Goal: Task Accomplishment & Management: Manage account settings

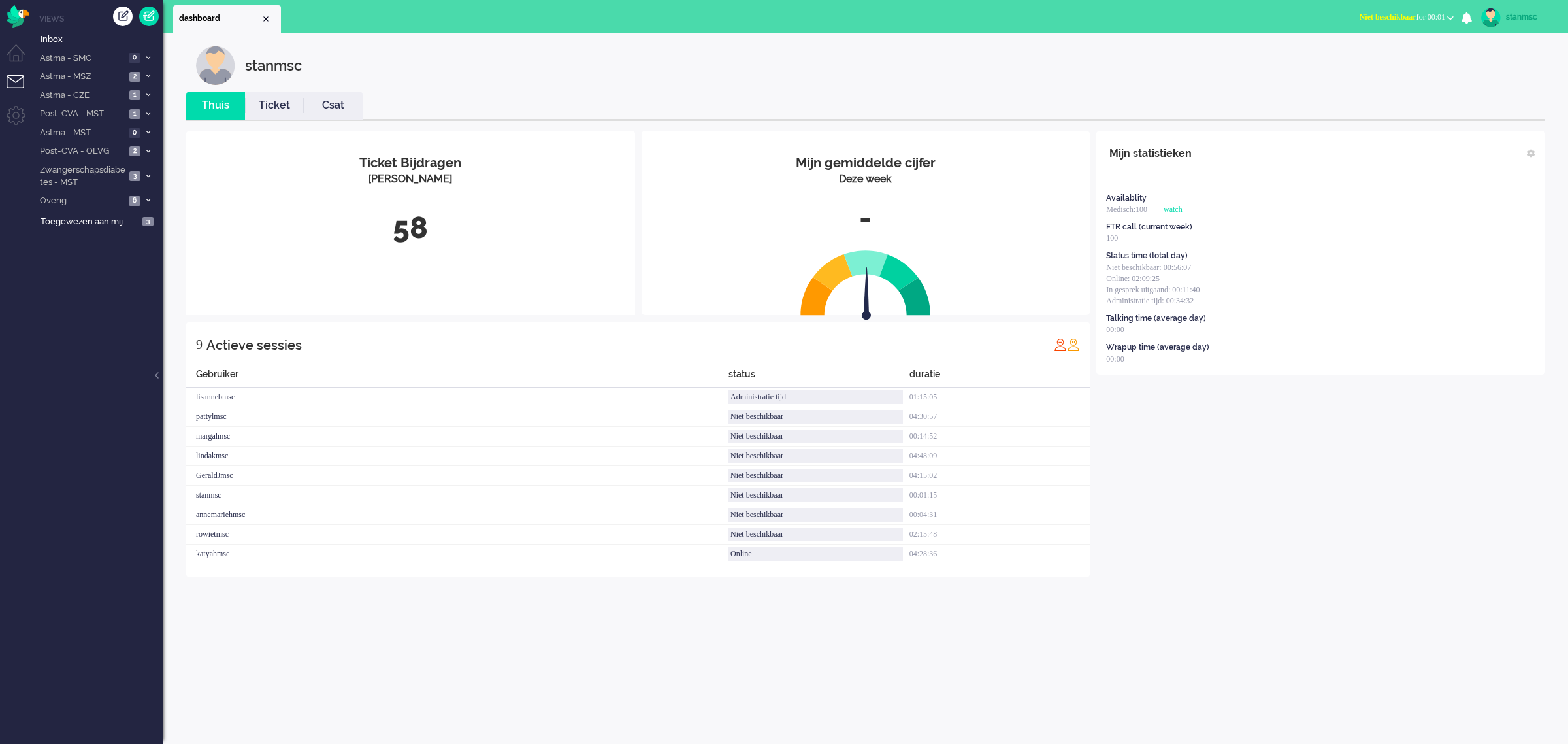
click at [1429, 17] on span "Niet beschikbaar for 00:01" at bounding box center [1403, 17] width 86 height 10
click at [1375, 56] on label "Online" at bounding box center [1400, 59] width 103 height 11
click at [287, 110] on link "Ticket" at bounding box center [275, 106] width 59 height 15
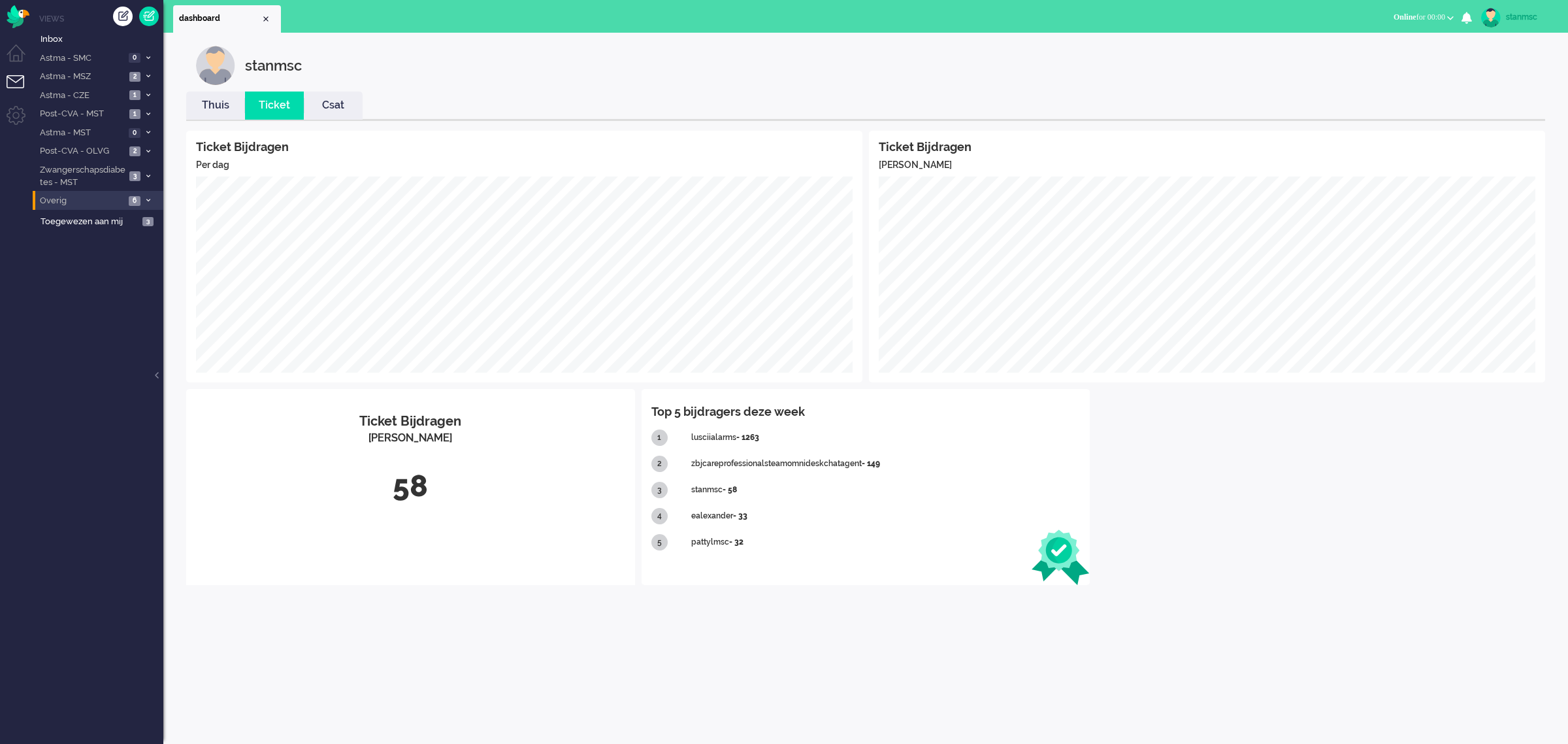
click at [76, 197] on span "Overig" at bounding box center [82, 201] width 87 height 13
click at [82, 258] on span "Telefonie" at bounding box center [94, 264] width 87 height 13
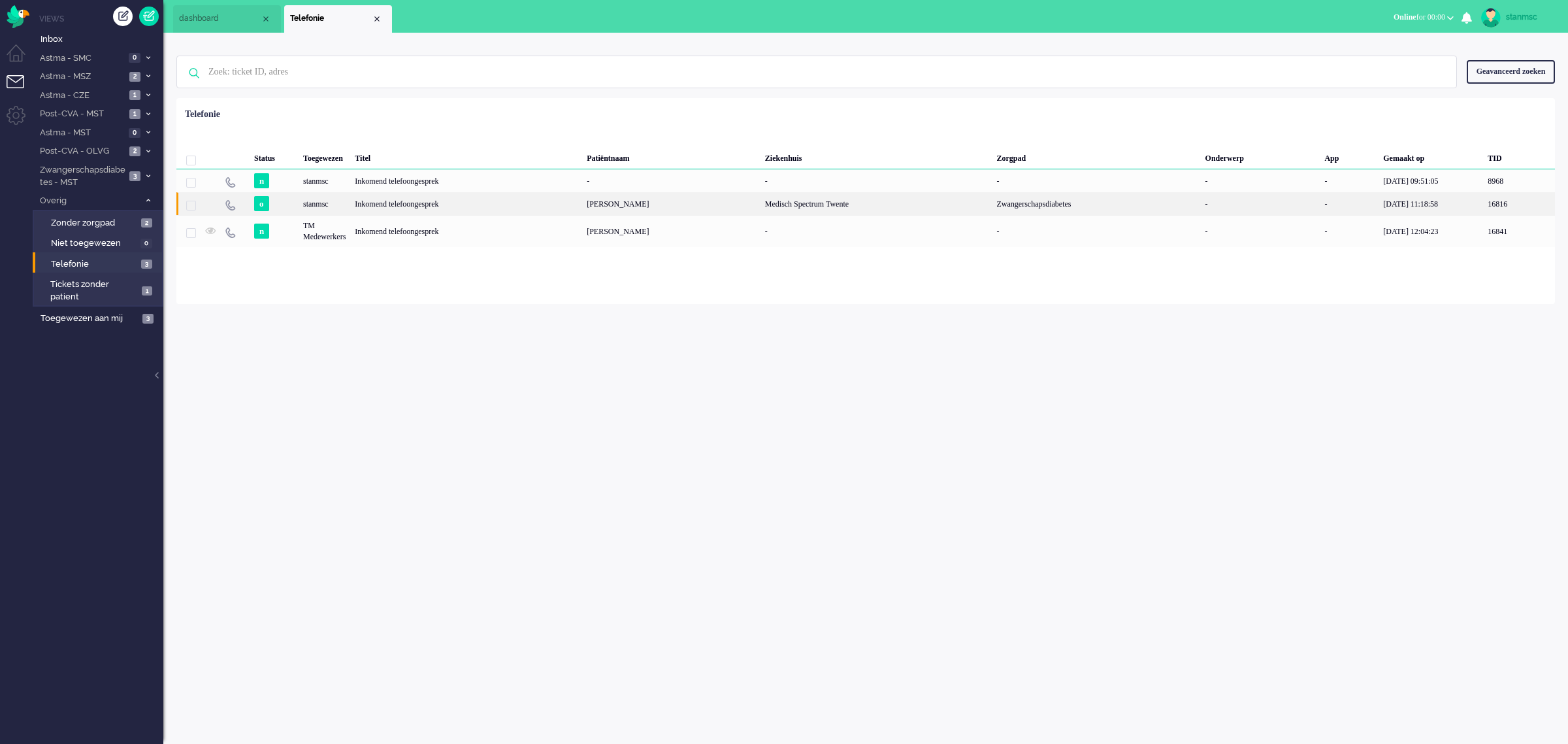
click at [346, 205] on div "stanmsc" at bounding box center [324, 203] width 52 height 23
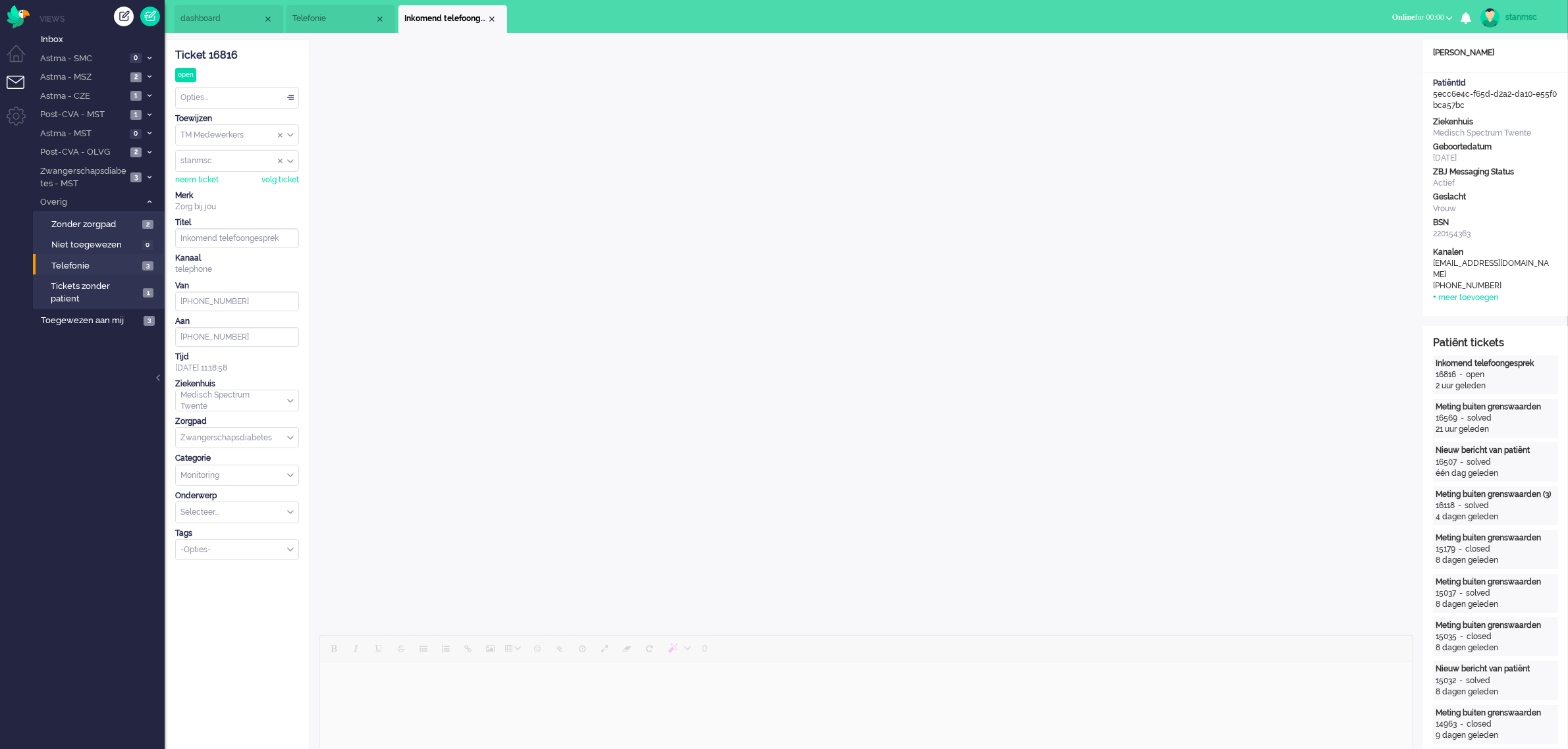
click at [228, 98] on div "Opties..." at bounding box center [237, 98] width 122 height 21
click at [219, 192] on li "Opgelost" at bounding box center [237, 191] width 122 height 19
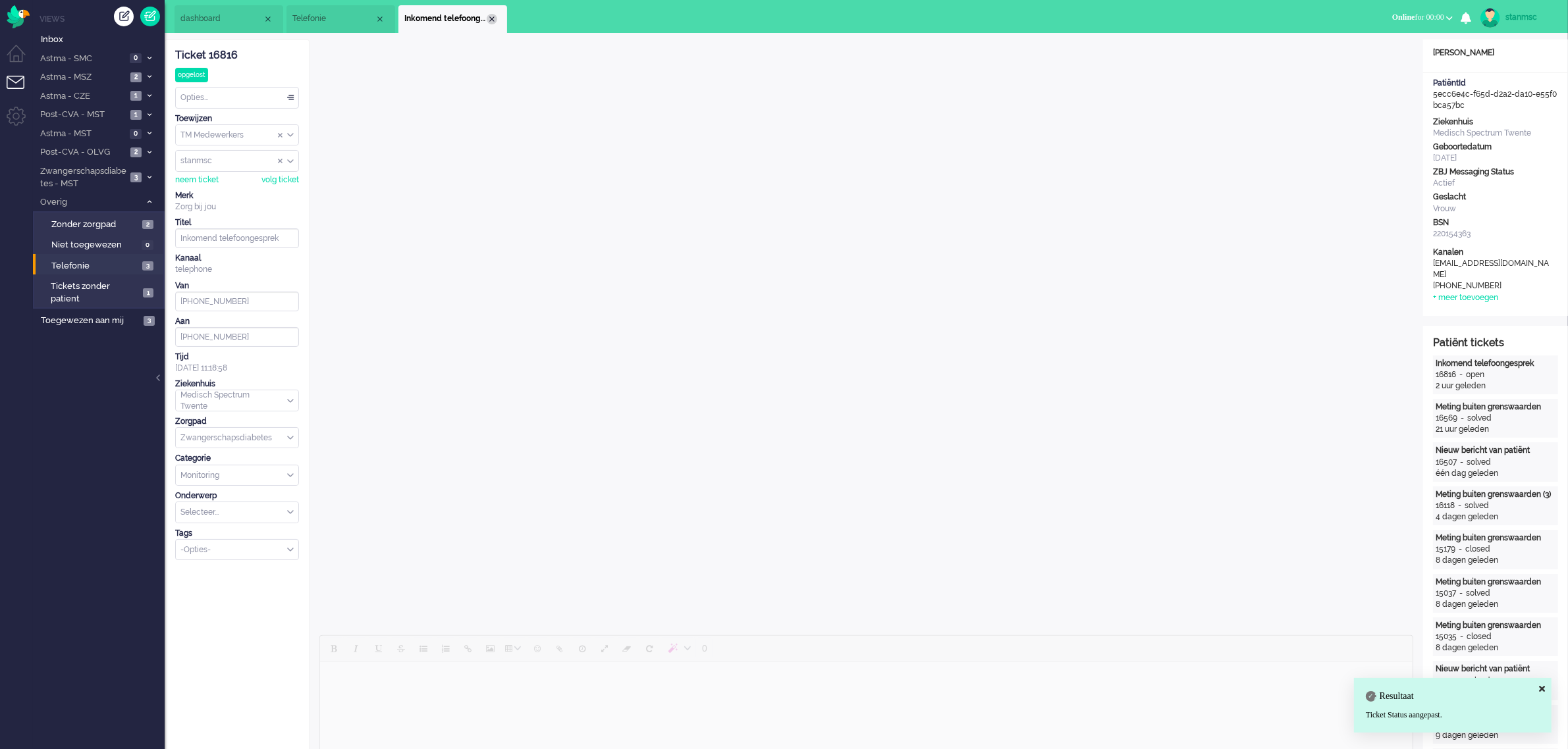
click at [490, 15] on div "Close tab" at bounding box center [492, 18] width 10 height 10
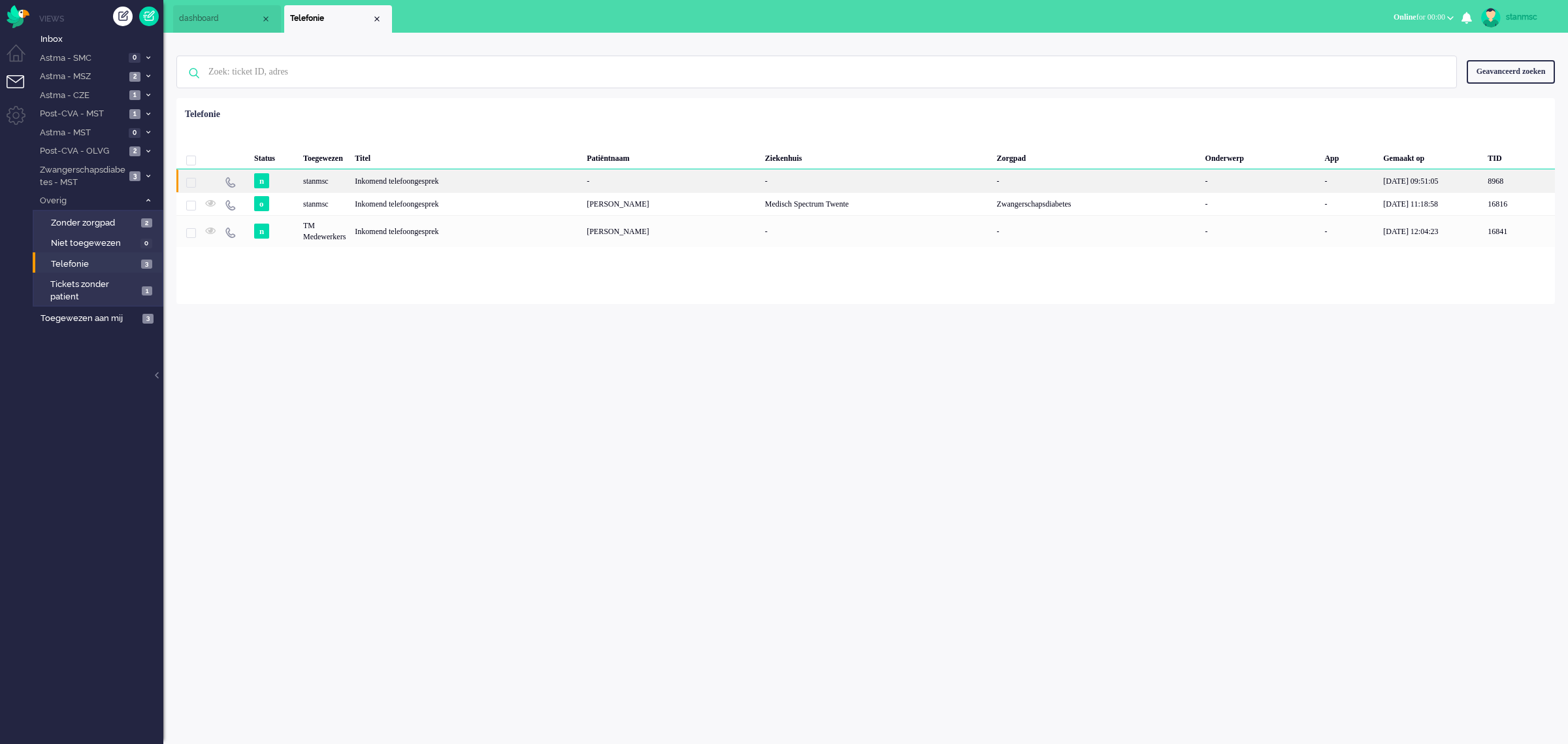
click at [332, 180] on div "stanmsc" at bounding box center [324, 180] width 52 height 23
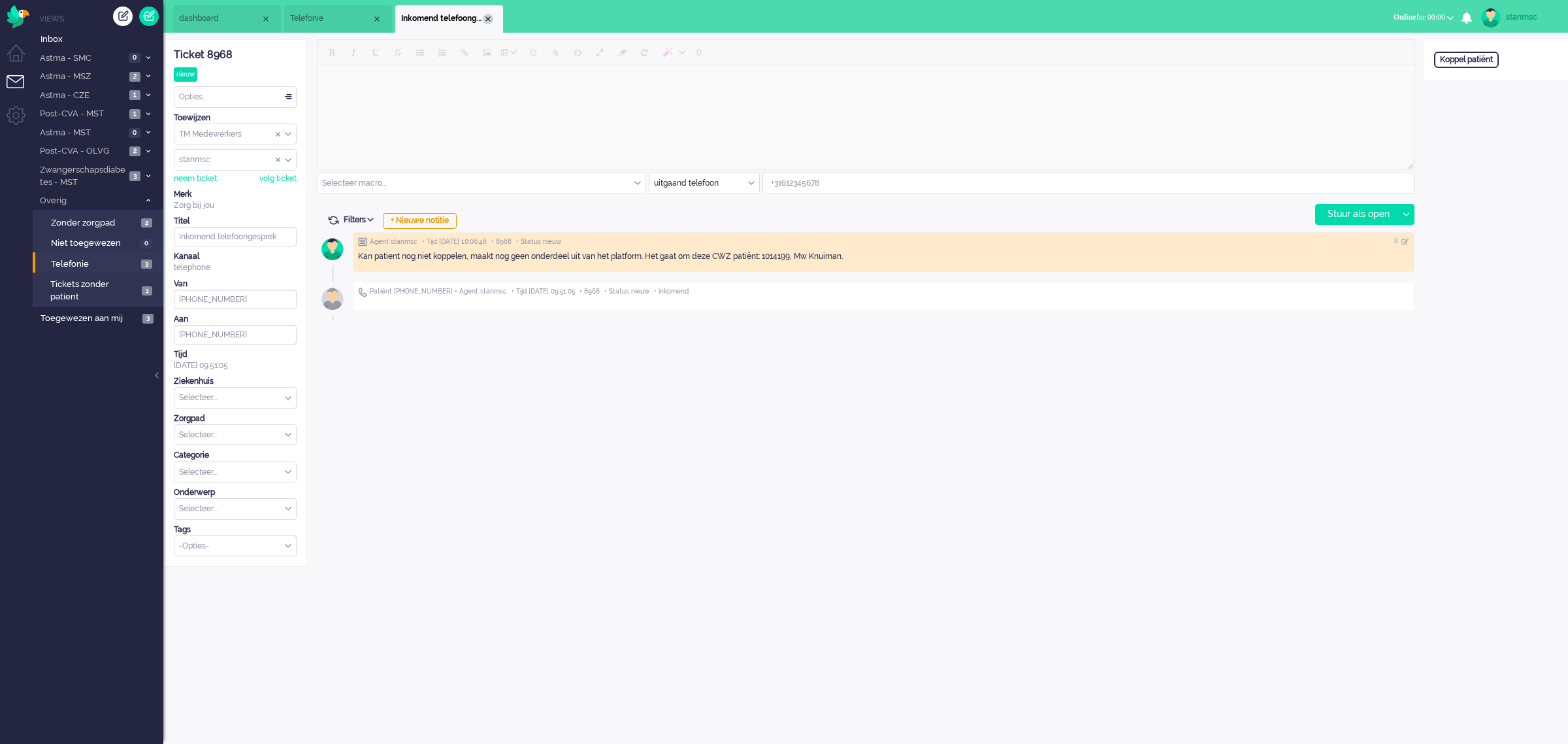
click at [485, 17] on div "Close tab" at bounding box center [488, 18] width 10 height 10
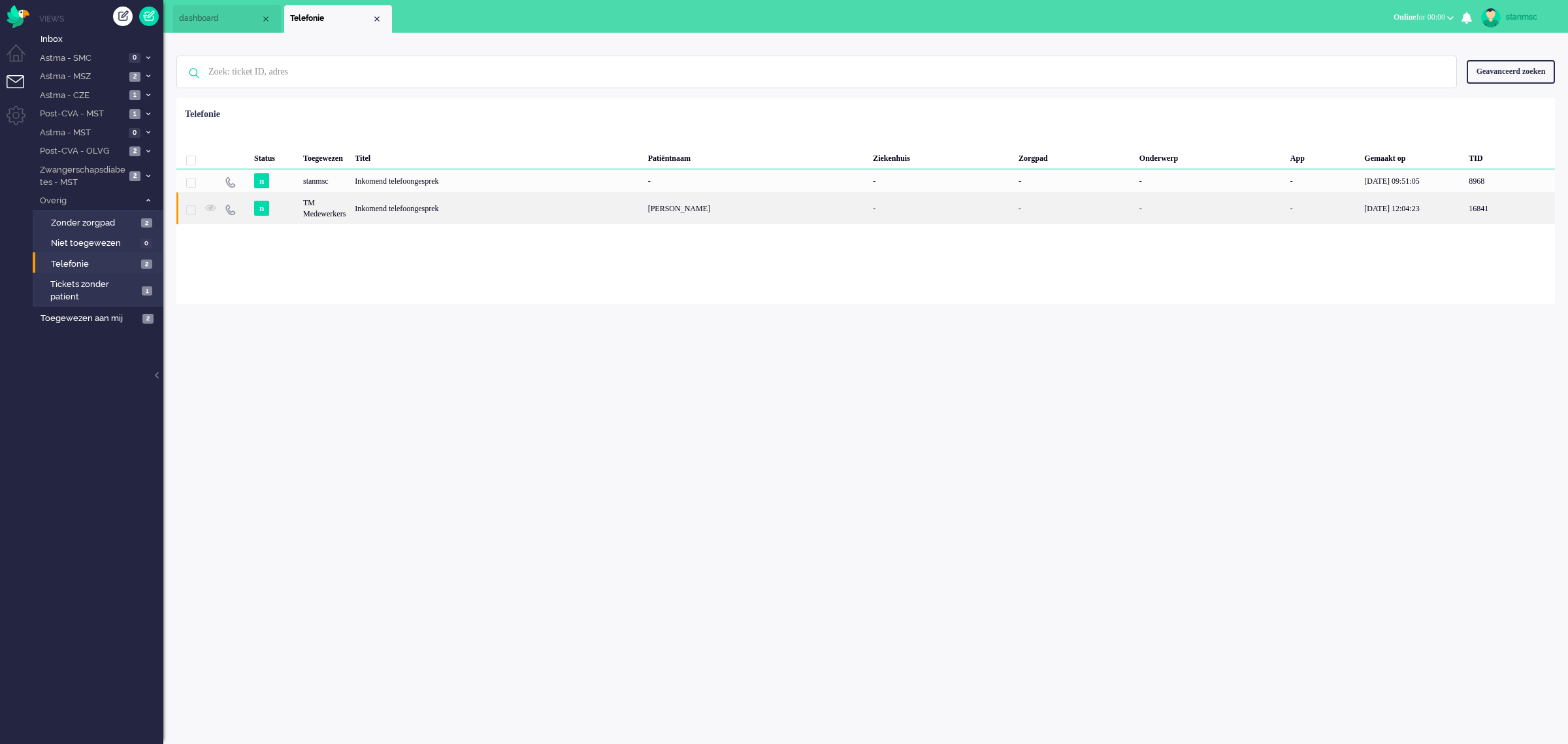
click at [345, 210] on div "TM Medewerkers" at bounding box center [324, 208] width 52 height 32
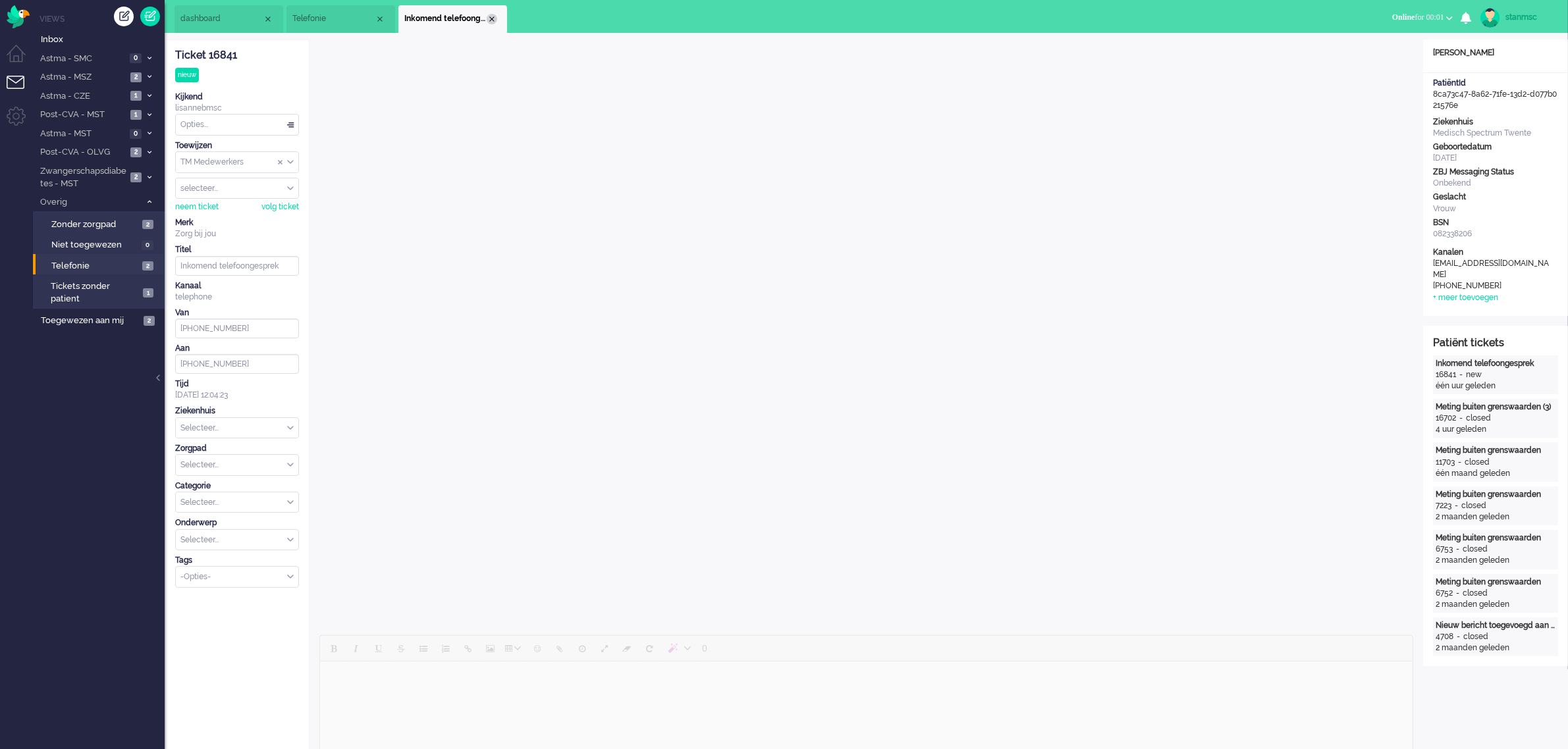
click at [489, 21] on div "Close tab" at bounding box center [492, 18] width 10 height 10
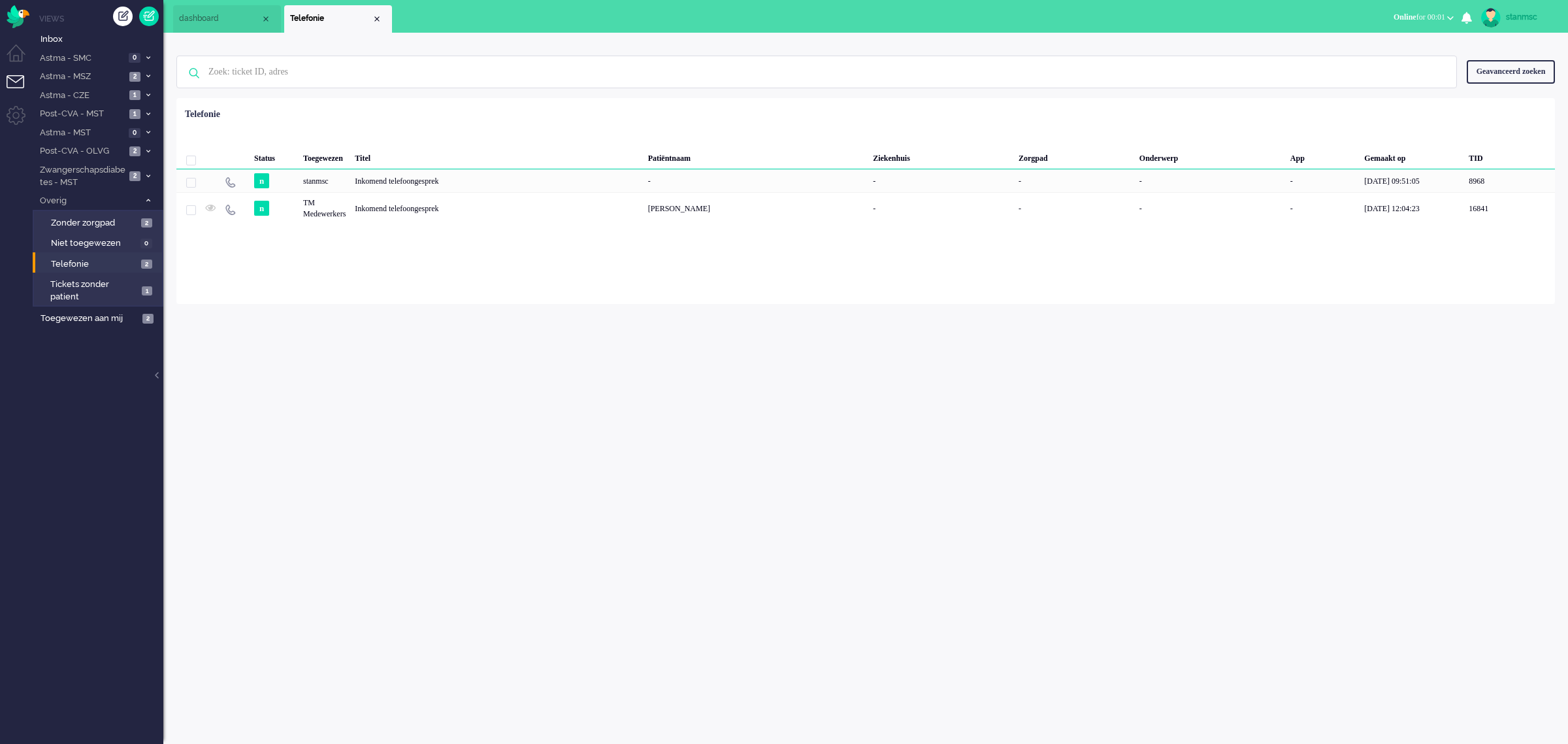
click at [1416, 15] on span "Online for 00:01" at bounding box center [1419, 17] width 52 height 10
click at [1399, 43] on label "Niet beschikbaar" at bounding box center [1400, 44] width 103 height 11
click at [1390, 10] on button "Niet beschikbaar for 00:03" at bounding box center [1407, 17] width 110 height 19
click at [1378, 62] on label "Online" at bounding box center [1400, 59] width 103 height 11
click at [79, 132] on span "Astma - MST" at bounding box center [82, 133] width 87 height 13
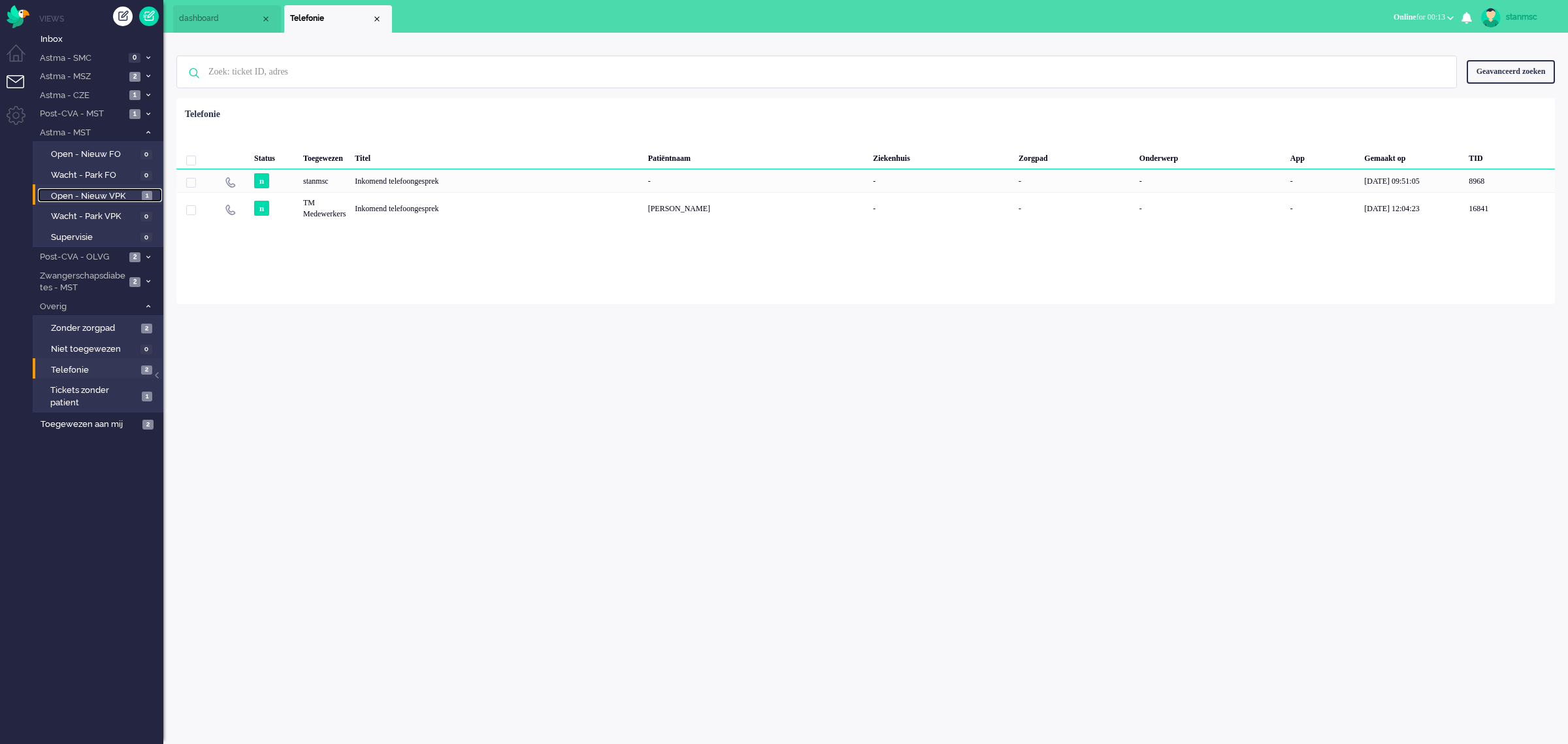
click at [83, 195] on span "Open - Nieuw VPK" at bounding box center [94, 197] width 87 height 13
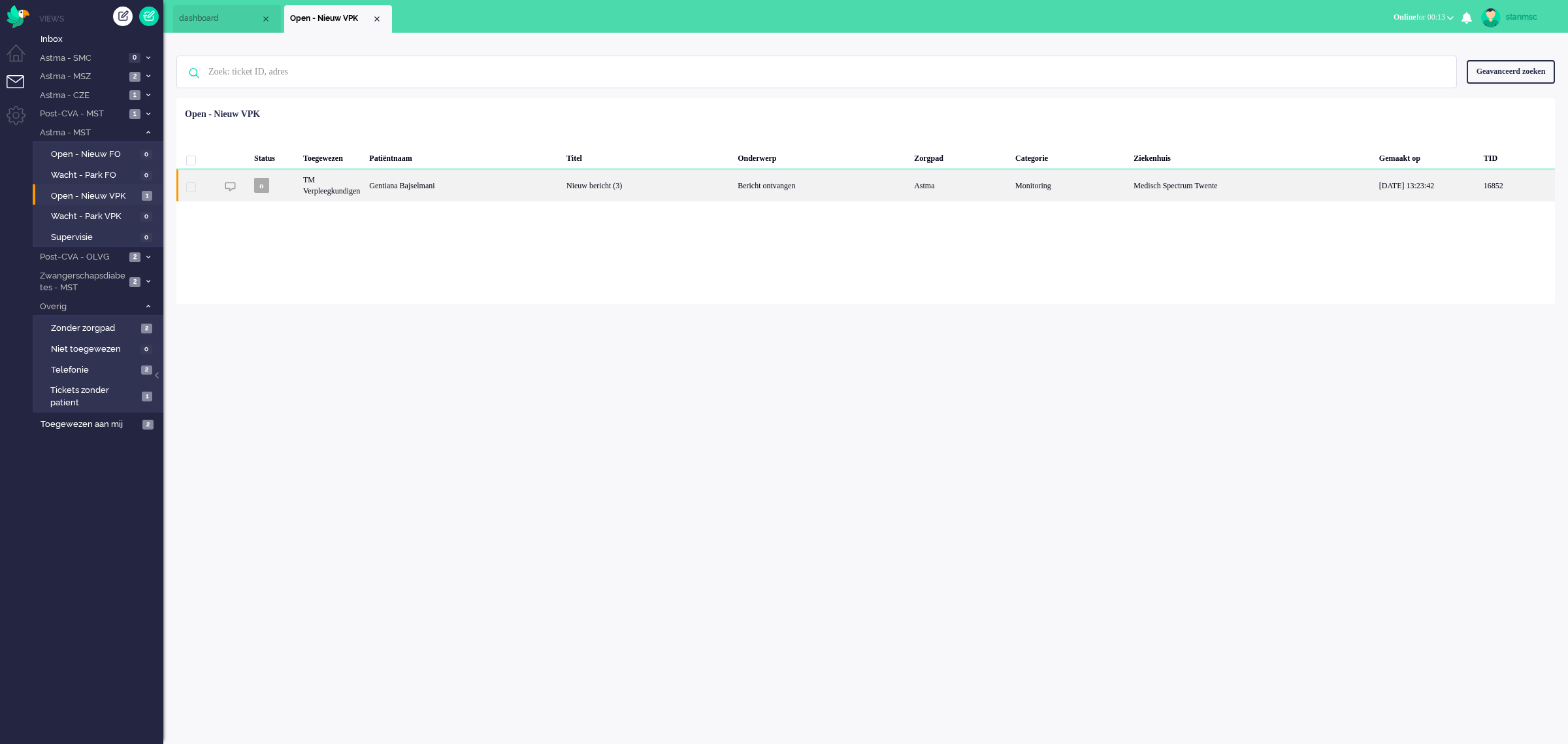
click at [364, 187] on div "TM Verpleegkundigen" at bounding box center [331, 185] width 66 height 32
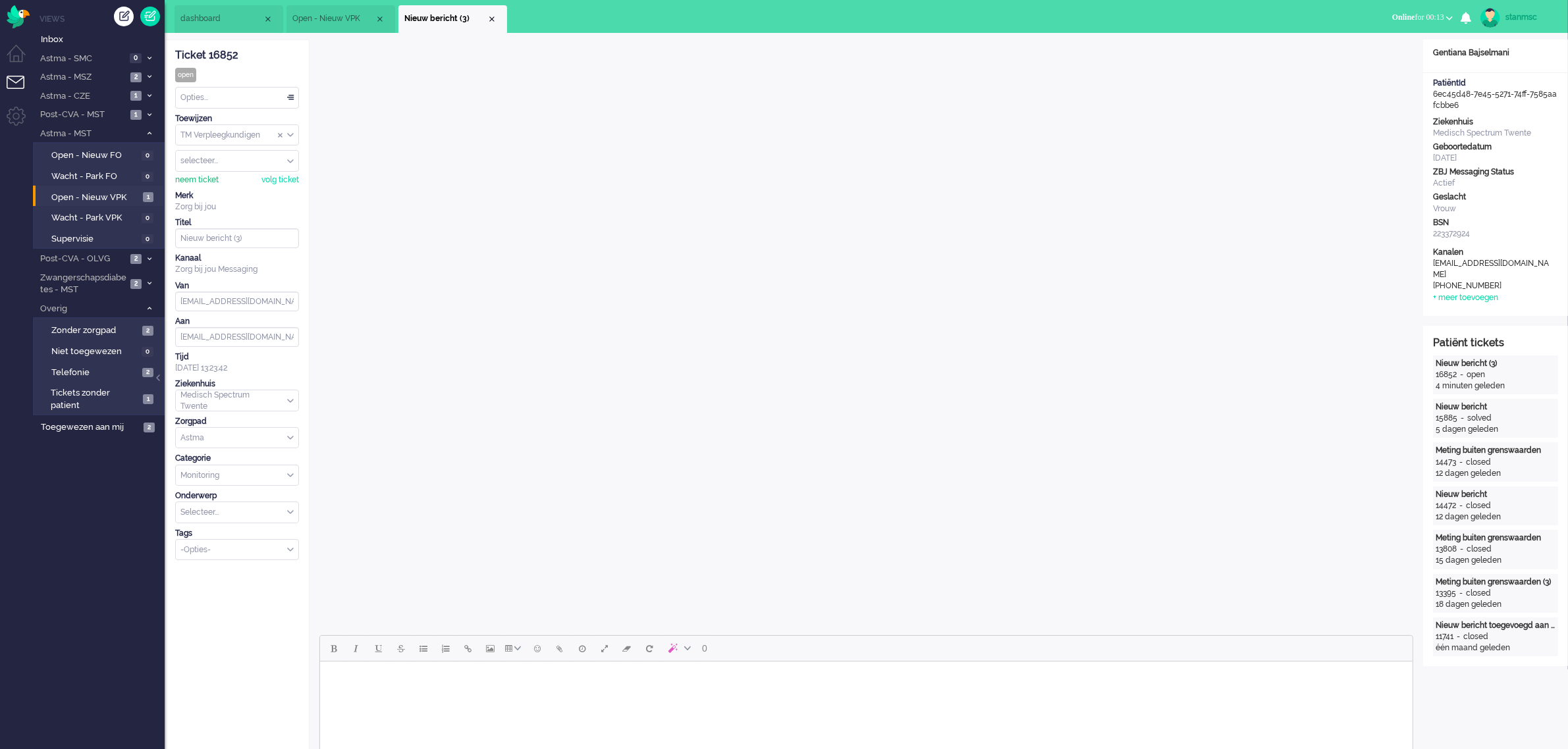
click at [206, 182] on div "neem ticket" at bounding box center [197, 180] width 43 height 11
click at [200, 92] on div "Opties..." at bounding box center [237, 98] width 122 height 21
click at [225, 192] on li "Opgelost" at bounding box center [237, 191] width 122 height 19
click at [489, 17] on div "Close tab" at bounding box center [492, 18] width 10 height 10
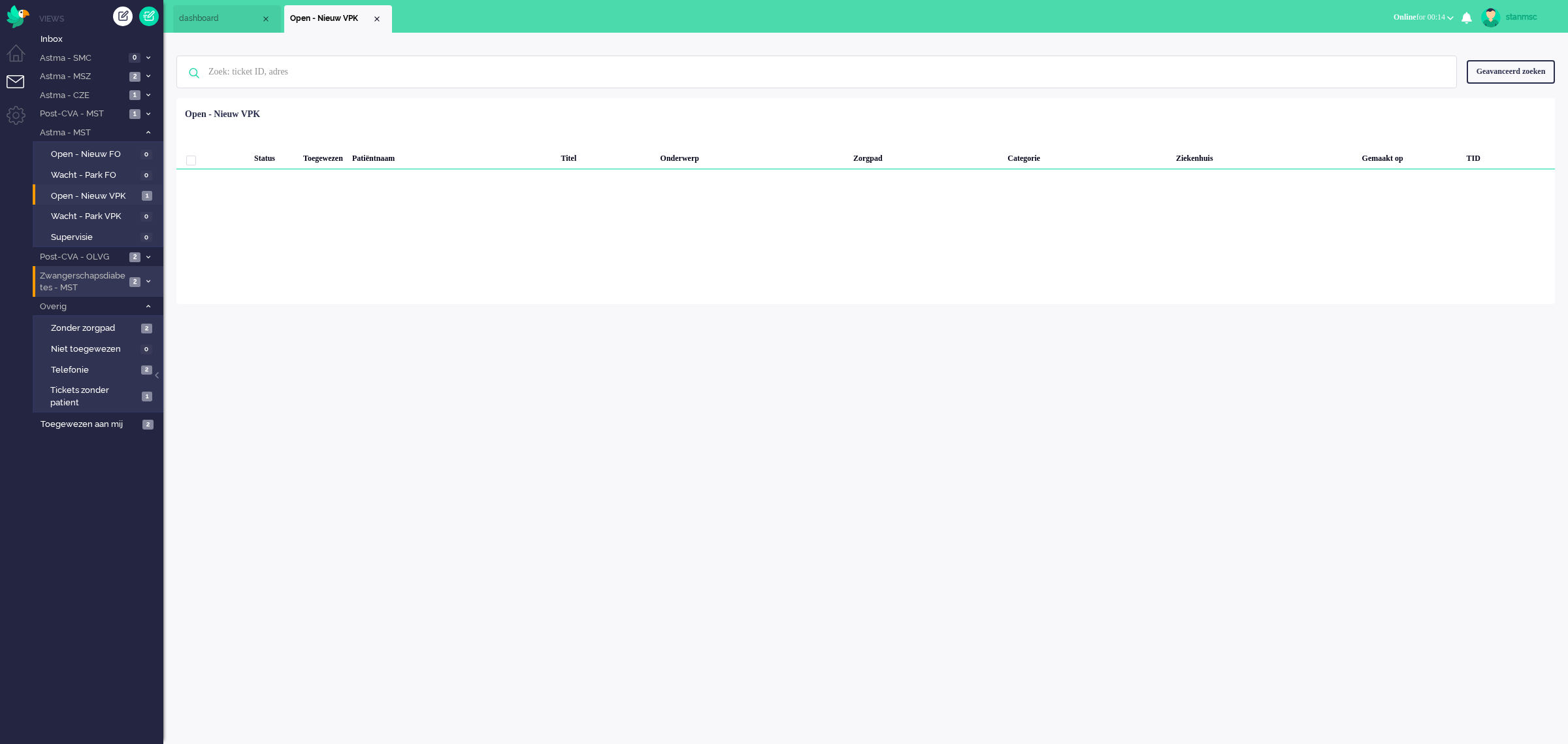
click at [97, 284] on span "Zwangerschapsdiabetes - MST" at bounding box center [82, 282] width 87 height 24
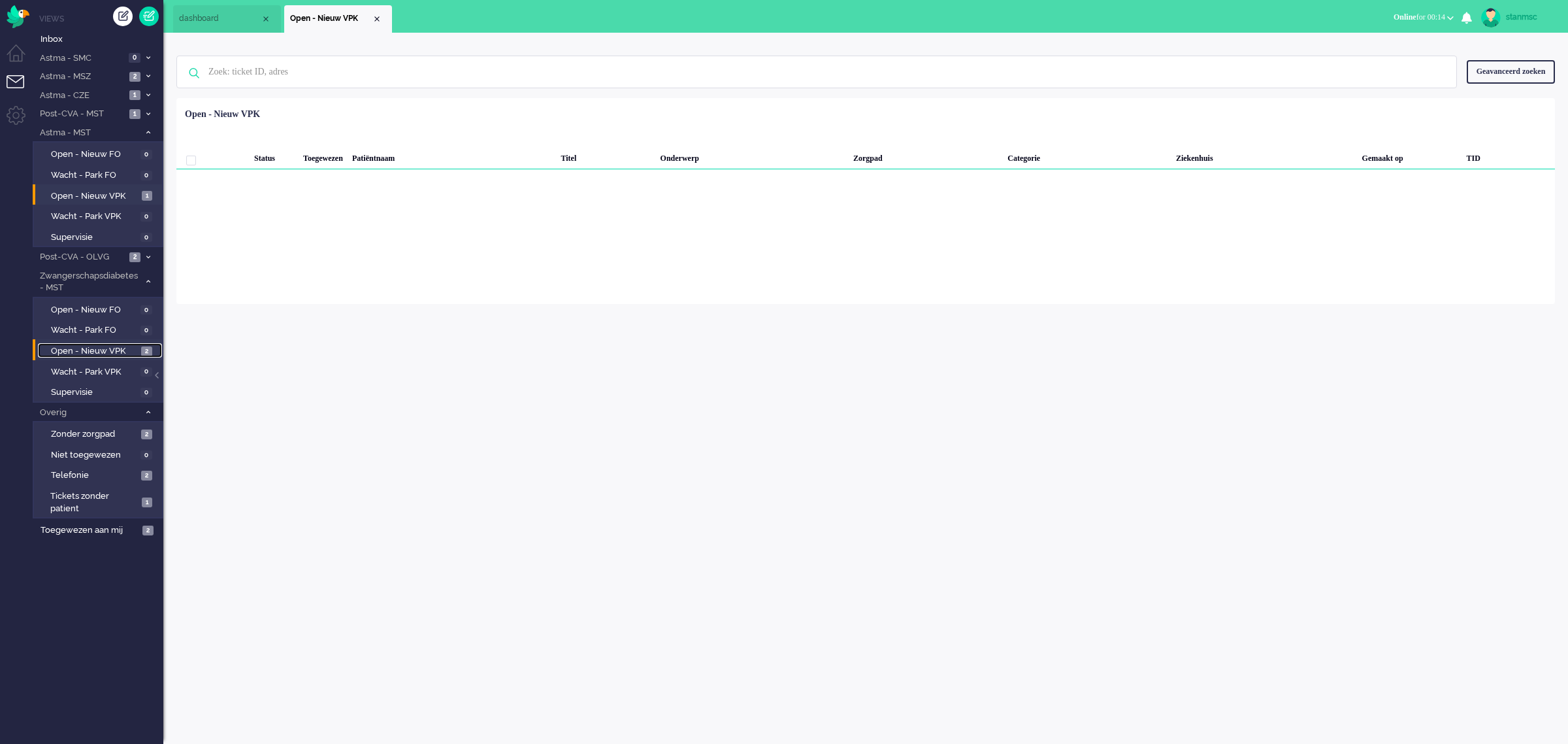
click at [99, 347] on span "Open - Nieuw VPK" at bounding box center [94, 352] width 87 height 13
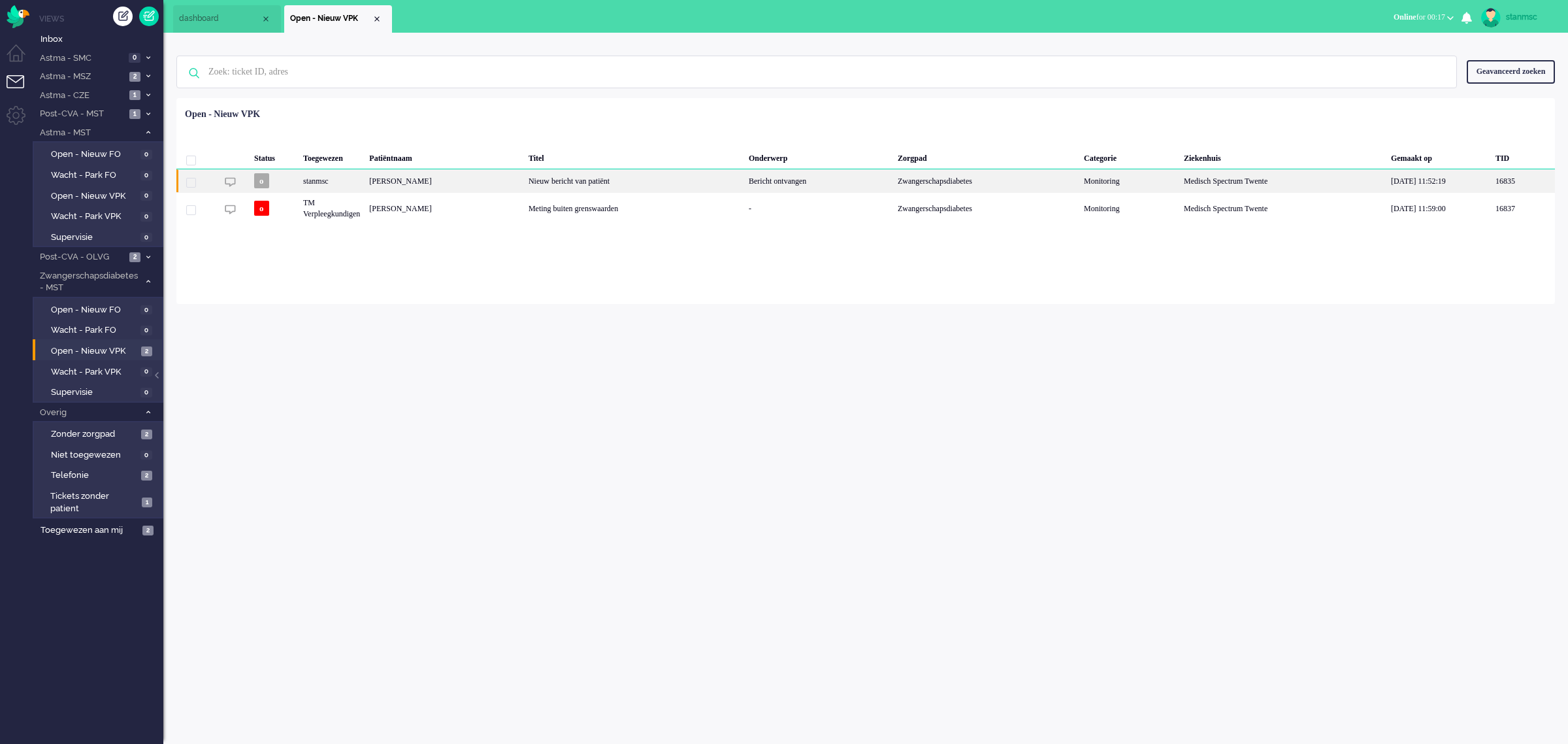
click at [359, 182] on div "stanmsc" at bounding box center [331, 180] width 66 height 23
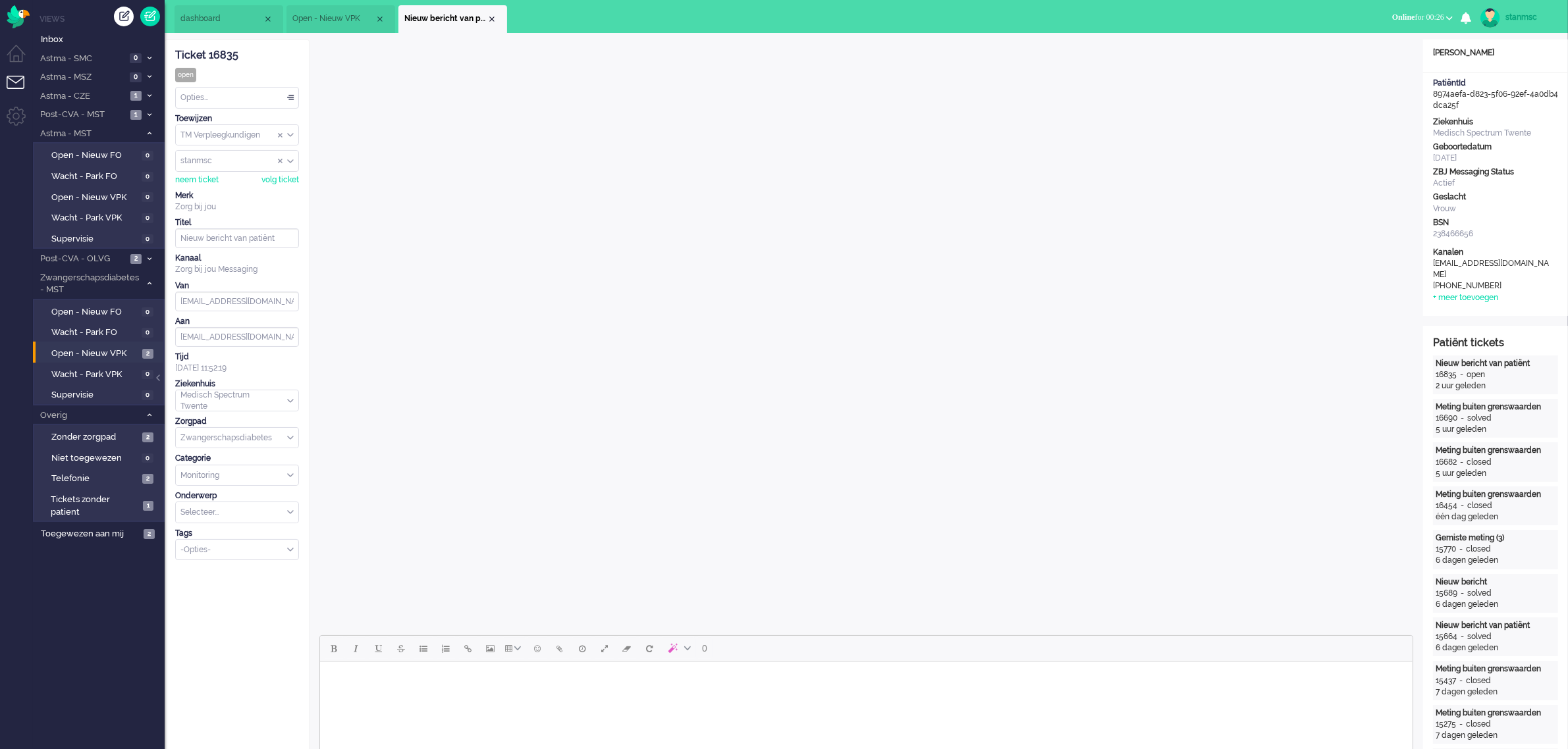
click at [331, 18] on span "Open - Nieuw VPK" at bounding box center [333, 18] width 82 height 11
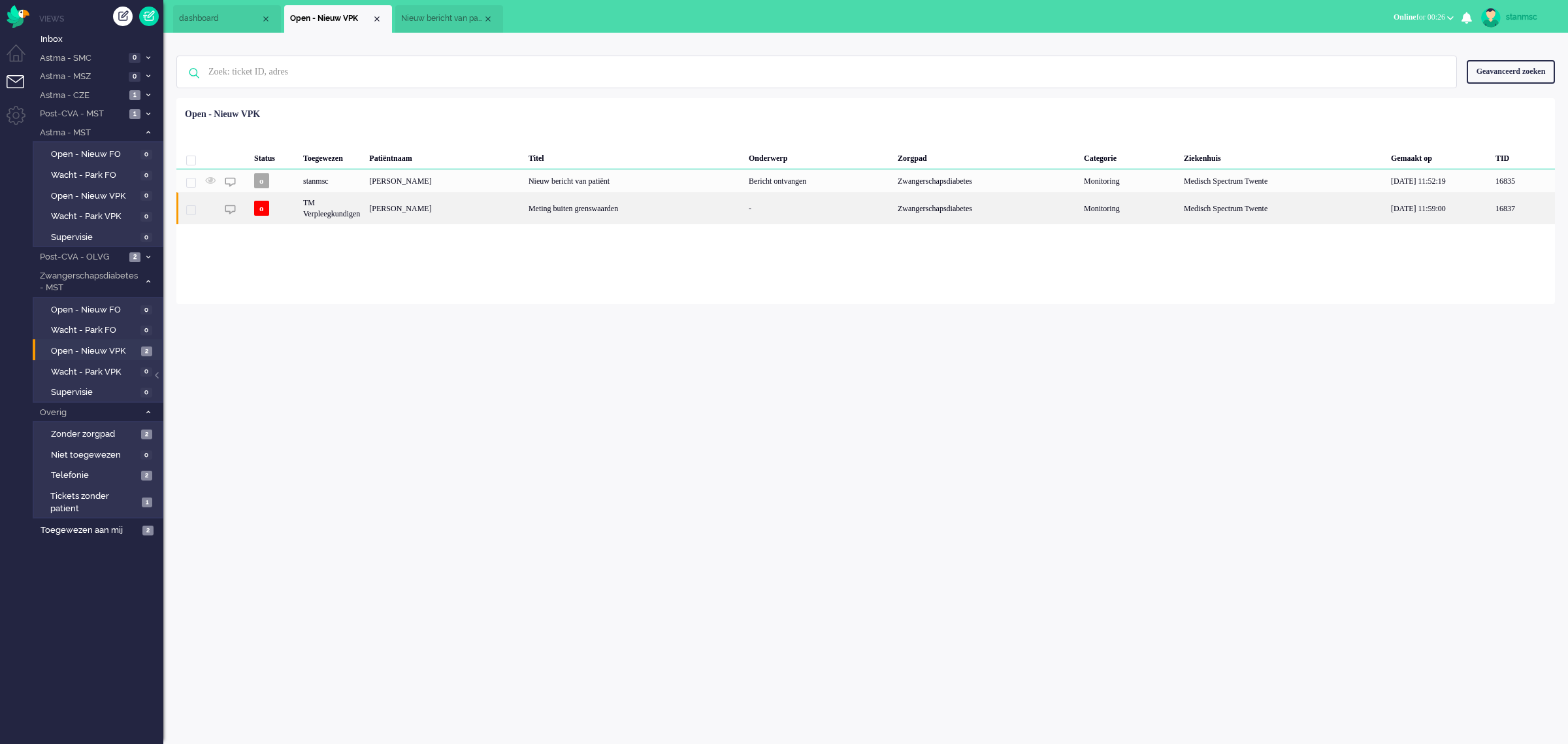
click at [333, 211] on div "TM Verpleegkundigen" at bounding box center [331, 208] width 66 height 32
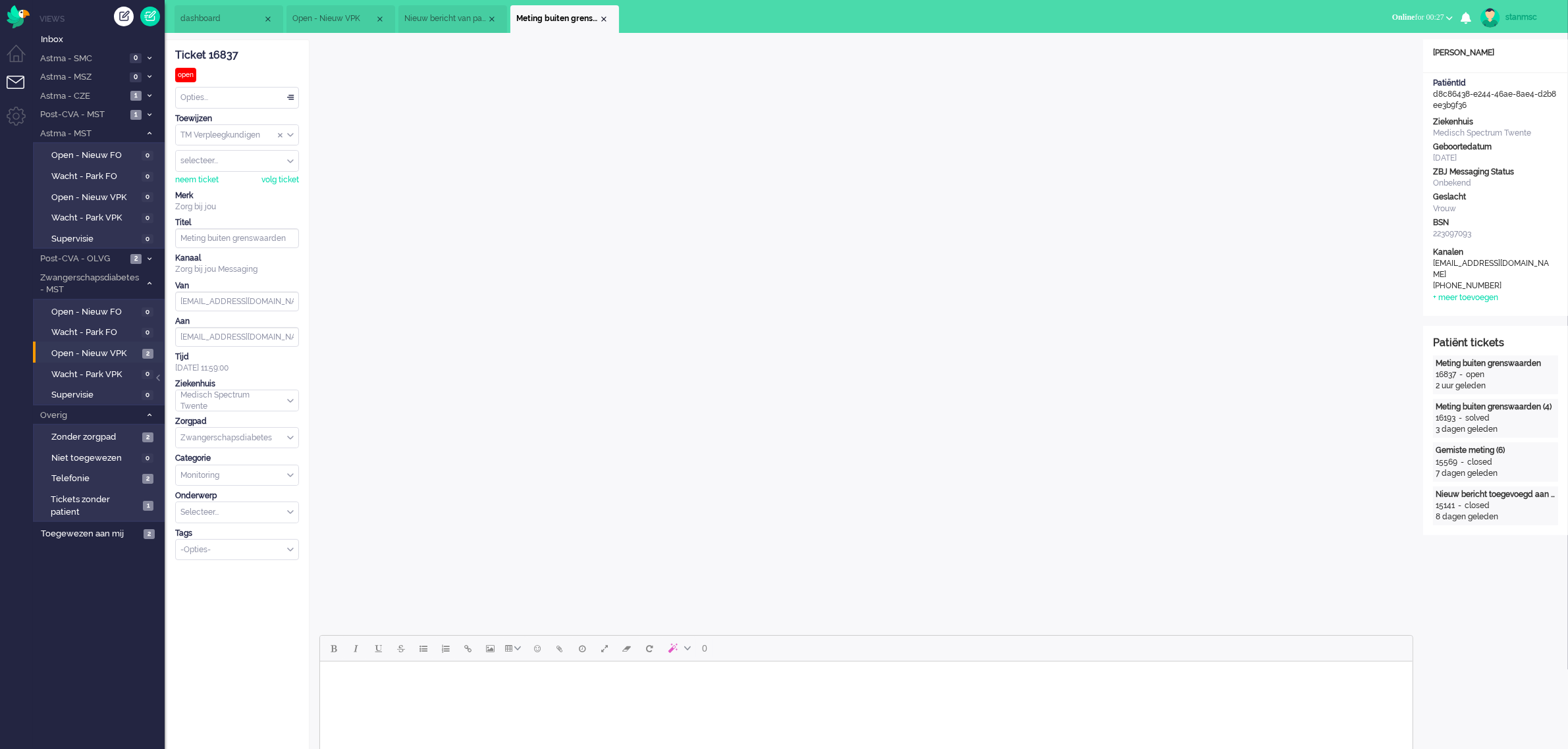
click at [438, 17] on span "Nieuw bericht van patiënt" at bounding box center [445, 18] width 82 height 11
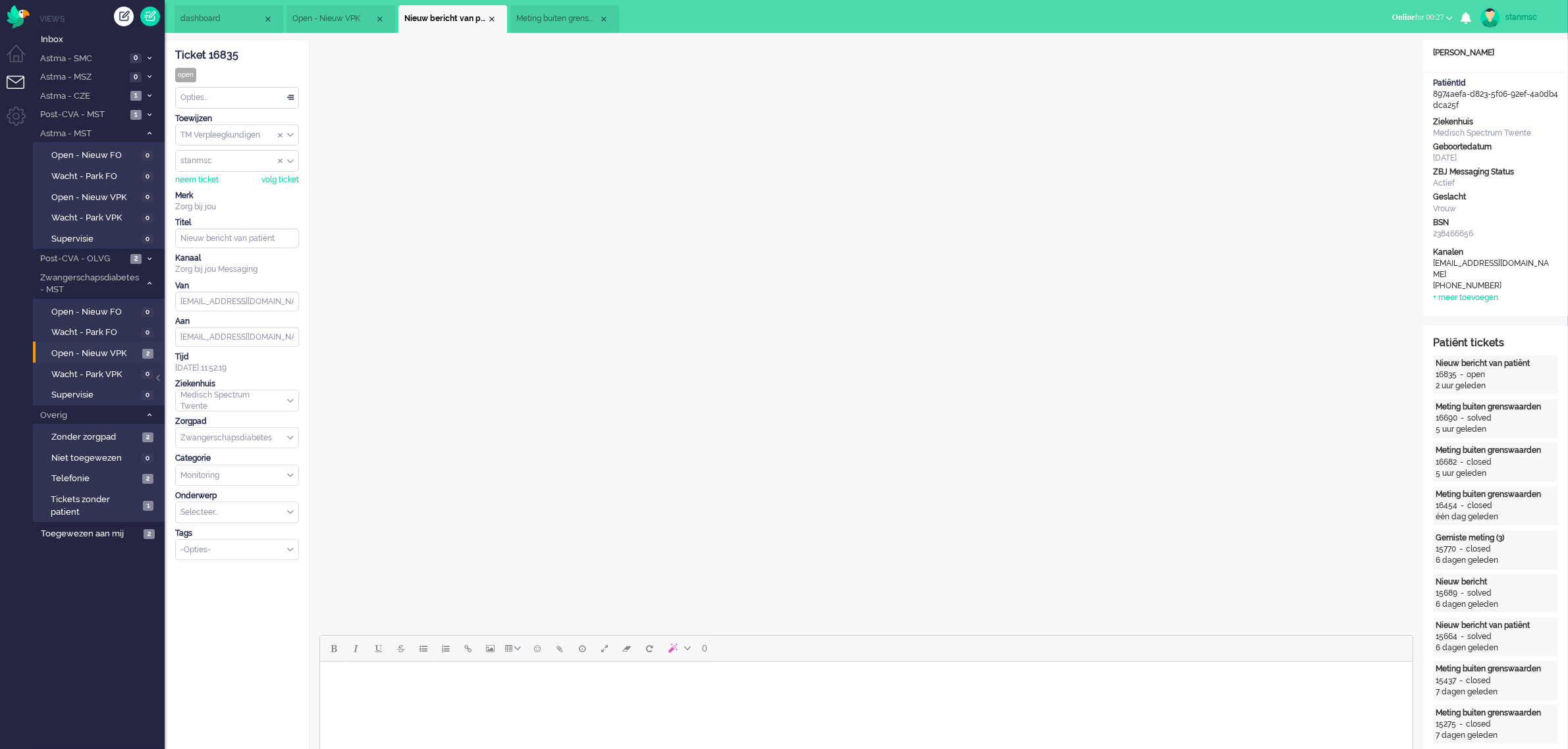
click at [550, 17] on span "Meting buiten grenswaarden" at bounding box center [557, 18] width 82 height 11
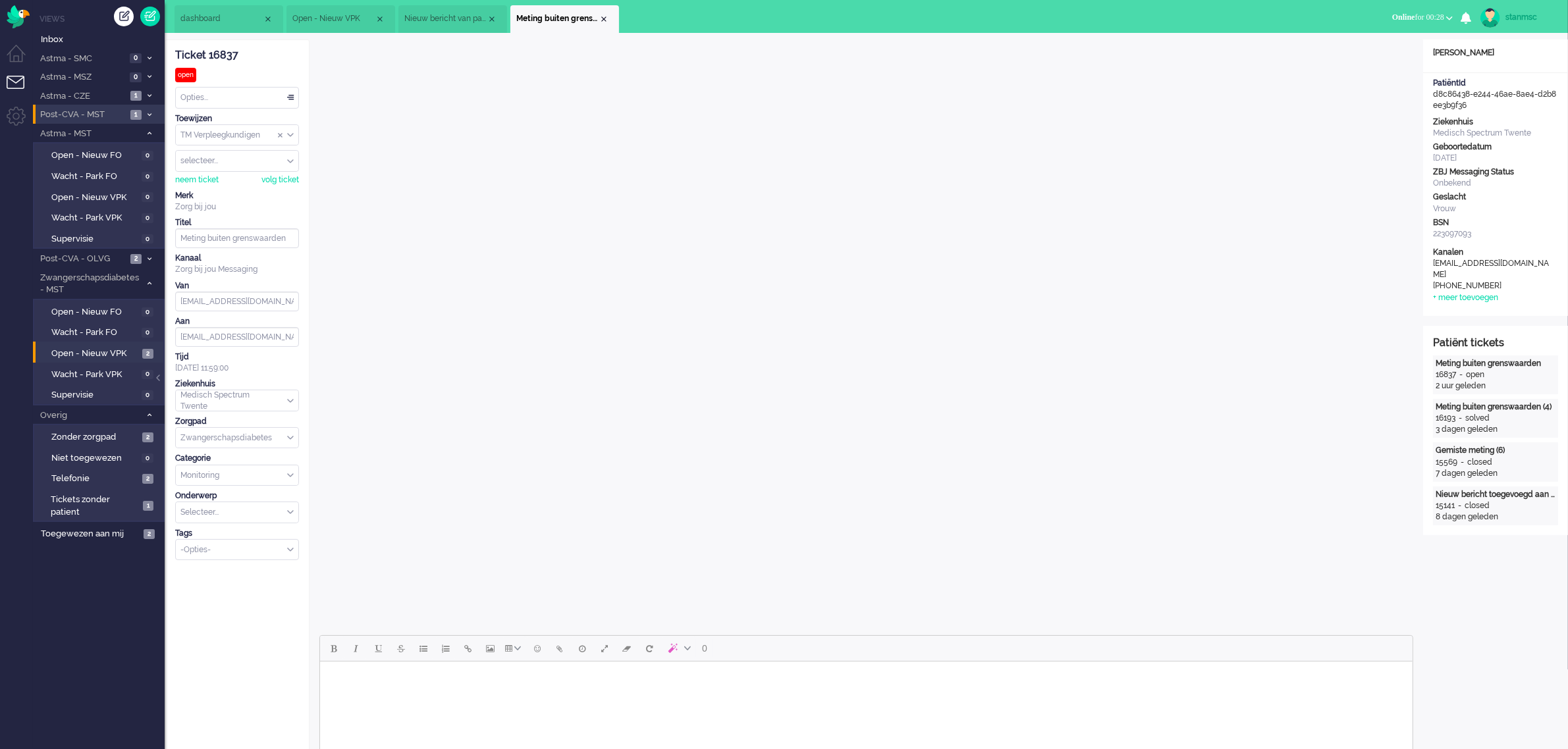
click at [99, 114] on span "Post-CVA - MST" at bounding box center [82, 115] width 88 height 13
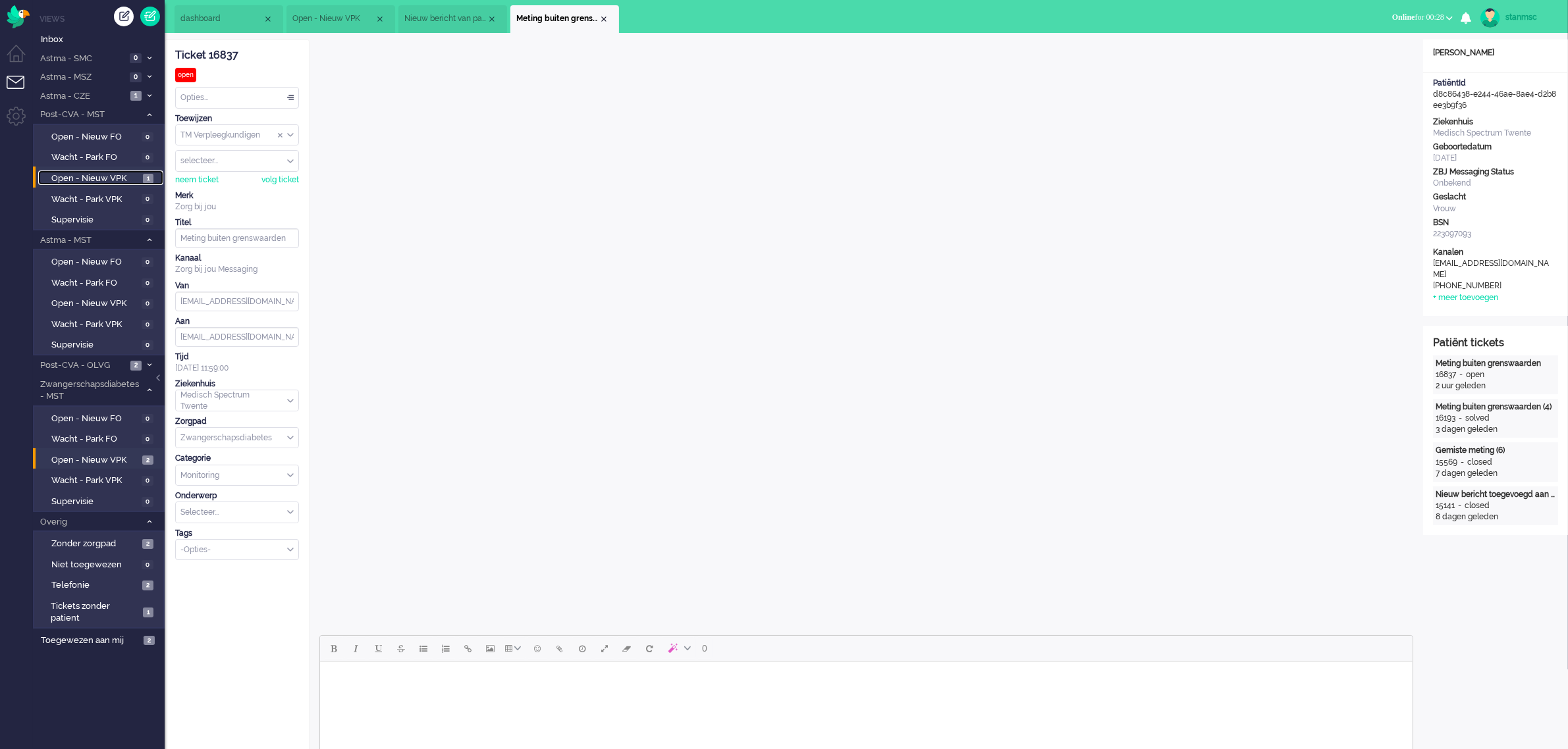
click at [103, 179] on span "Open - Nieuw VPK" at bounding box center [95, 179] width 88 height 13
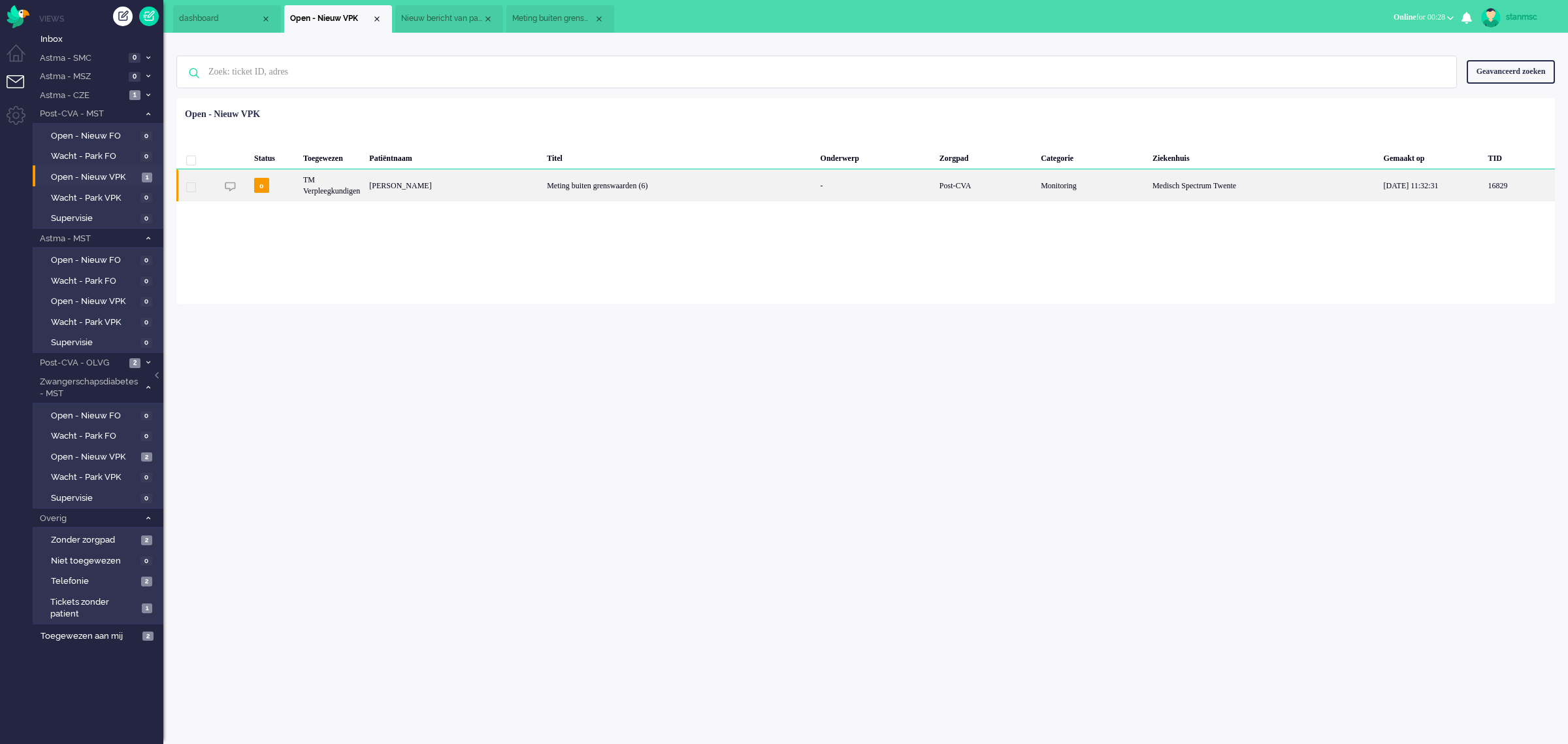
click at [351, 191] on div "TM Verpleegkundigen" at bounding box center [331, 185] width 66 height 32
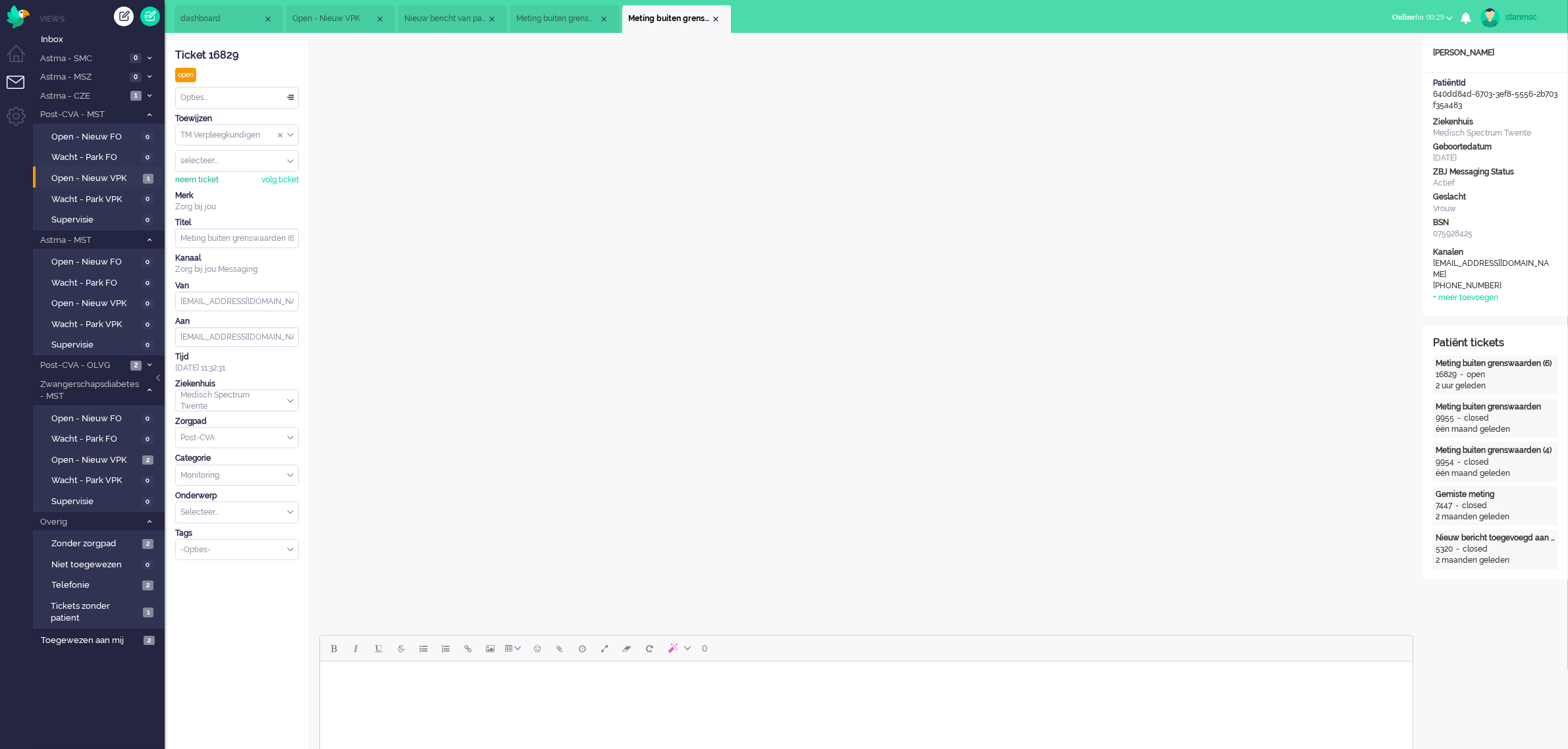
click at [193, 179] on div "neem ticket" at bounding box center [197, 180] width 43 height 11
click at [230, 94] on div "Opties..." at bounding box center [237, 98] width 122 height 21
click at [217, 186] on li "Opgelost" at bounding box center [237, 191] width 122 height 19
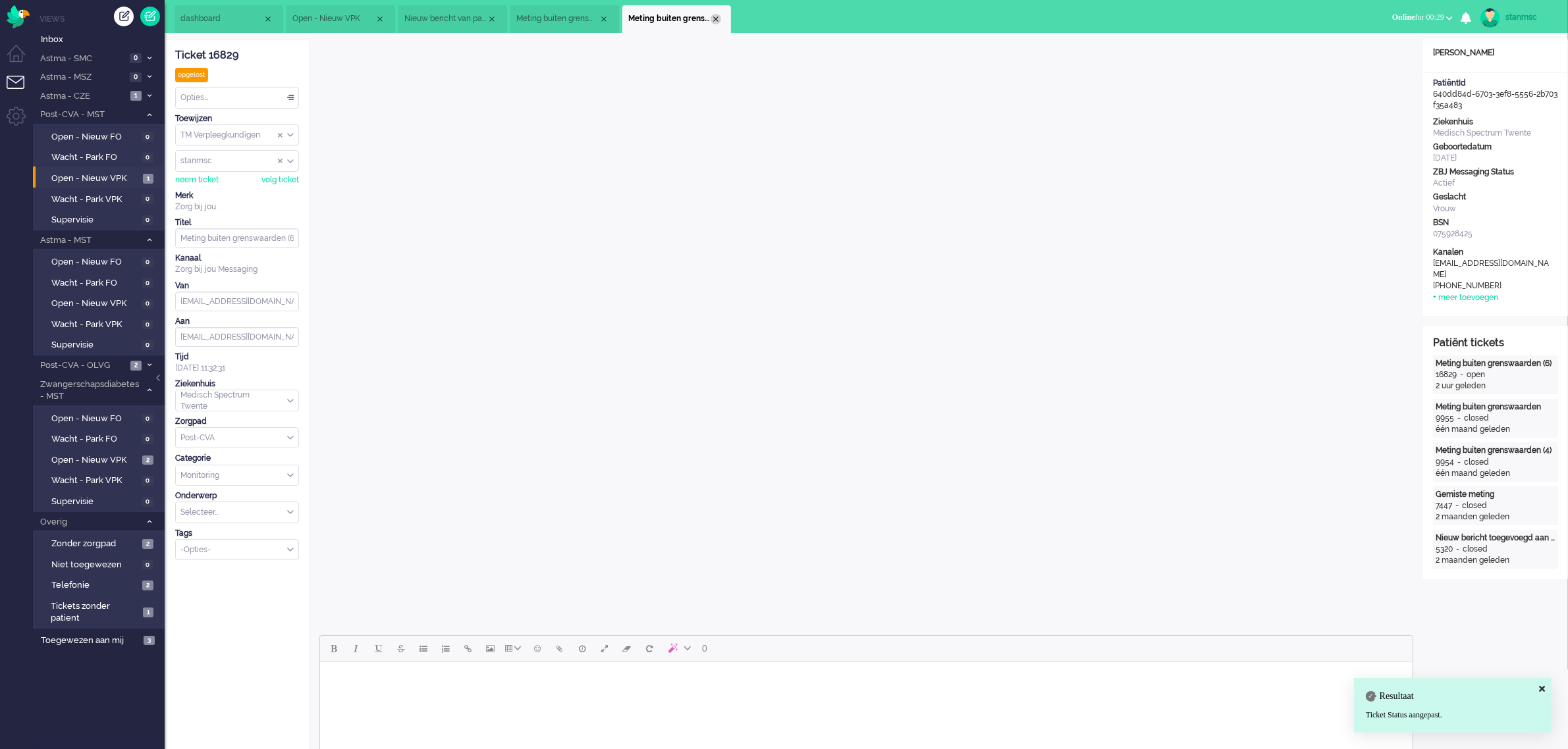
click at [715, 21] on div "Close tab" at bounding box center [715, 18] width 10 height 10
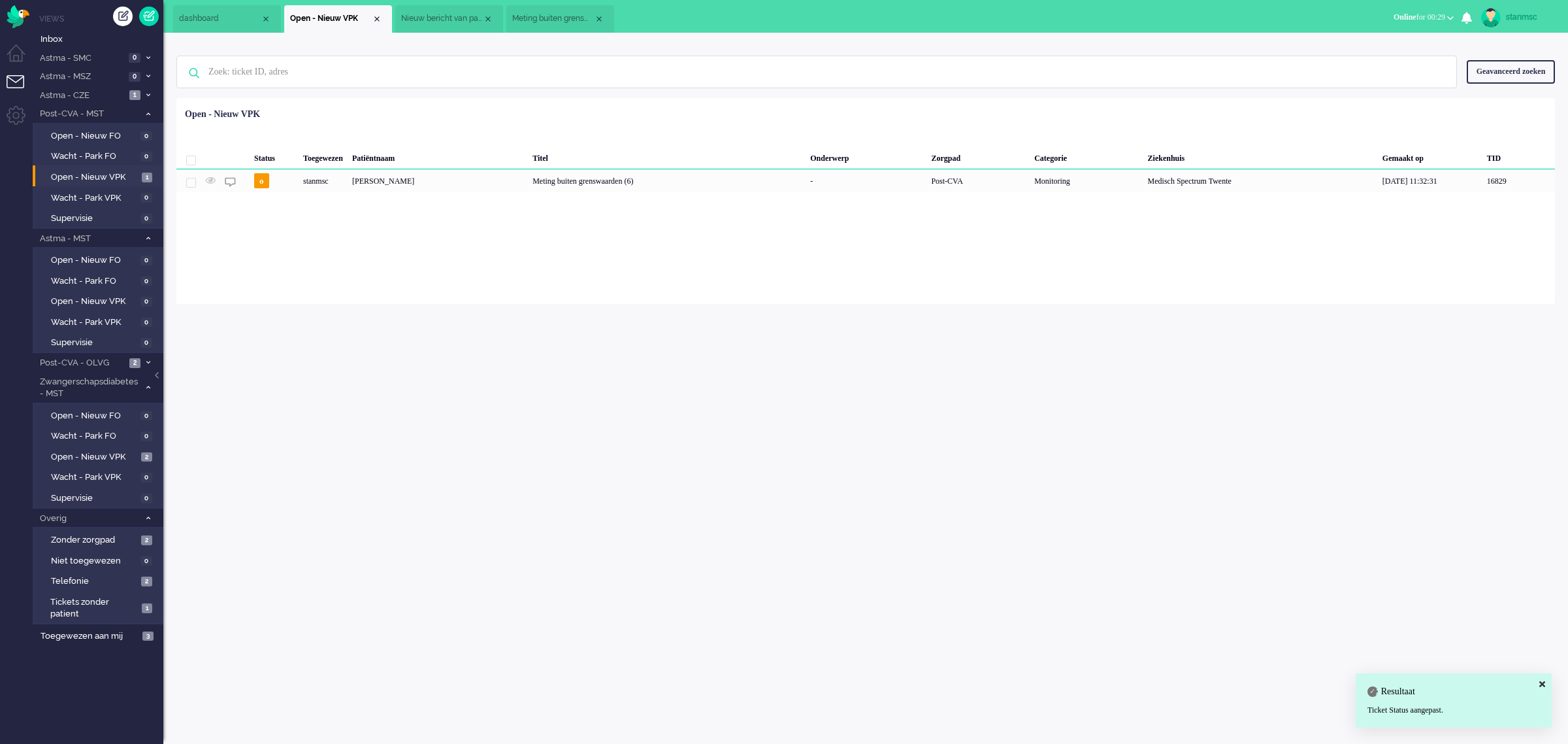
click at [531, 13] on span "Meting buiten grenswaarden" at bounding box center [553, 18] width 82 height 11
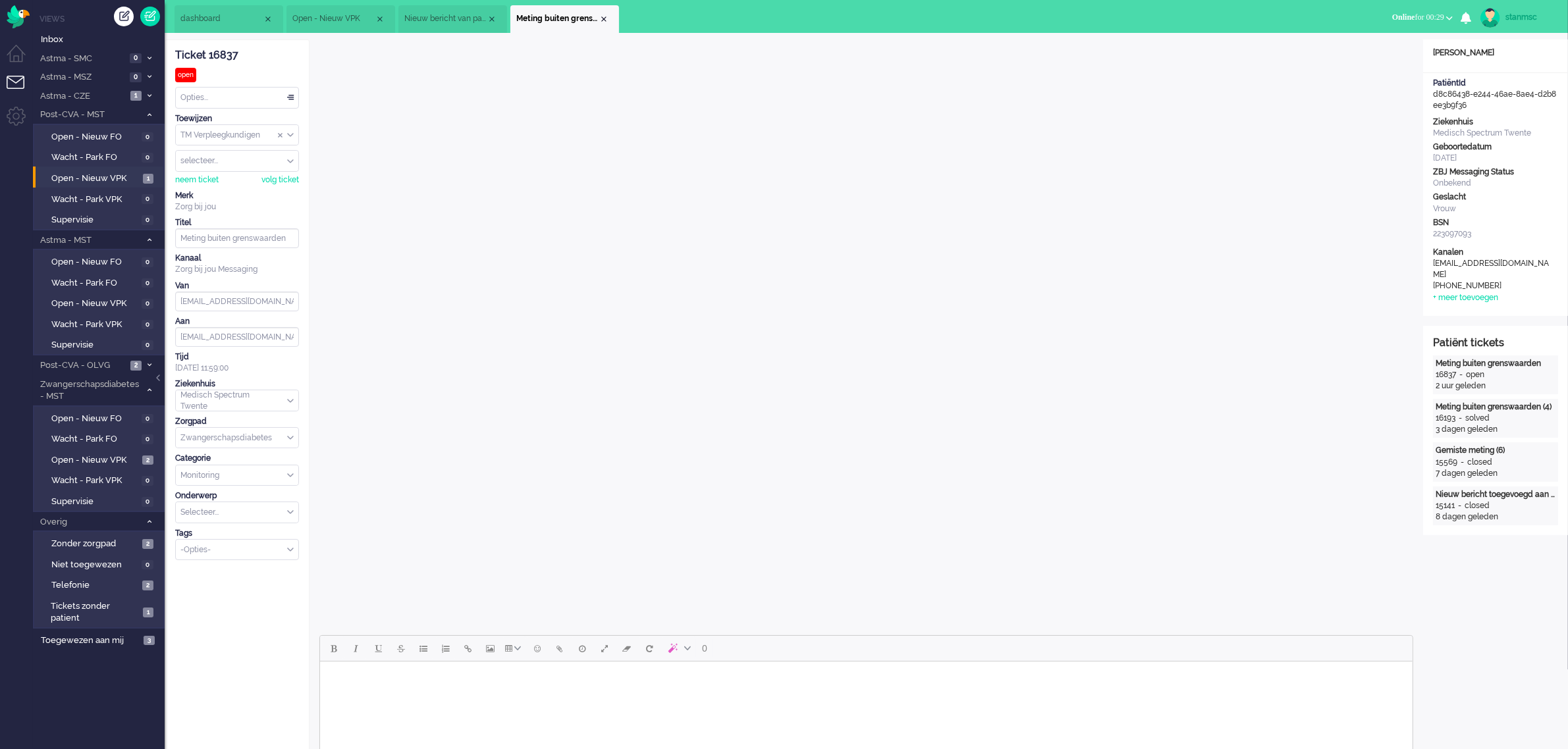
click at [445, 14] on span "Nieuw bericht van patiënt" at bounding box center [445, 18] width 82 height 11
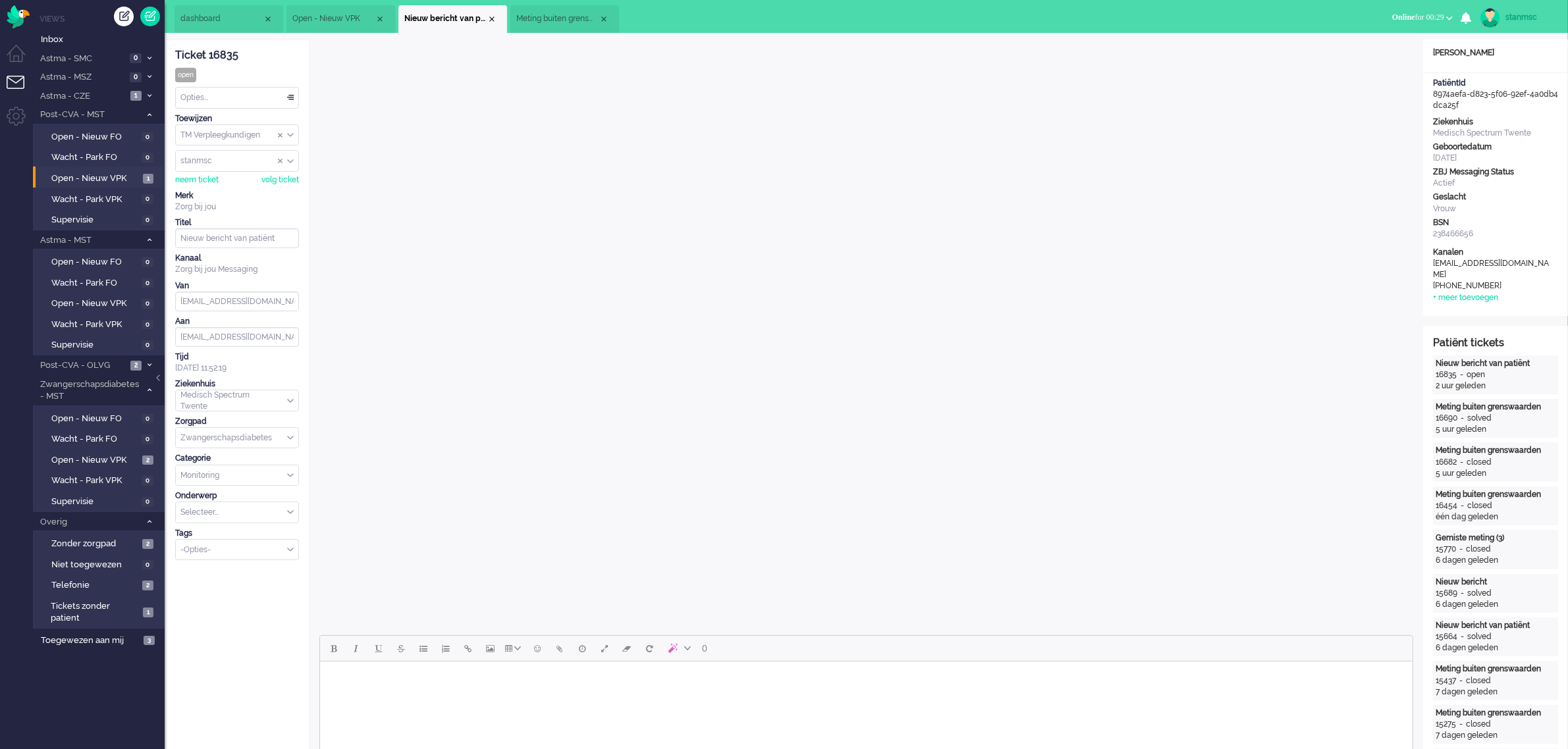
click at [554, 15] on span "Meting buiten grenswaarden" at bounding box center [557, 18] width 82 height 11
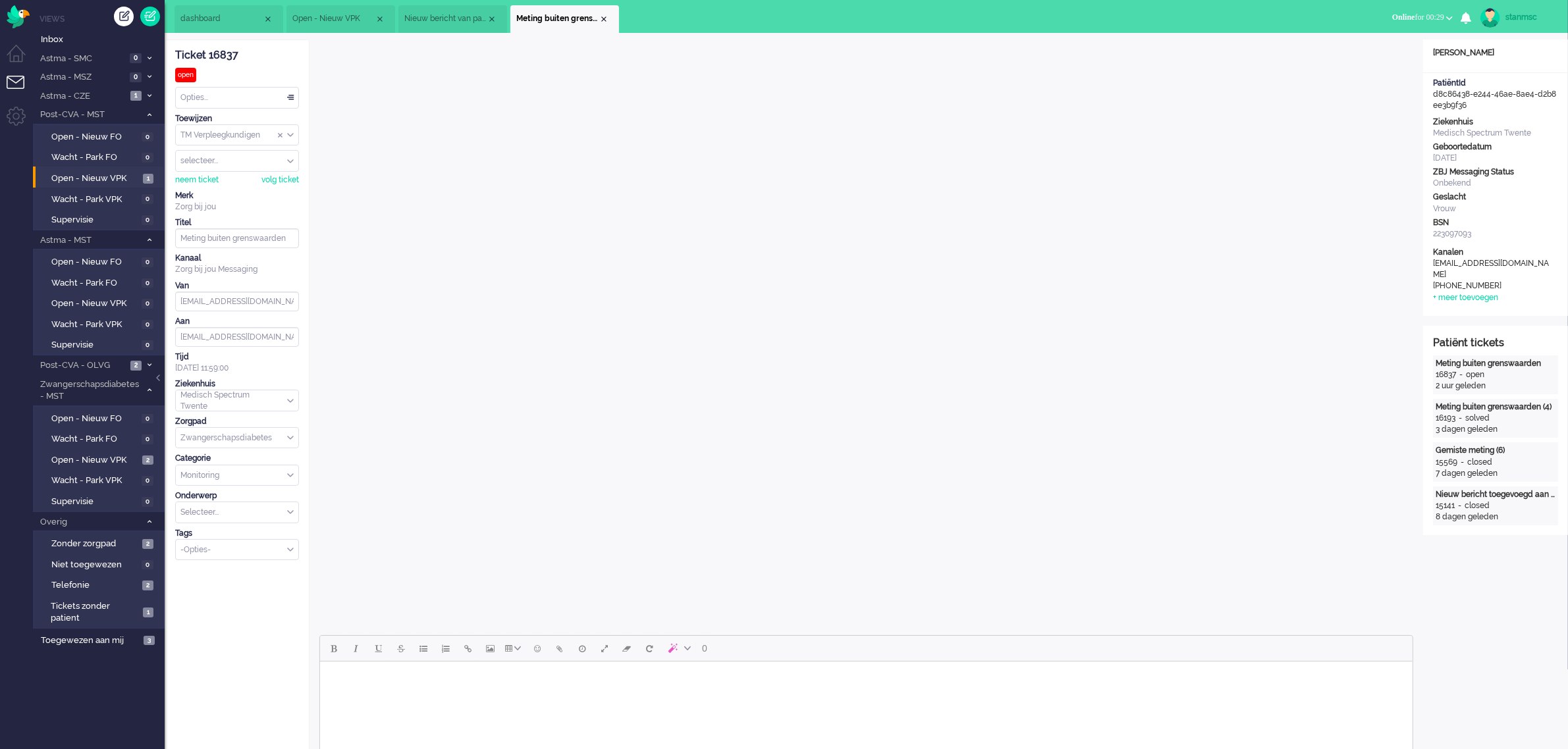
click at [345, 12] on li "Open - Nieuw VPK" at bounding box center [341, 19] width 109 height 28
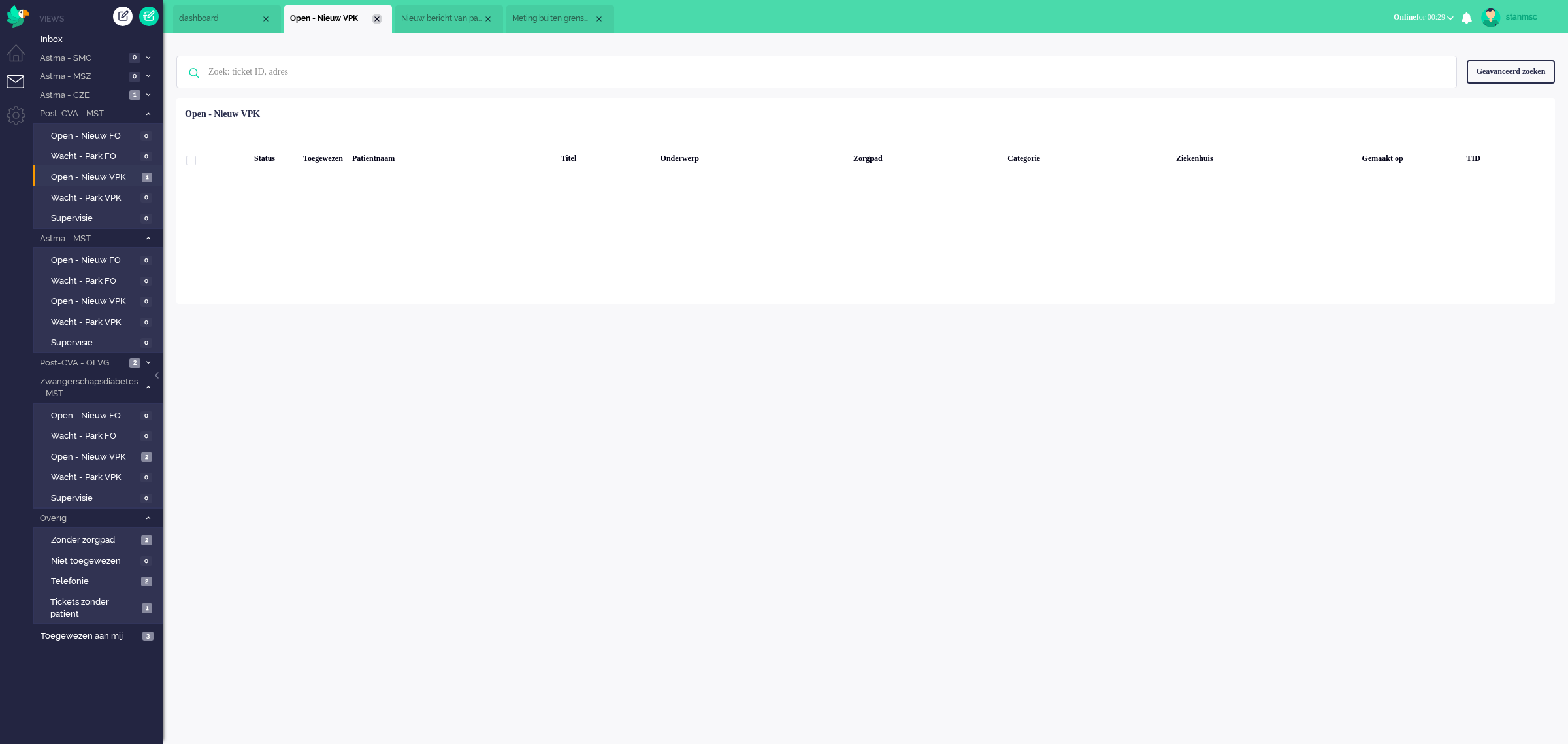
click at [377, 21] on div "Close tab" at bounding box center [377, 18] width 10 height 10
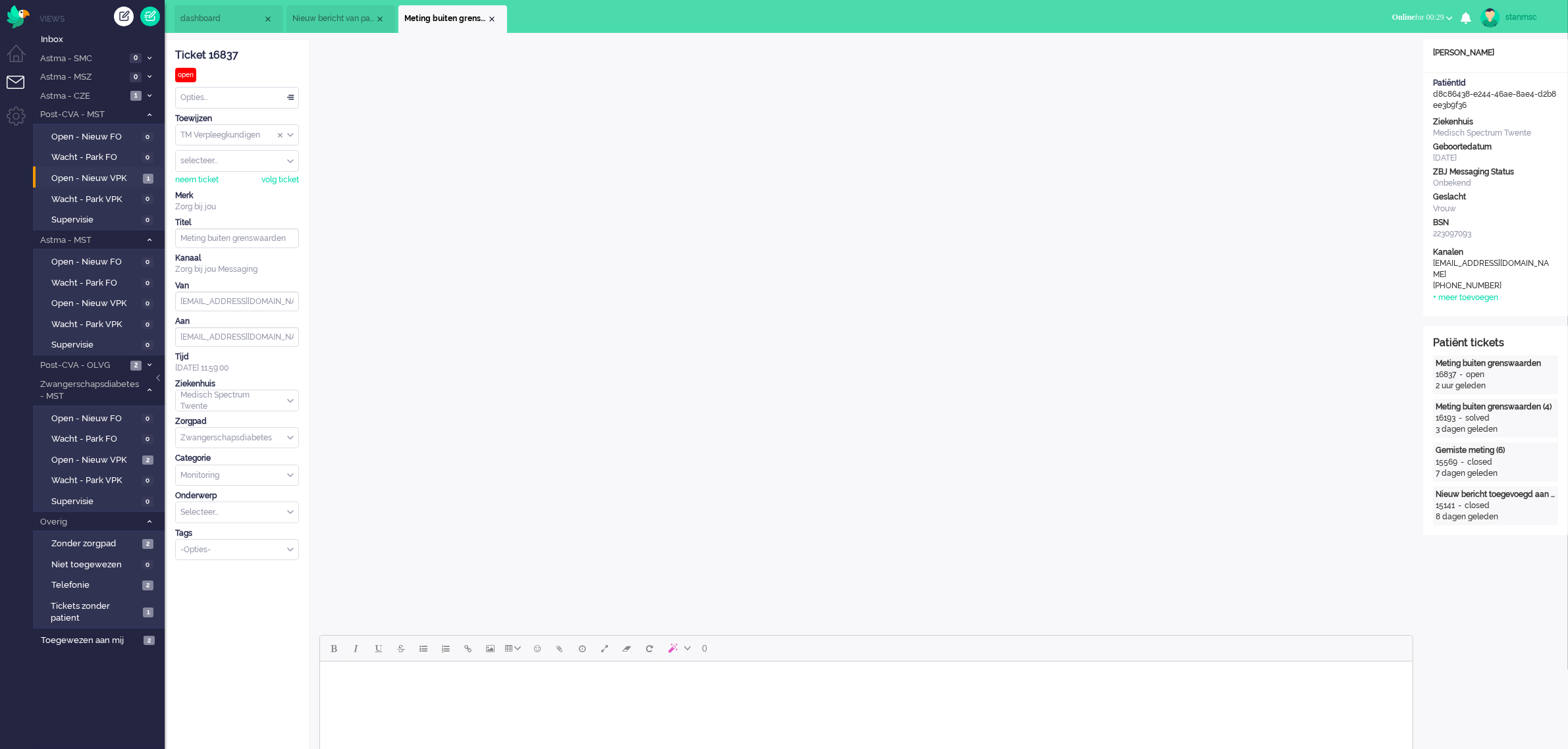
click at [329, 14] on span "Nieuw bericht van patiënt" at bounding box center [333, 18] width 82 height 11
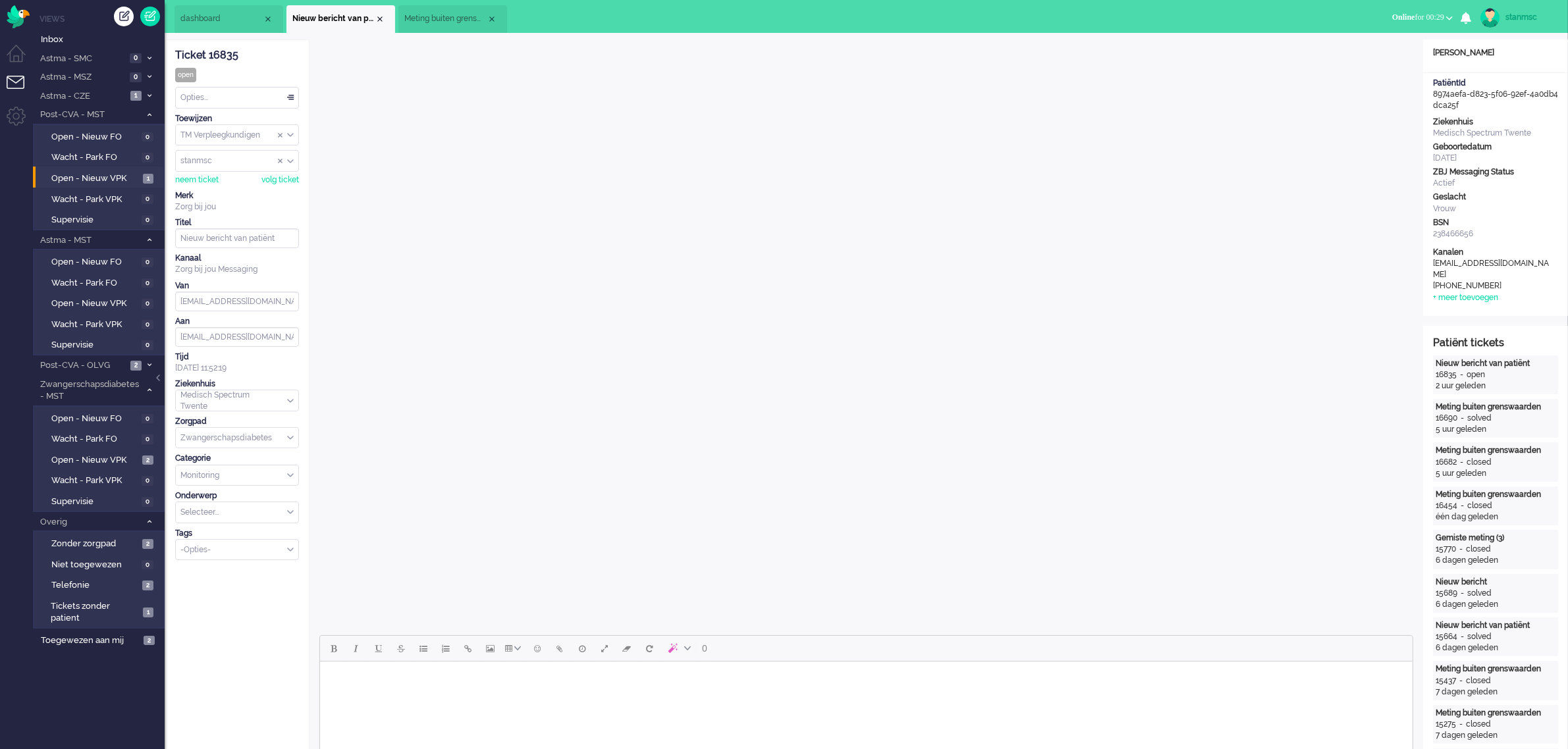
click at [219, 10] on li "dashboard" at bounding box center [229, 19] width 109 height 28
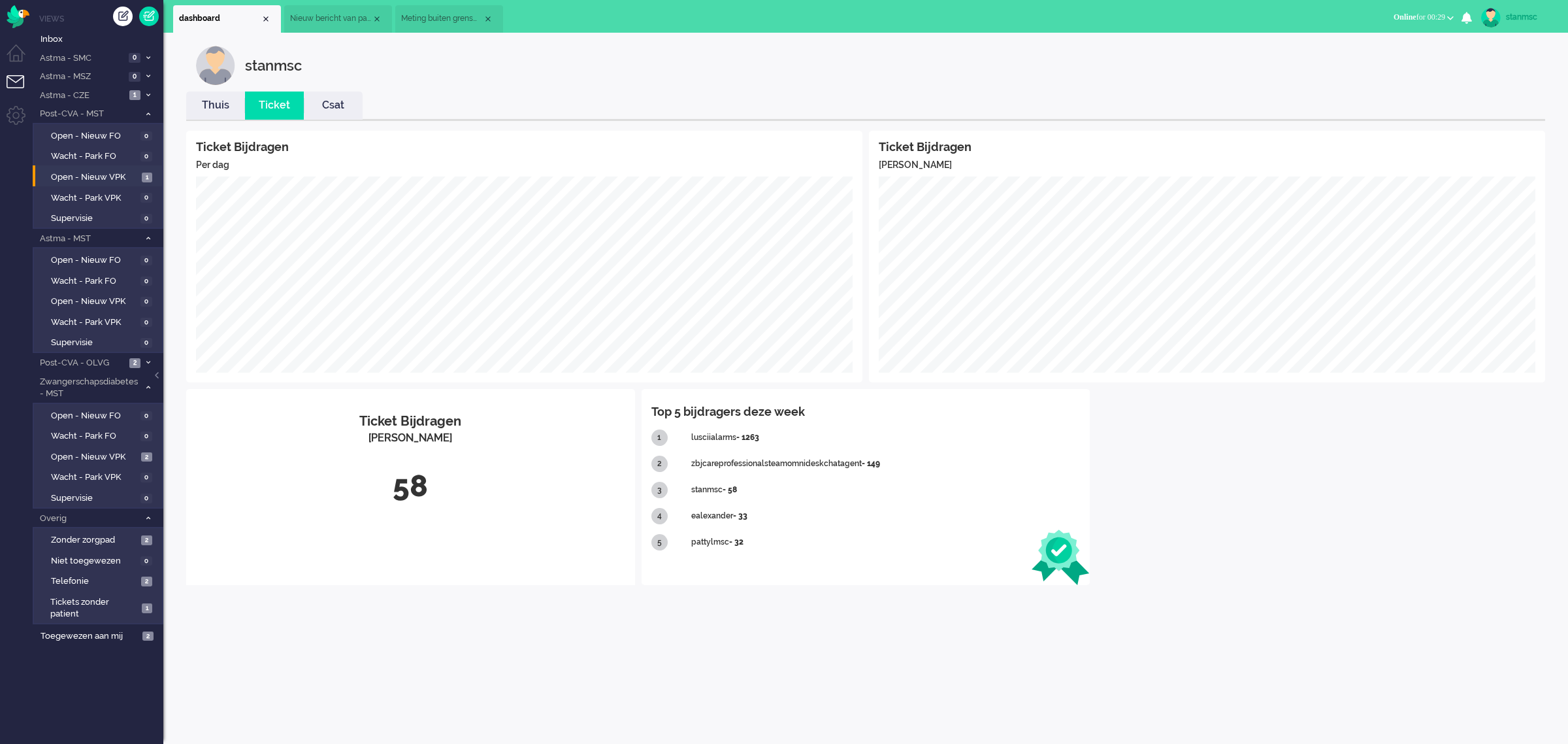
click at [213, 106] on link "Thuis" at bounding box center [216, 106] width 59 height 15
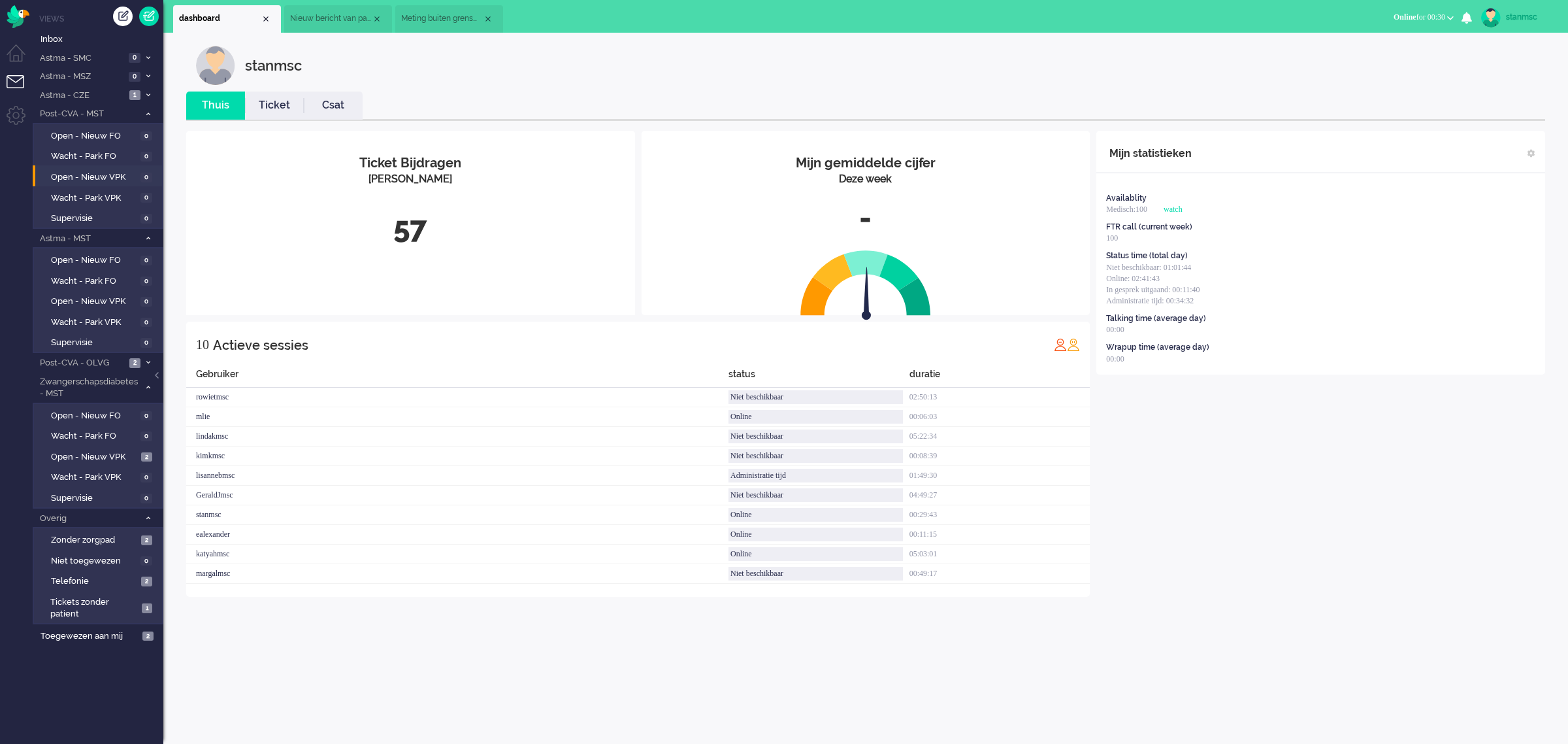
click at [282, 105] on link "Ticket" at bounding box center [275, 106] width 59 height 15
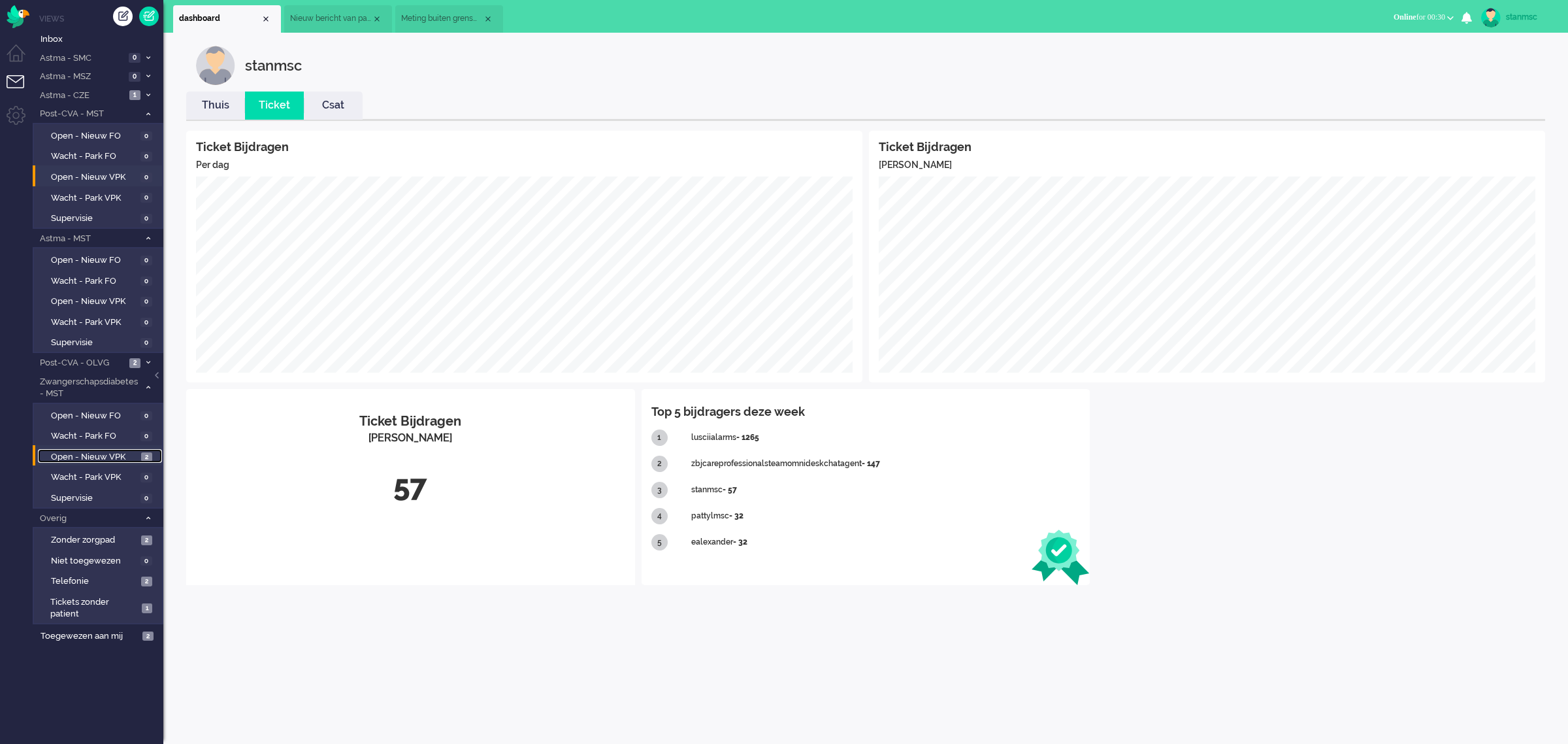
click at [98, 456] on span "Open - Nieuw VPK" at bounding box center [94, 457] width 87 height 13
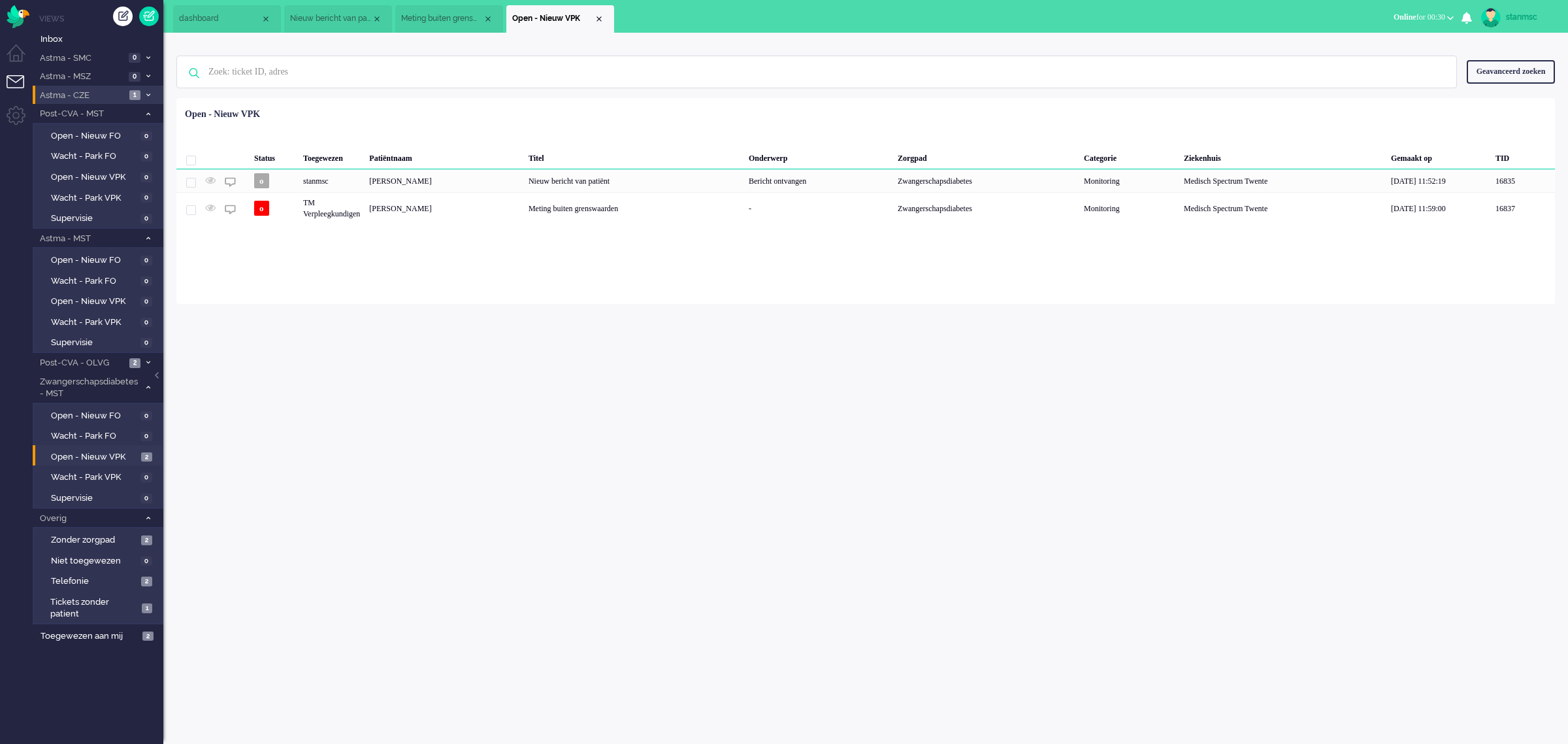
click at [85, 93] on span "Astma - CZE" at bounding box center [82, 96] width 87 height 13
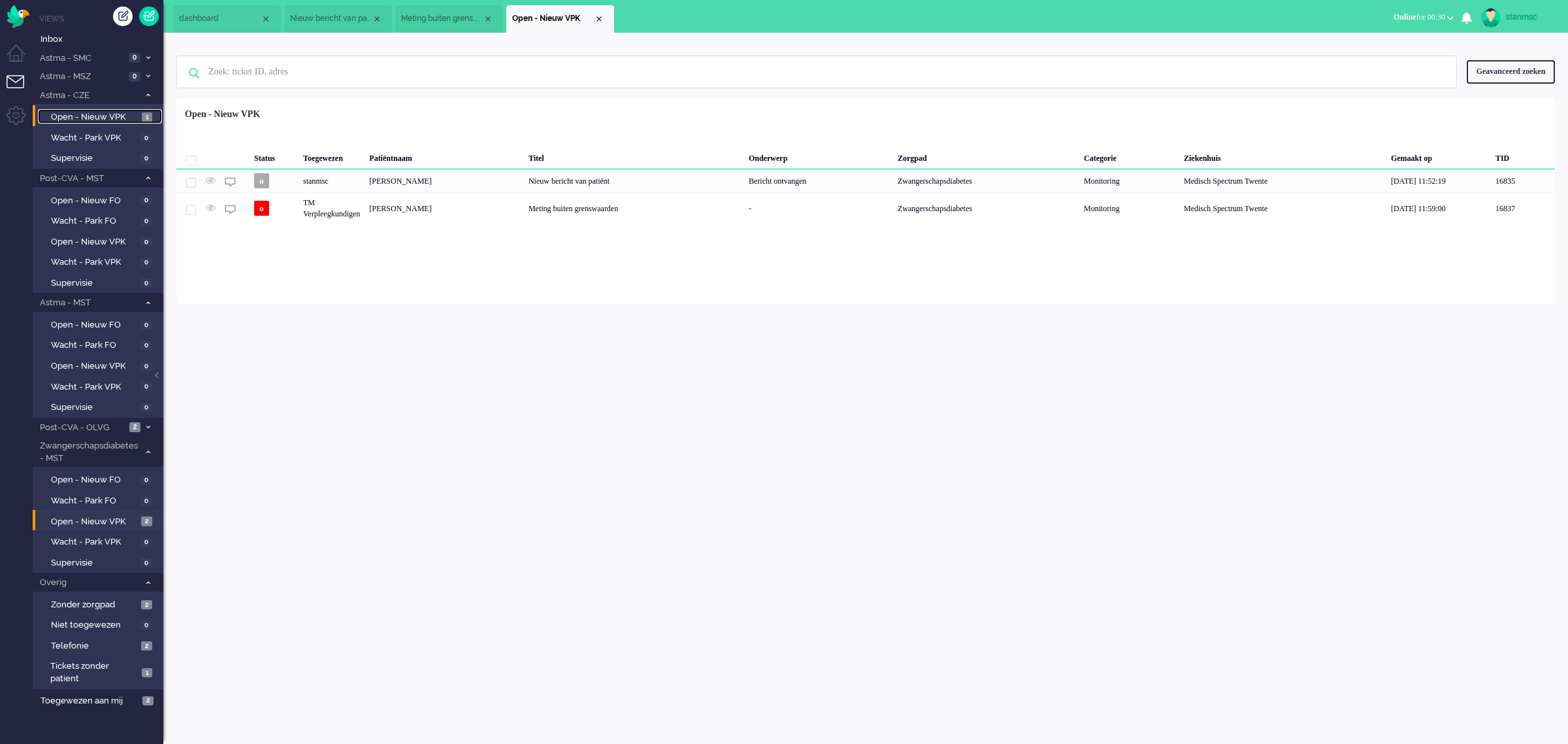
click at [89, 117] on span "Open - Nieuw VPK" at bounding box center [94, 118] width 87 height 13
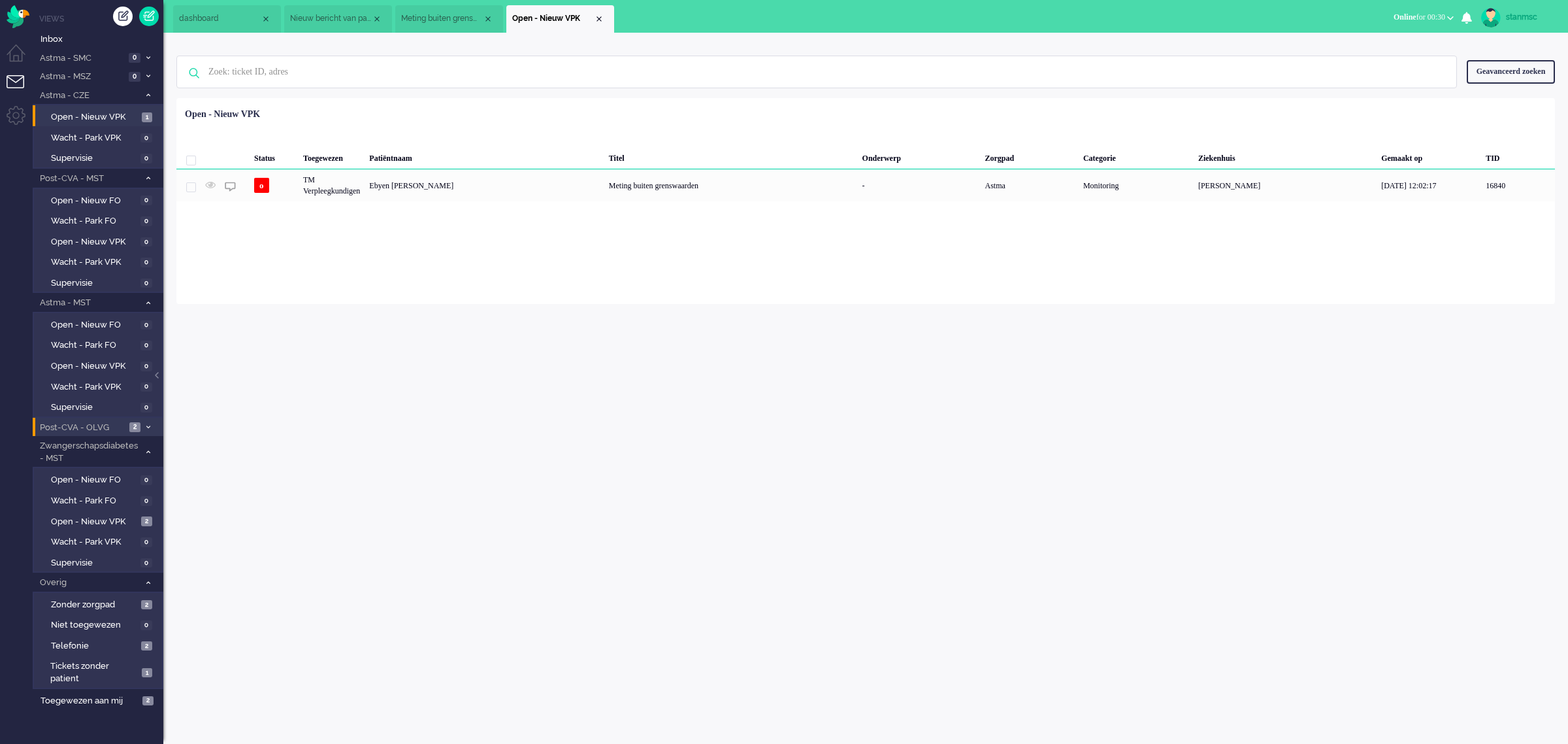
click at [86, 422] on span "Post-CVA - OLVG" at bounding box center [82, 428] width 87 height 13
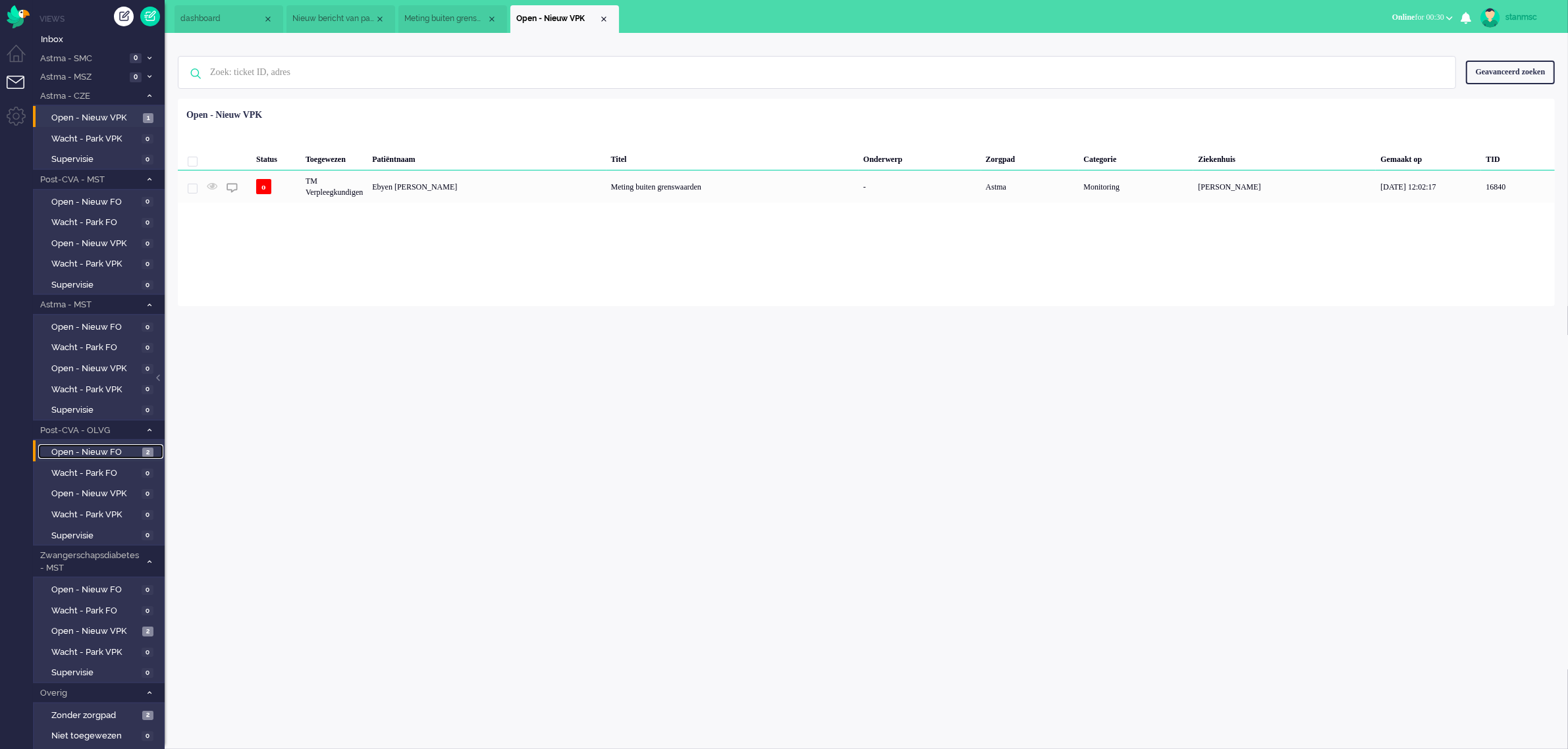
click at [103, 452] on span "Open - Nieuw FO" at bounding box center [95, 452] width 88 height 13
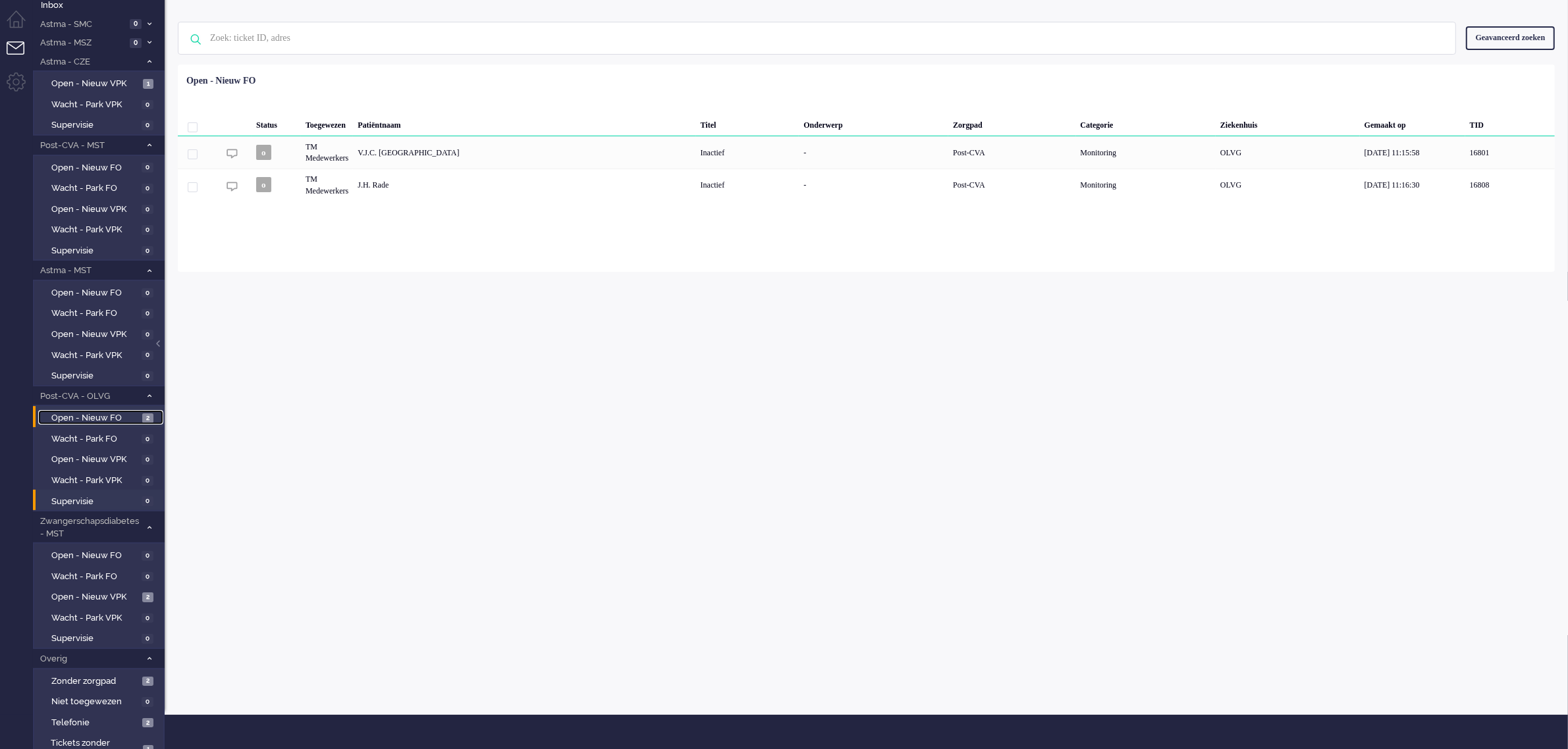
scroll to position [53, 0]
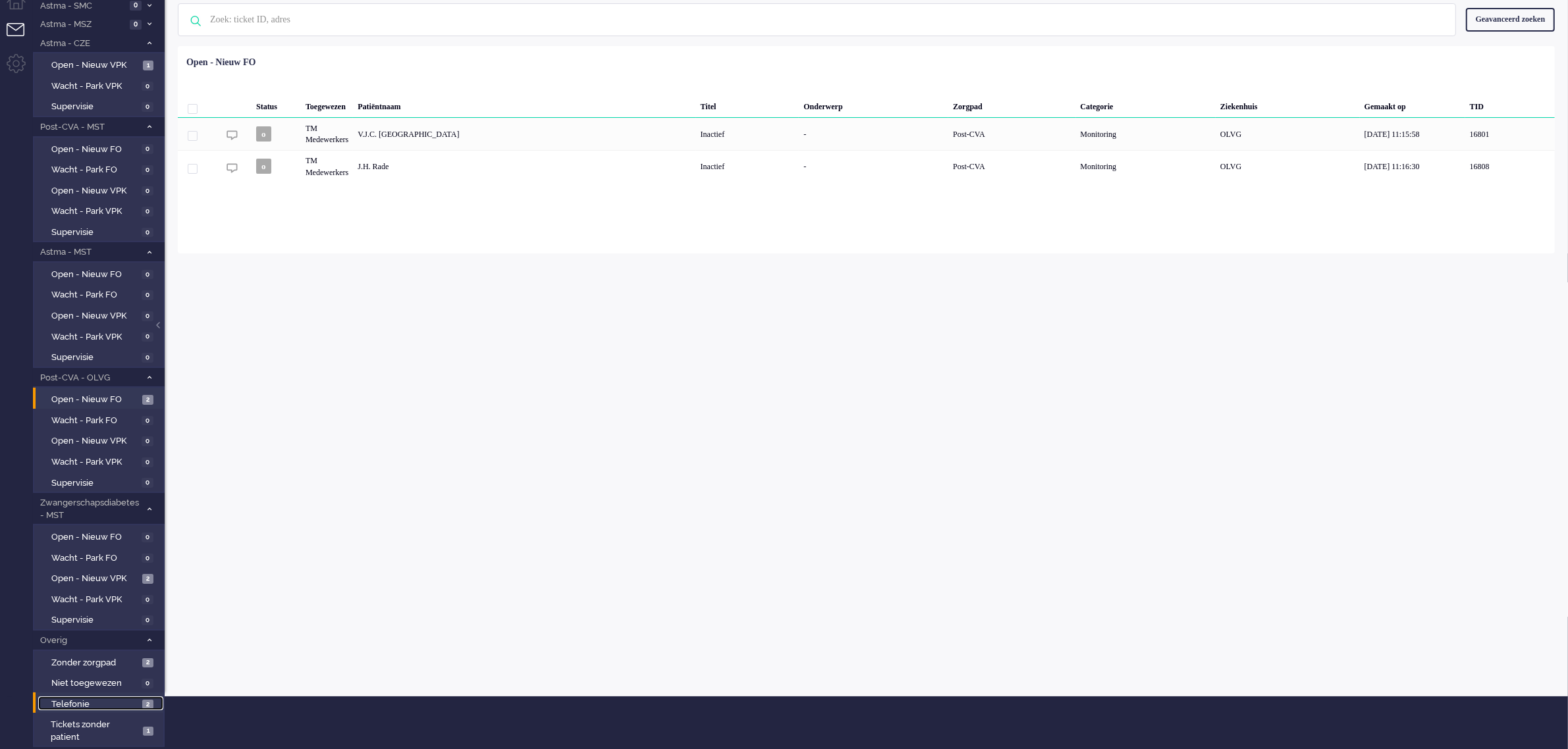
click at [106, 701] on span "Telefonie" at bounding box center [95, 705] width 88 height 13
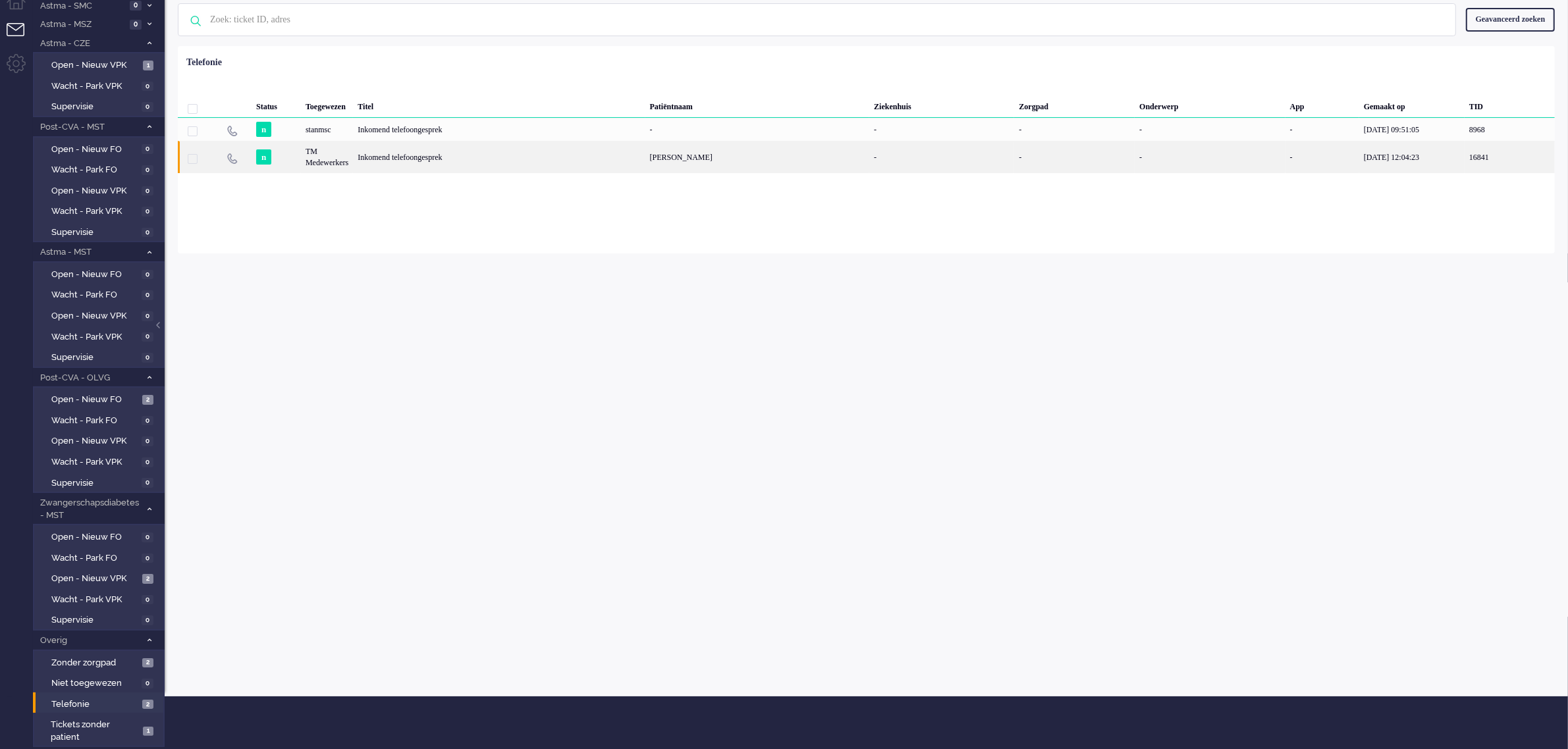
click at [341, 160] on div "TM Medewerkers" at bounding box center [326, 157] width 52 height 32
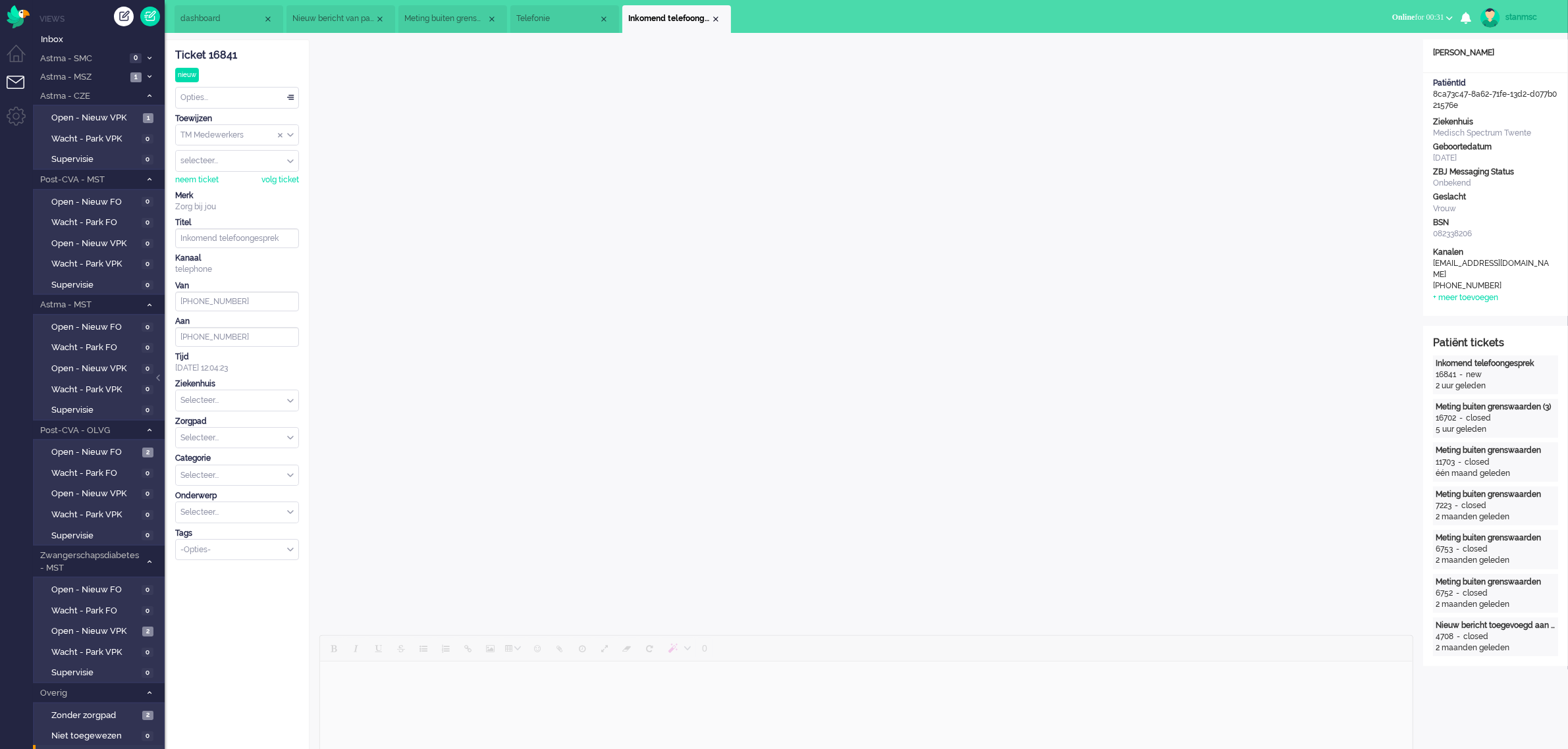
click at [555, 18] on span "Telefonie" at bounding box center [557, 18] width 82 height 11
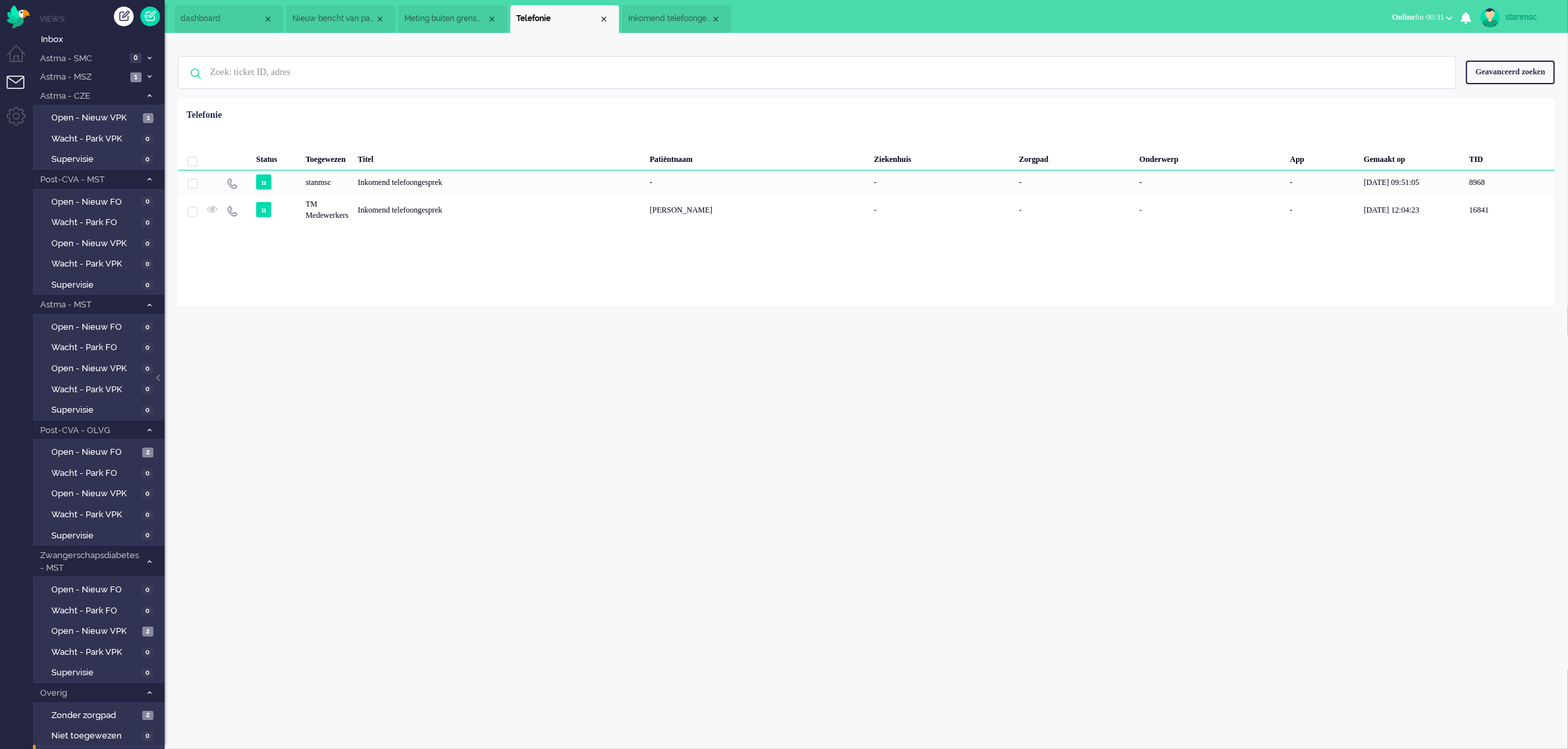
click at [669, 21] on span "Inkomend telefoongesprek" at bounding box center [669, 18] width 82 height 11
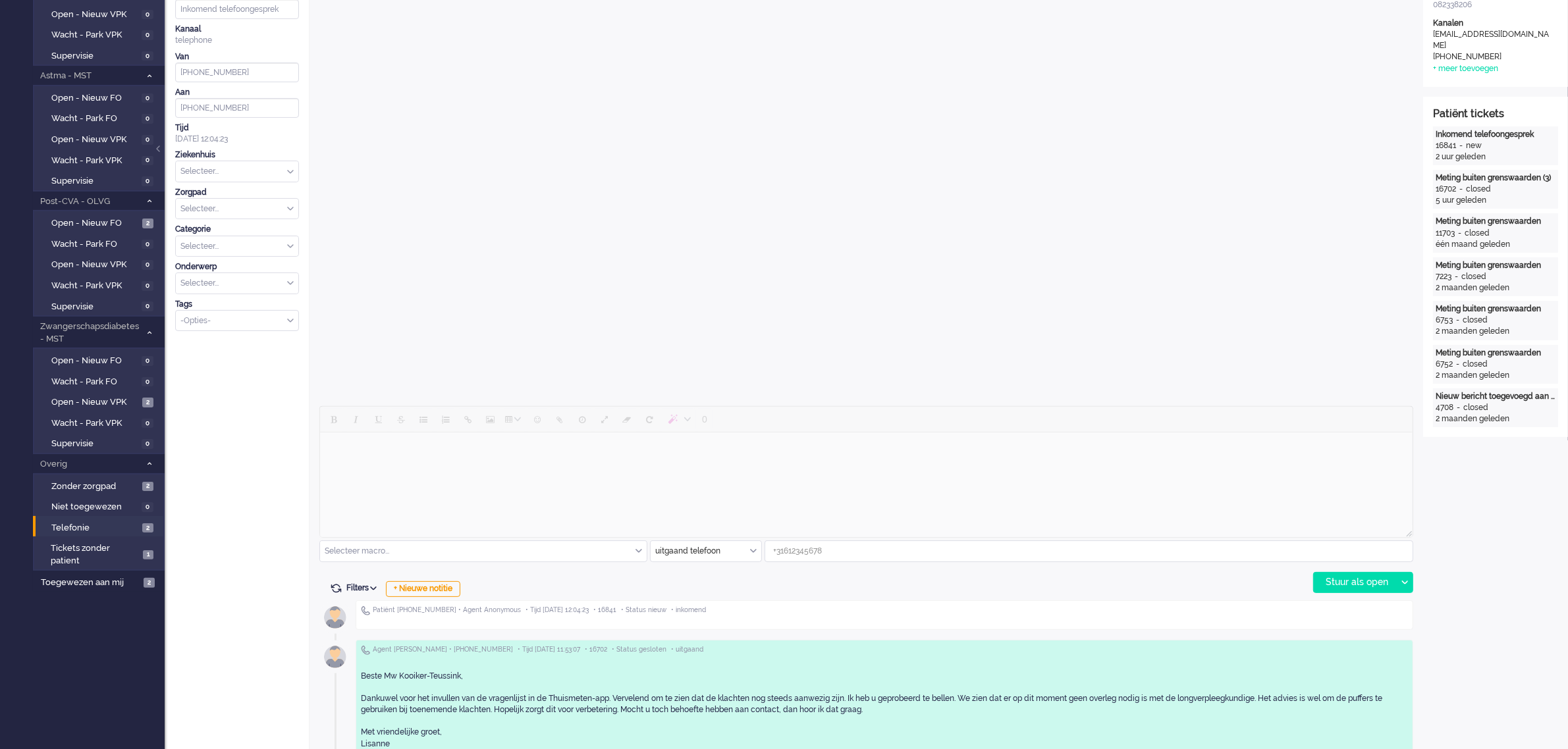
scroll to position [247, 0]
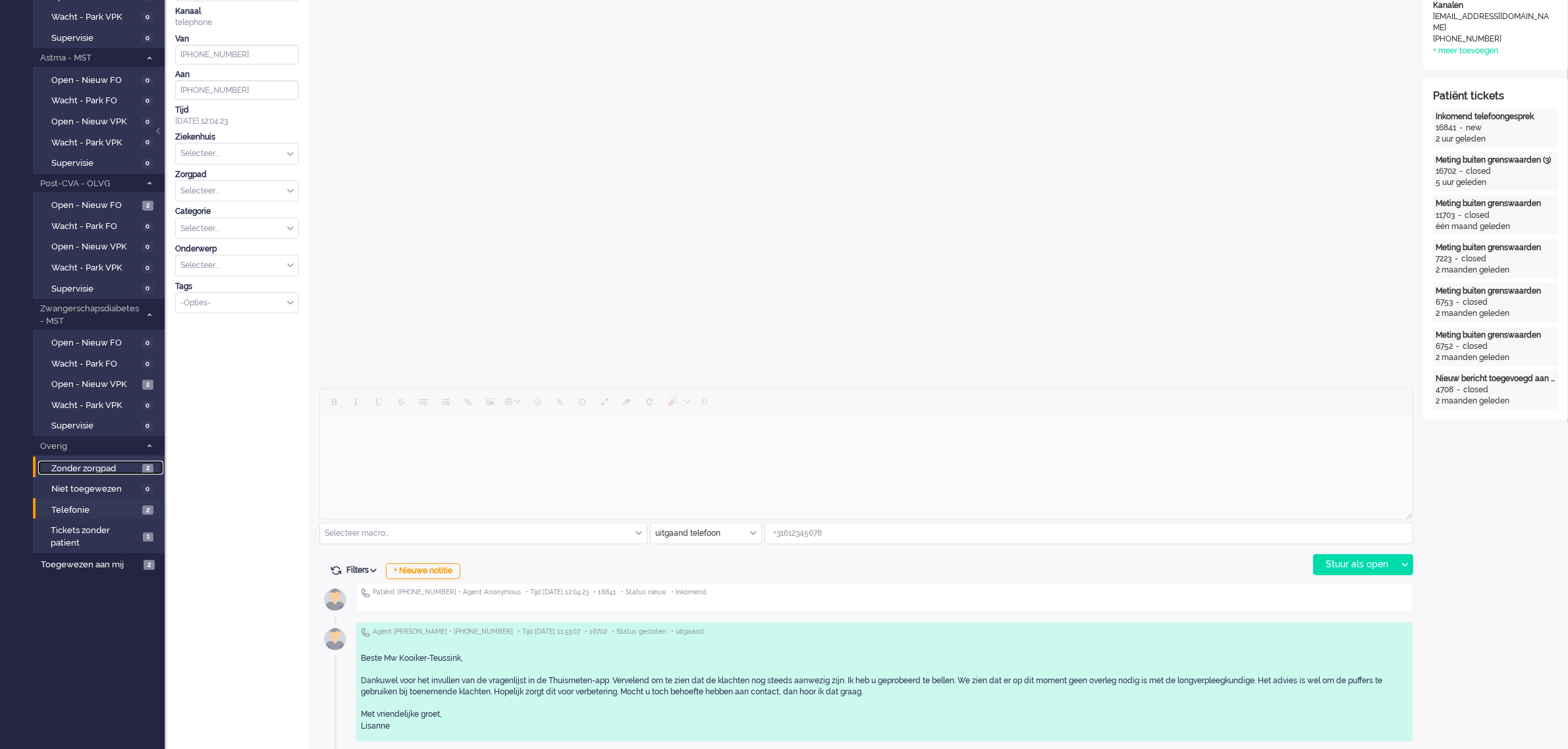
click at [84, 463] on span "Zonder zorgpad" at bounding box center [95, 469] width 88 height 13
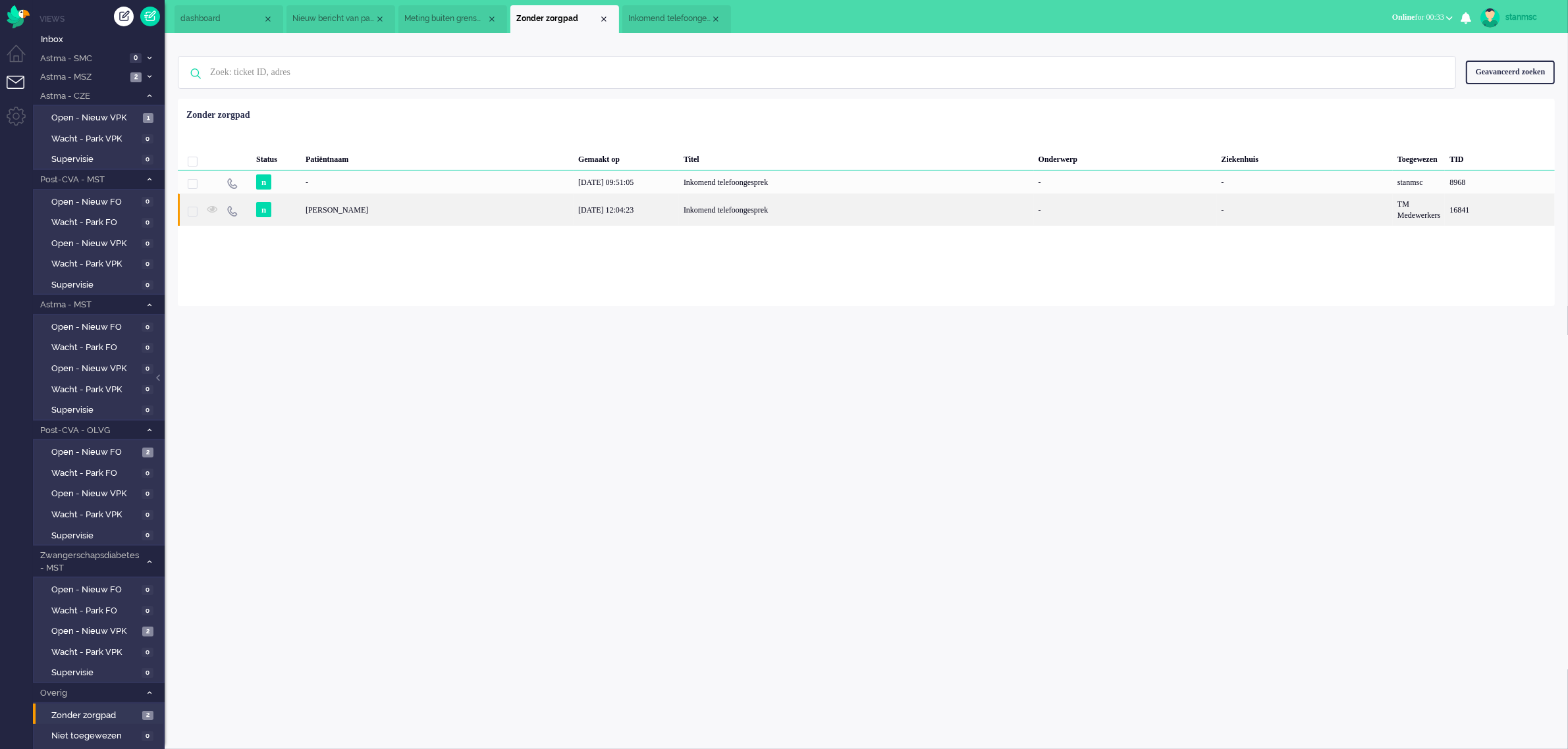
click at [353, 213] on div "[PERSON_NAME]" at bounding box center [437, 209] width 273 height 32
type input "[PHONE_NUMBER]"
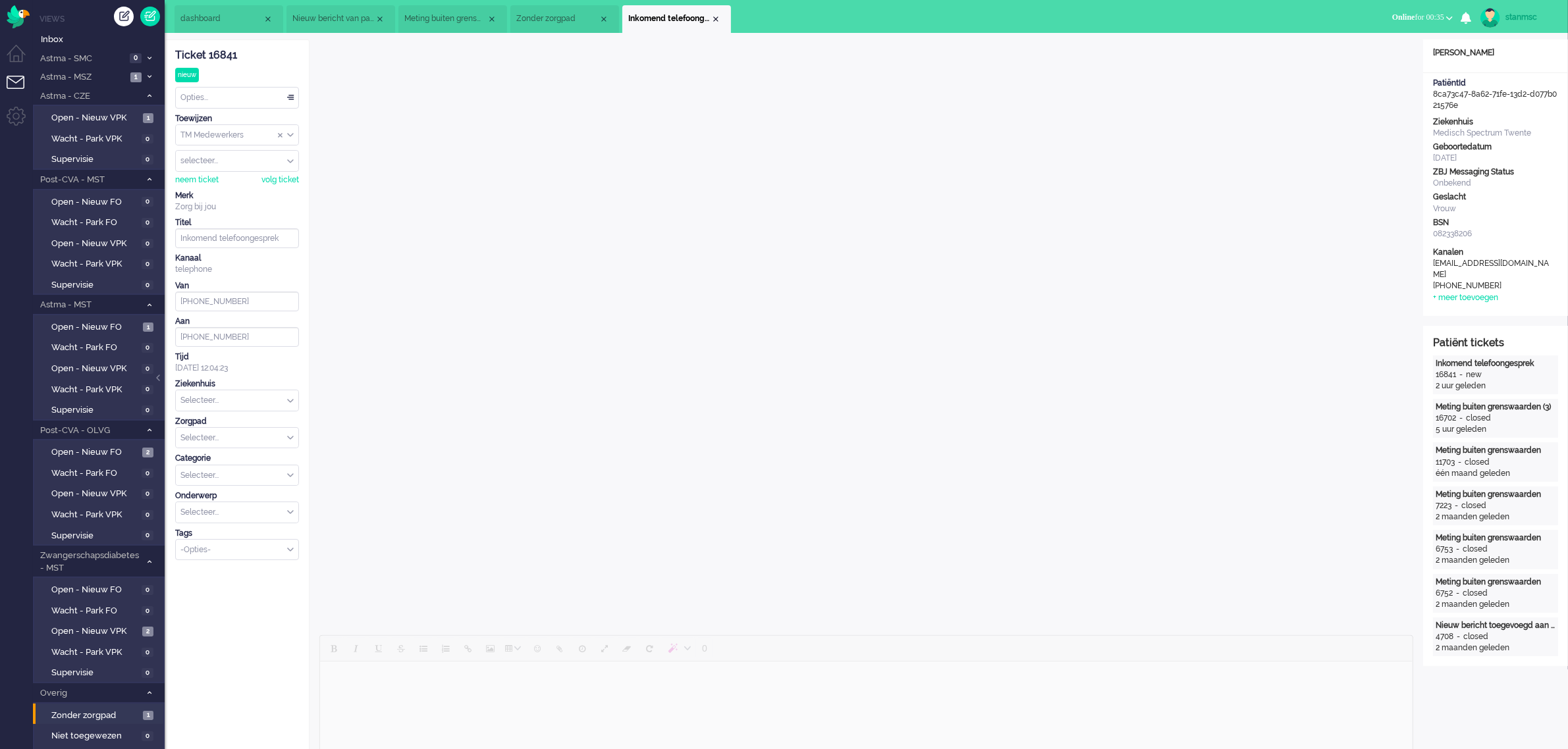
click at [564, 18] on span "Zonder zorgpad" at bounding box center [557, 18] width 82 height 11
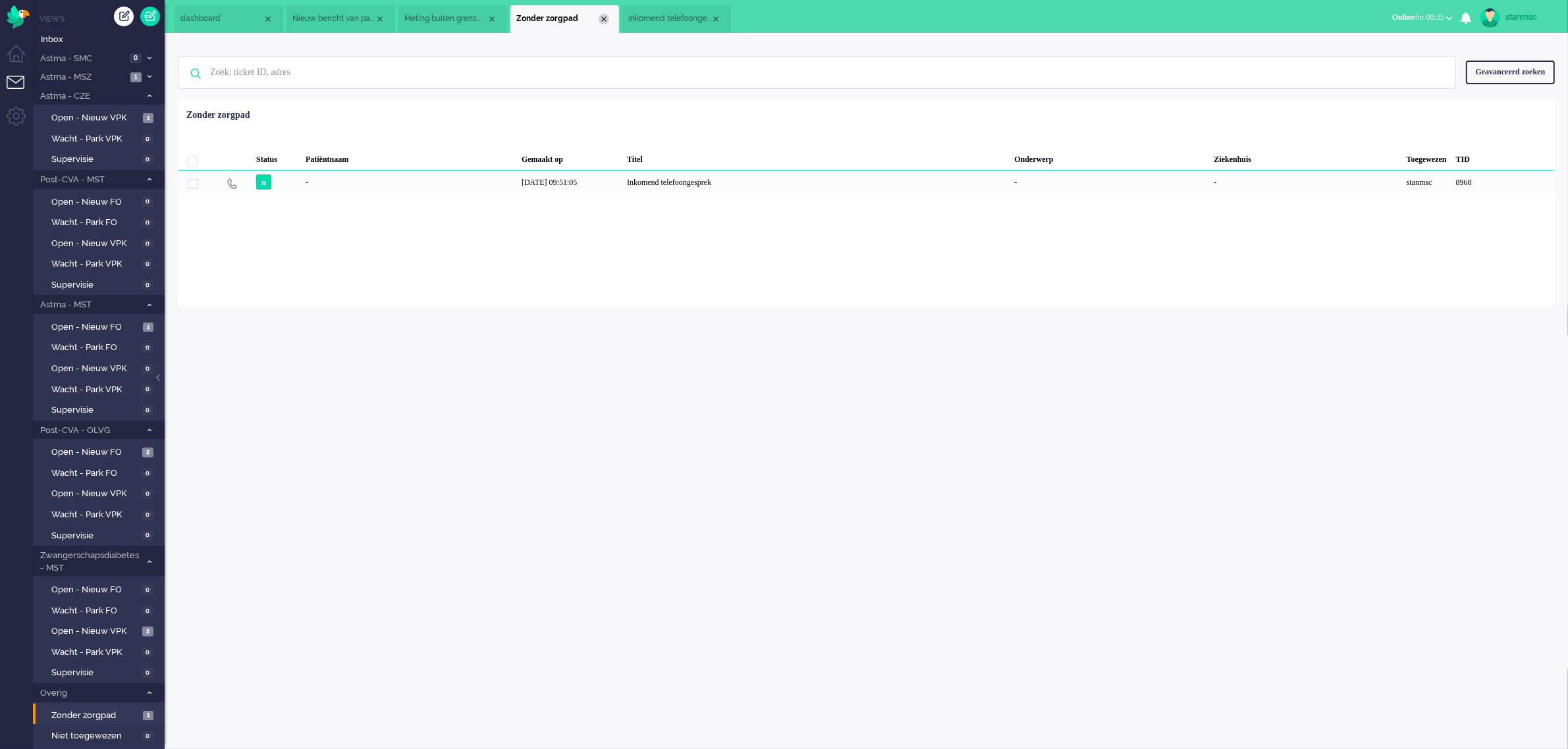
click at [603, 17] on div "Close tab" at bounding box center [604, 18] width 10 height 10
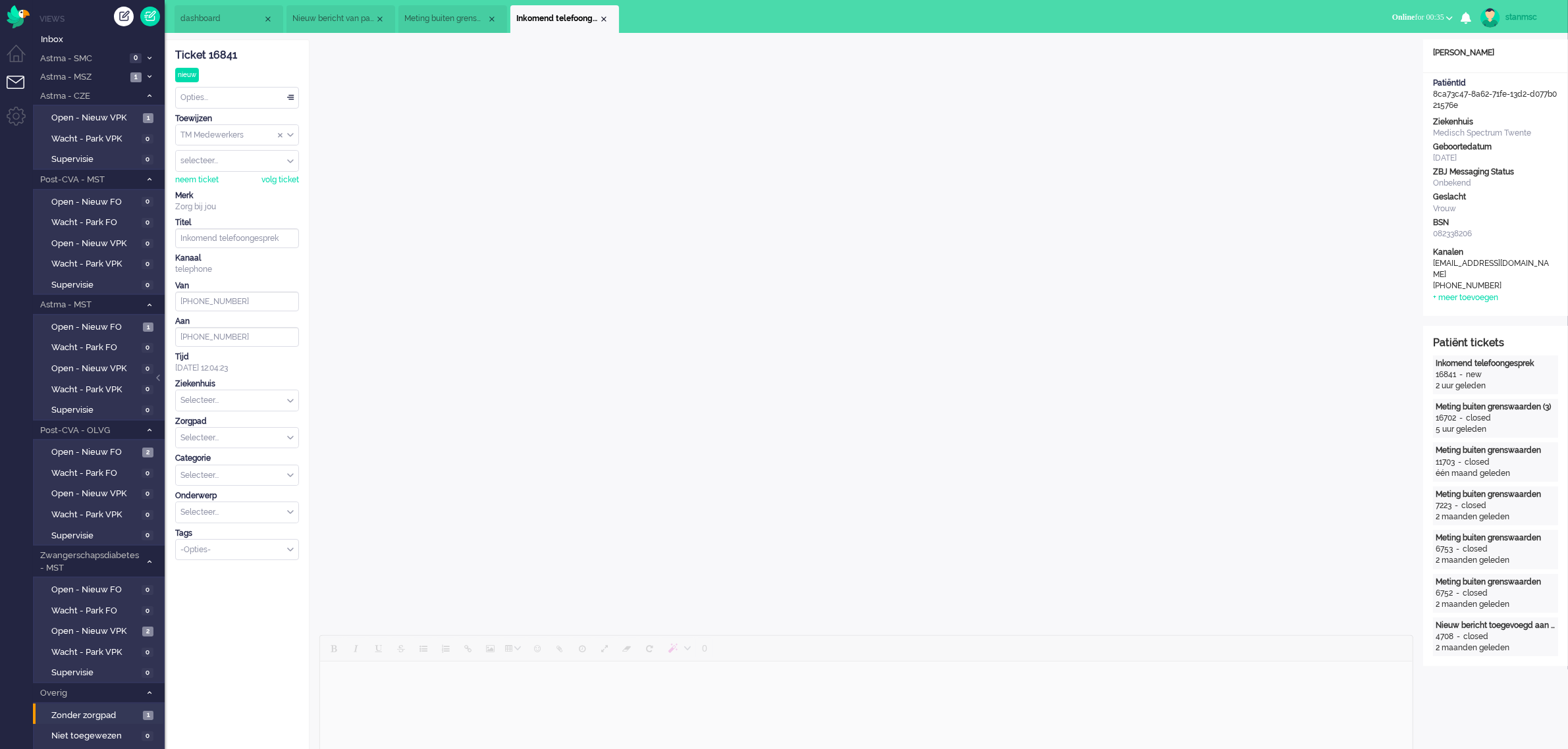
click at [440, 17] on span "Meting buiten grenswaarden" at bounding box center [445, 18] width 82 height 11
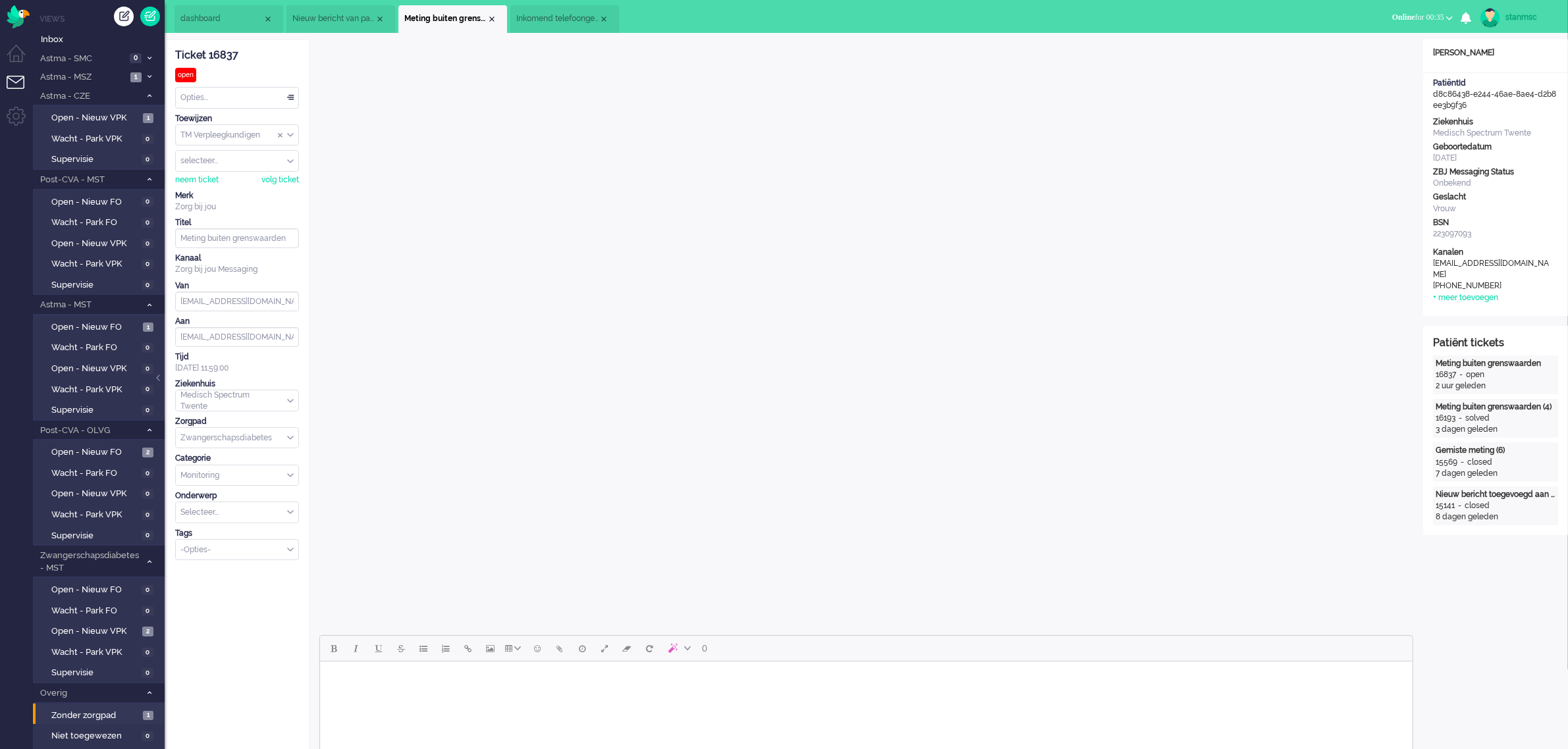
click at [339, 17] on span "Nieuw bericht van patiënt" at bounding box center [333, 18] width 82 height 11
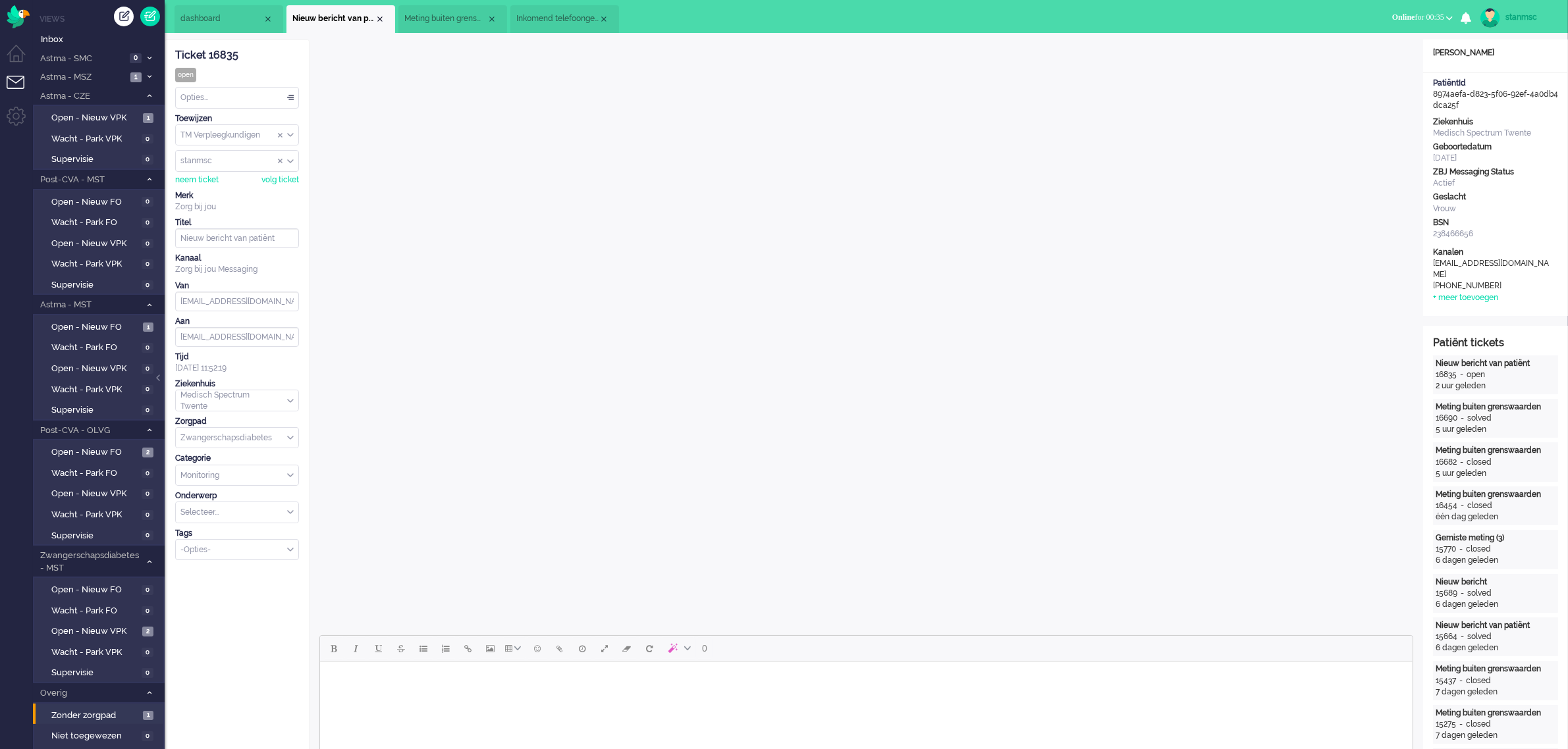
click at [214, 13] on span "dashboard" at bounding box center [221, 18] width 82 height 11
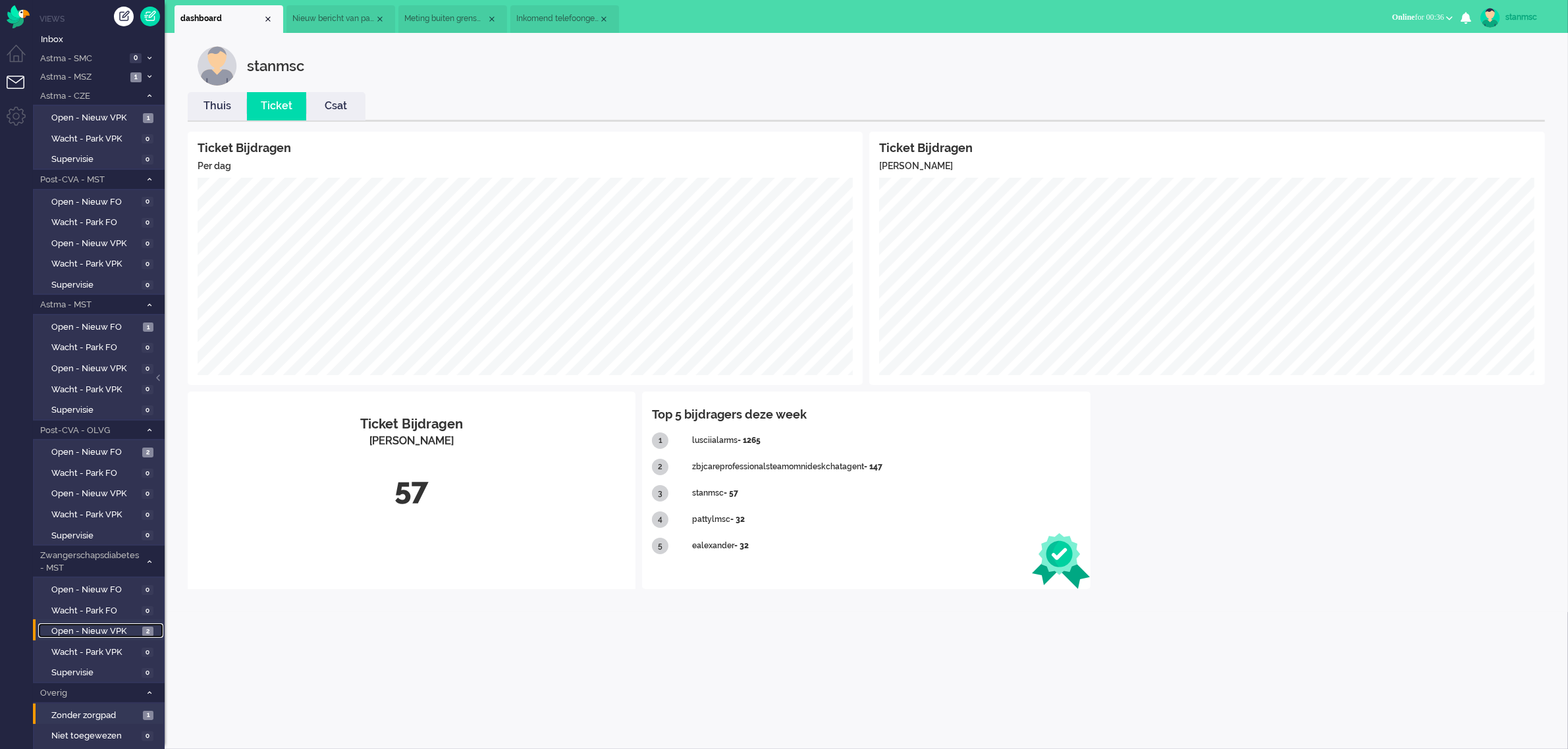
click at [88, 625] on span "Open - Nieuw VPK" at bounding box center [95, 631] width 88 height 13
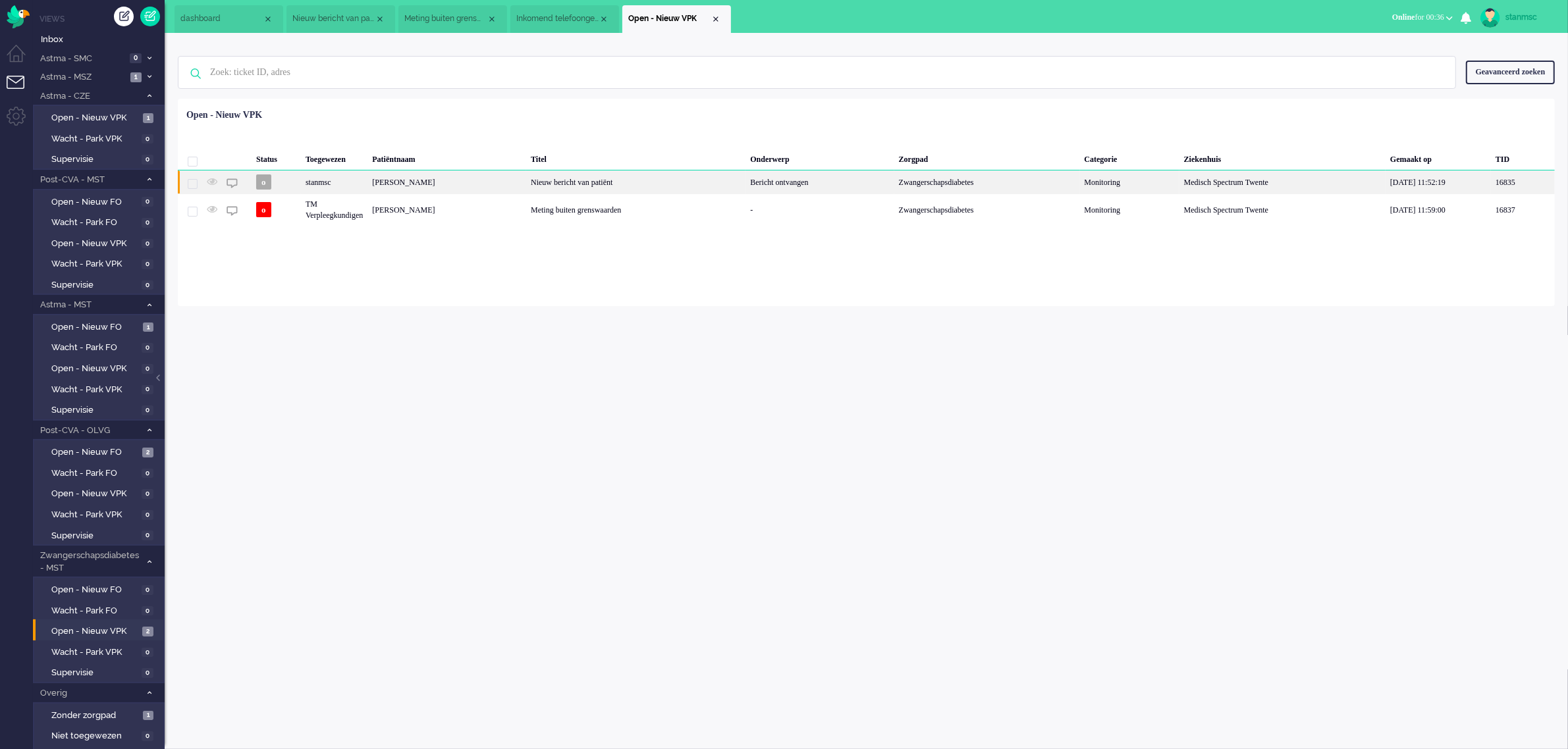
click at [367, 185] on div "stanmsc" at bounding box center [333, 181] width 66 height 23
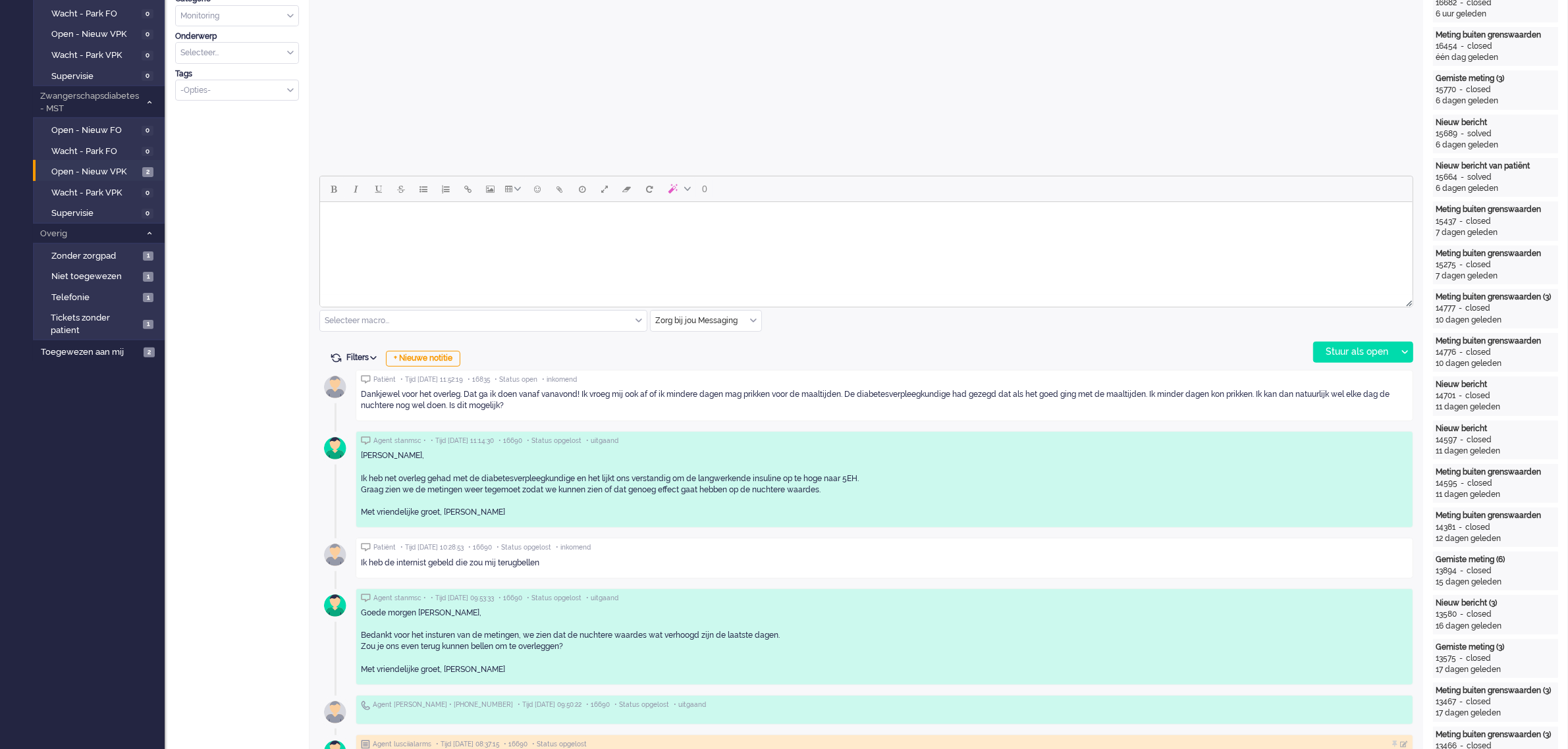
scroll to position [494, 0]
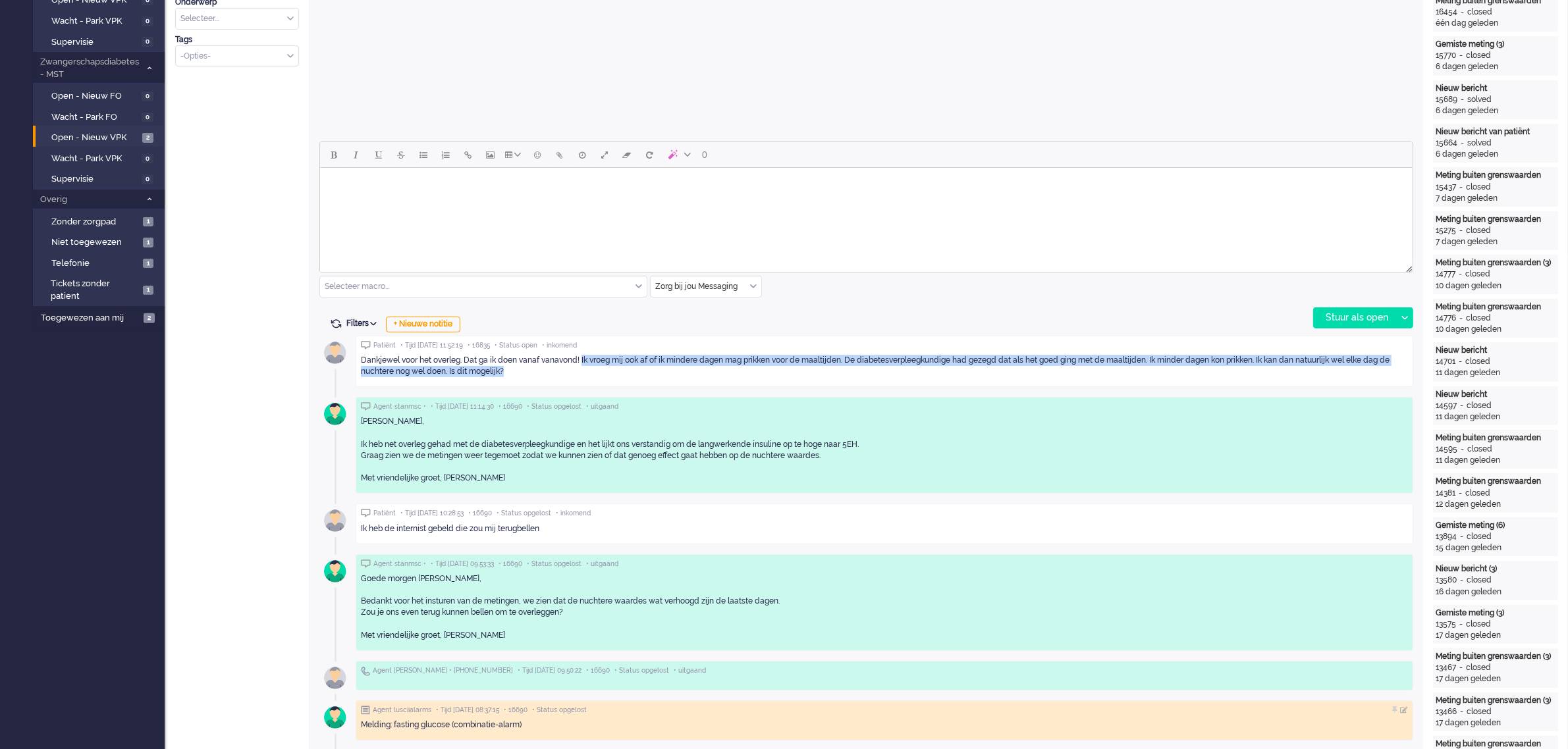
drag, startPoint x: 581, startPoint y: 360, endPoint x: 1274, endPoint y: 379, distance: 693.3
click at [1274, 379] on div "Dankjewel voor het overleg. Dat ga ik doen vanaf vanavond! Ik vroeg mij ook af …" at bounding box center [884, 366] width 1047 height 32
copy div "Ik vroeg mij ook af of ik mindere dagen mag prikken voor de maaltijden. De diab…"
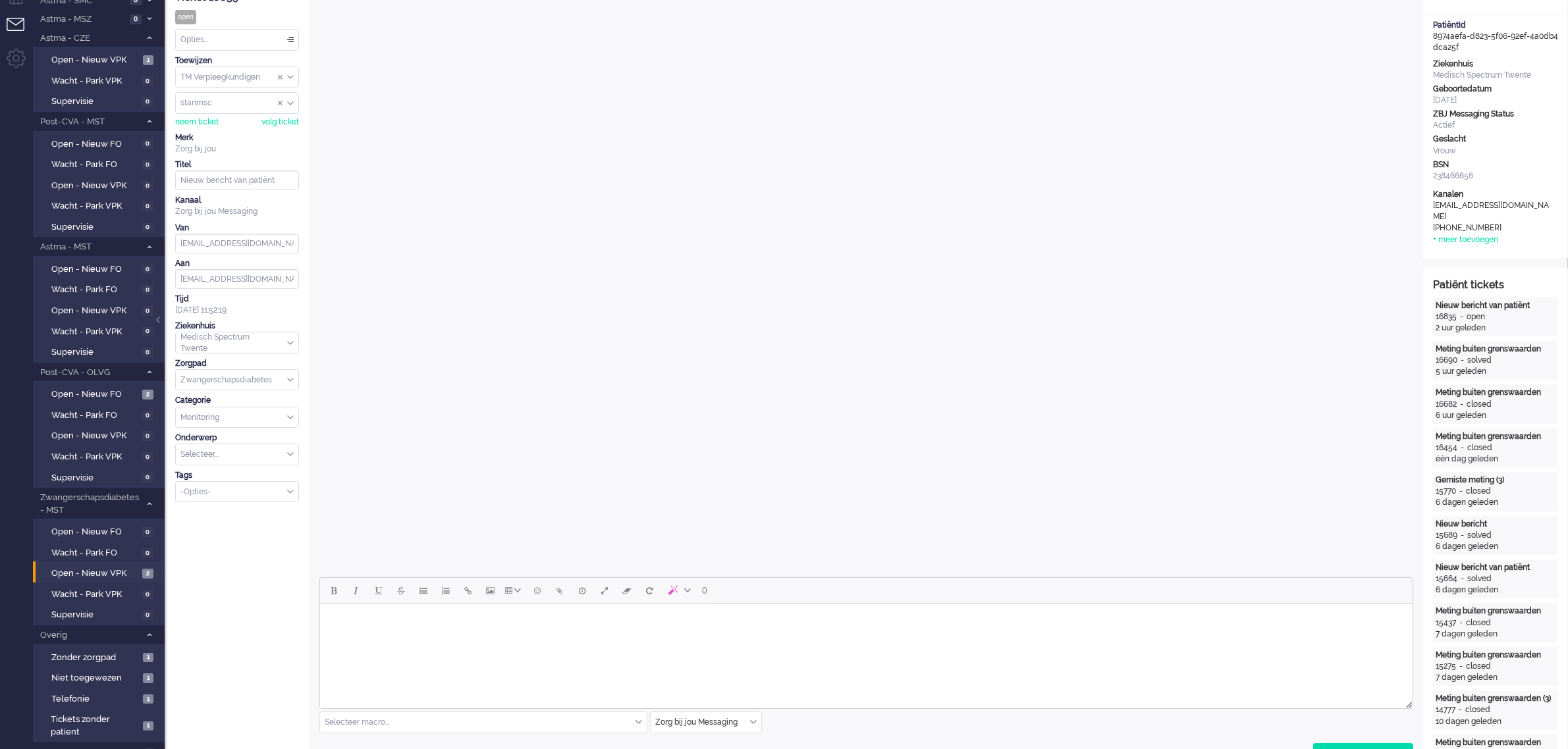
scroll to position [0, 0]
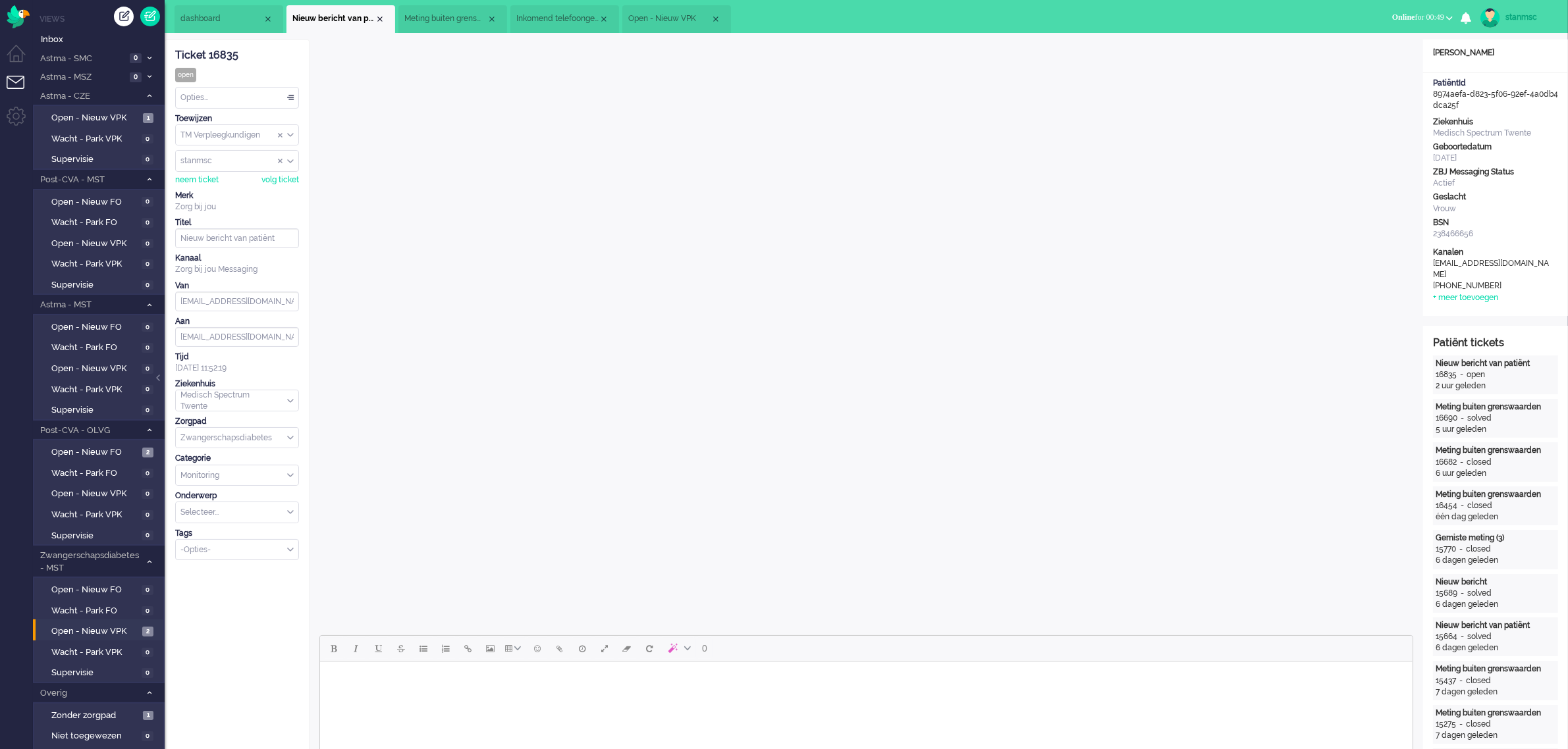
click at [664, 18] on span "Open - Nieuw VPK" at bounding box center [669, 18] width 82 height 11
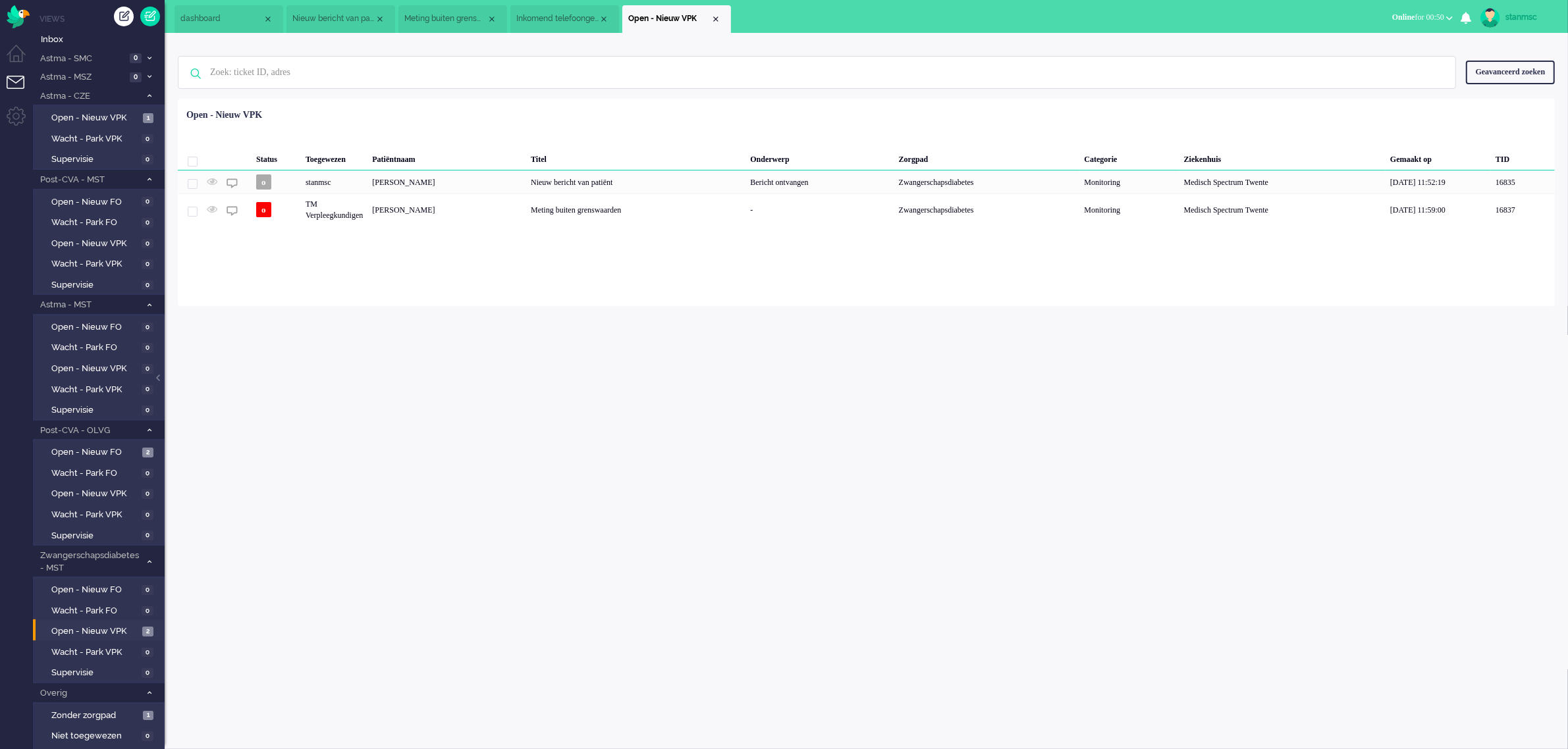
click at [572, 22] on span "Inkomend telefoongesprek" at bounding box center [557, 18] width 82 height 11
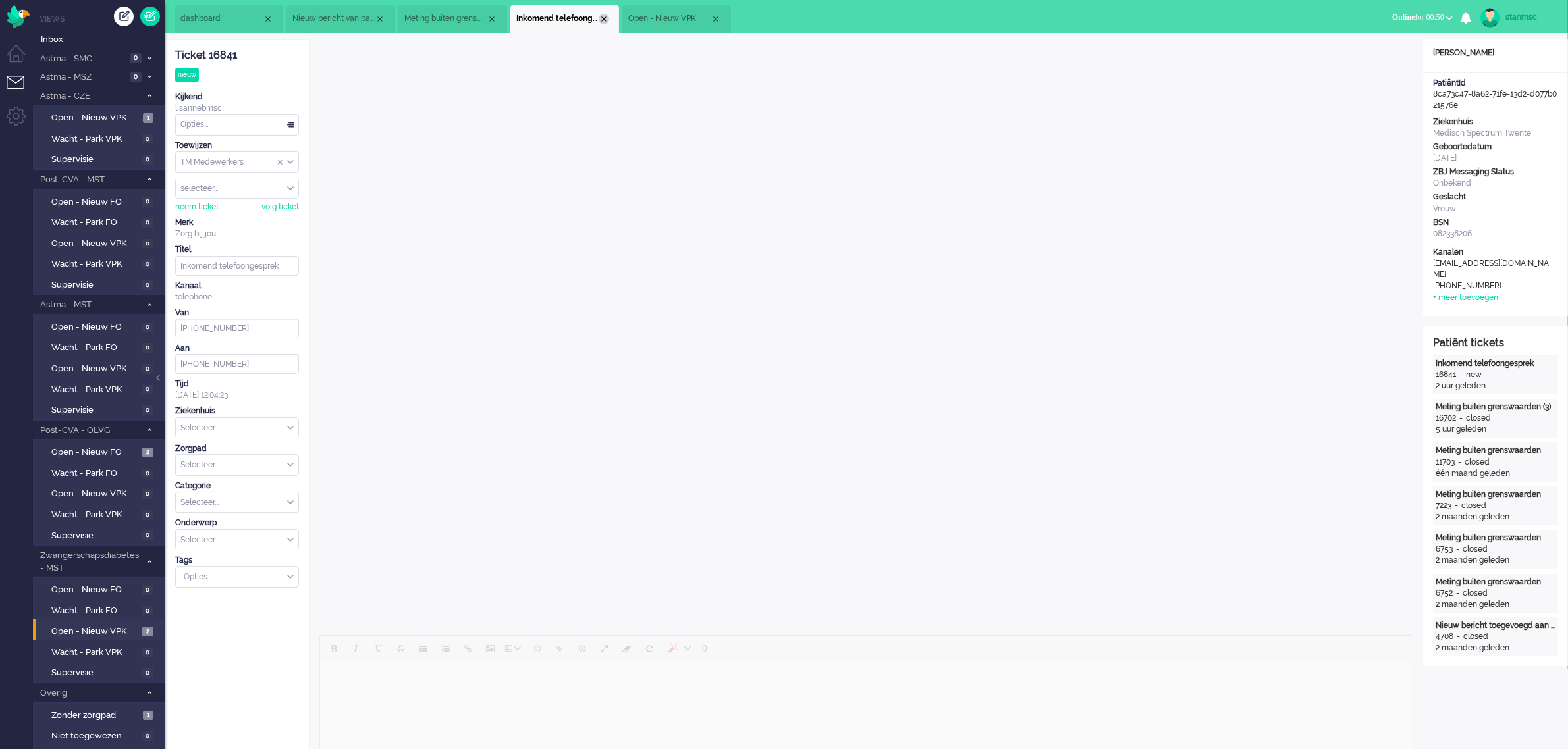
click at [604, 18] on div "Close tab" at bounding box center [604, 18] width 10 height 10
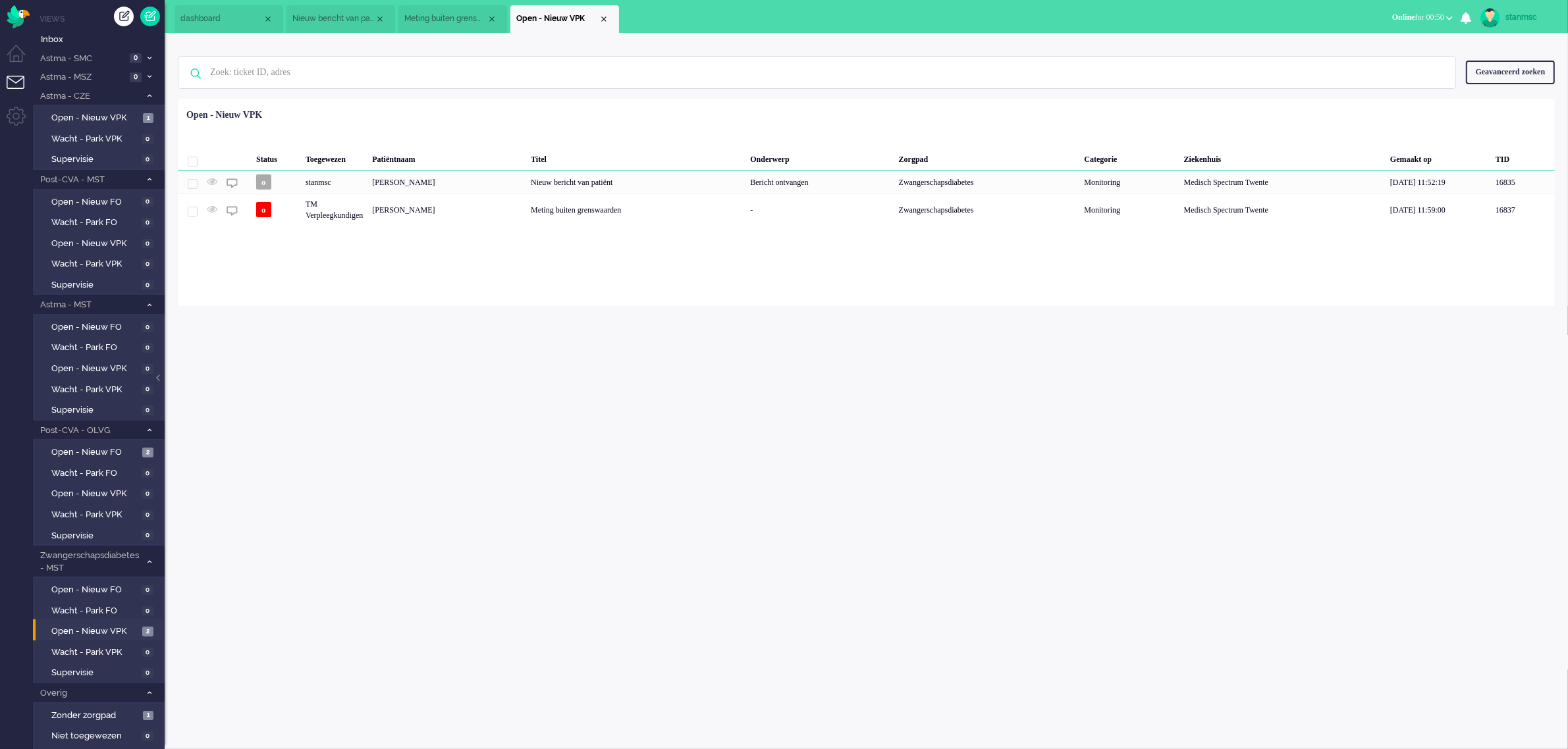
click at [457, 23] on span "Meting buiten grenswaarden" at bounding box center [445, 18] width 82 height 11
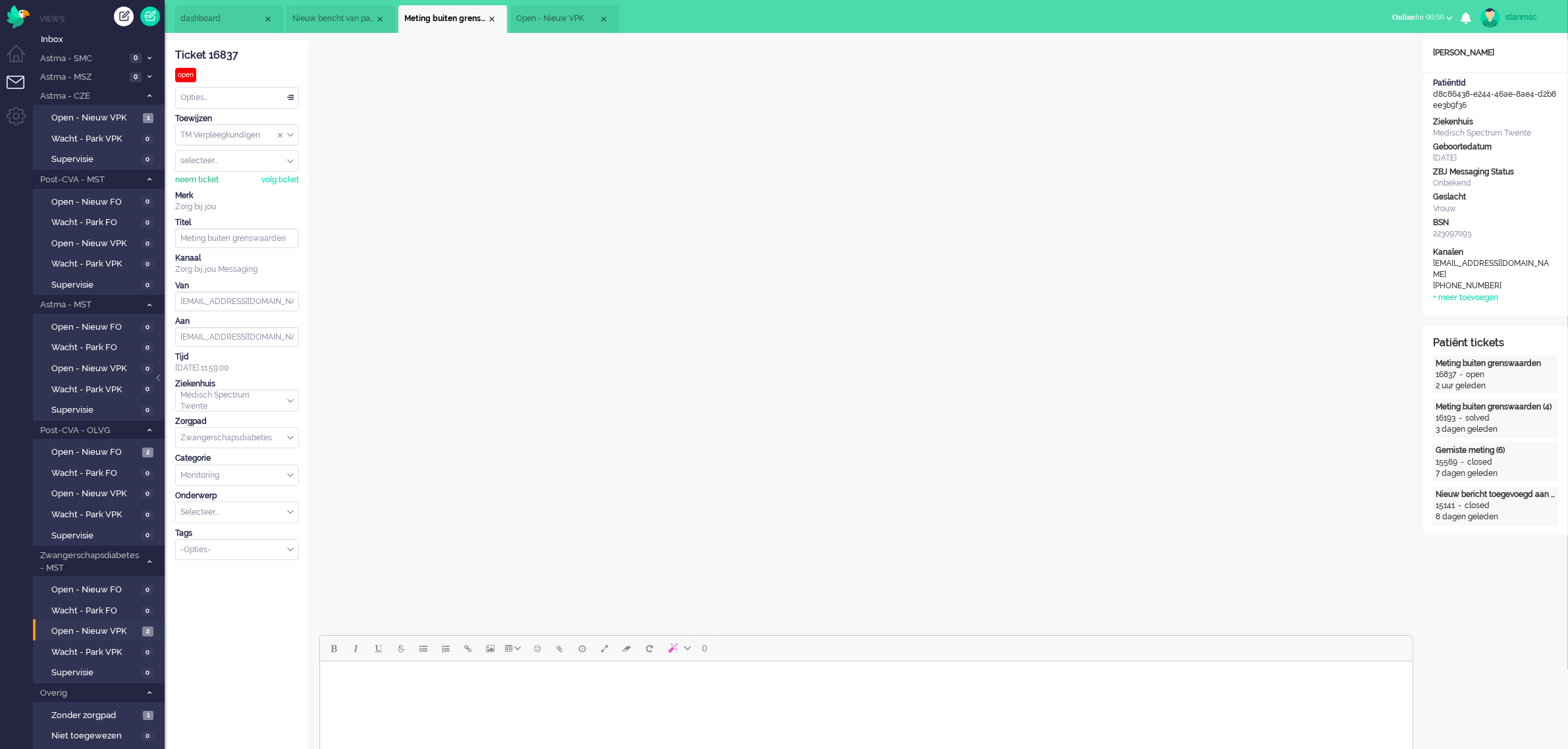
click at [200, 177] on div "neem ticket" at bounding box center [197, 180] width 43 height 11
click at [353, 18] on span "Nieuw bericht van patiënt" at bounding box center [333, 18] width 82 height 11
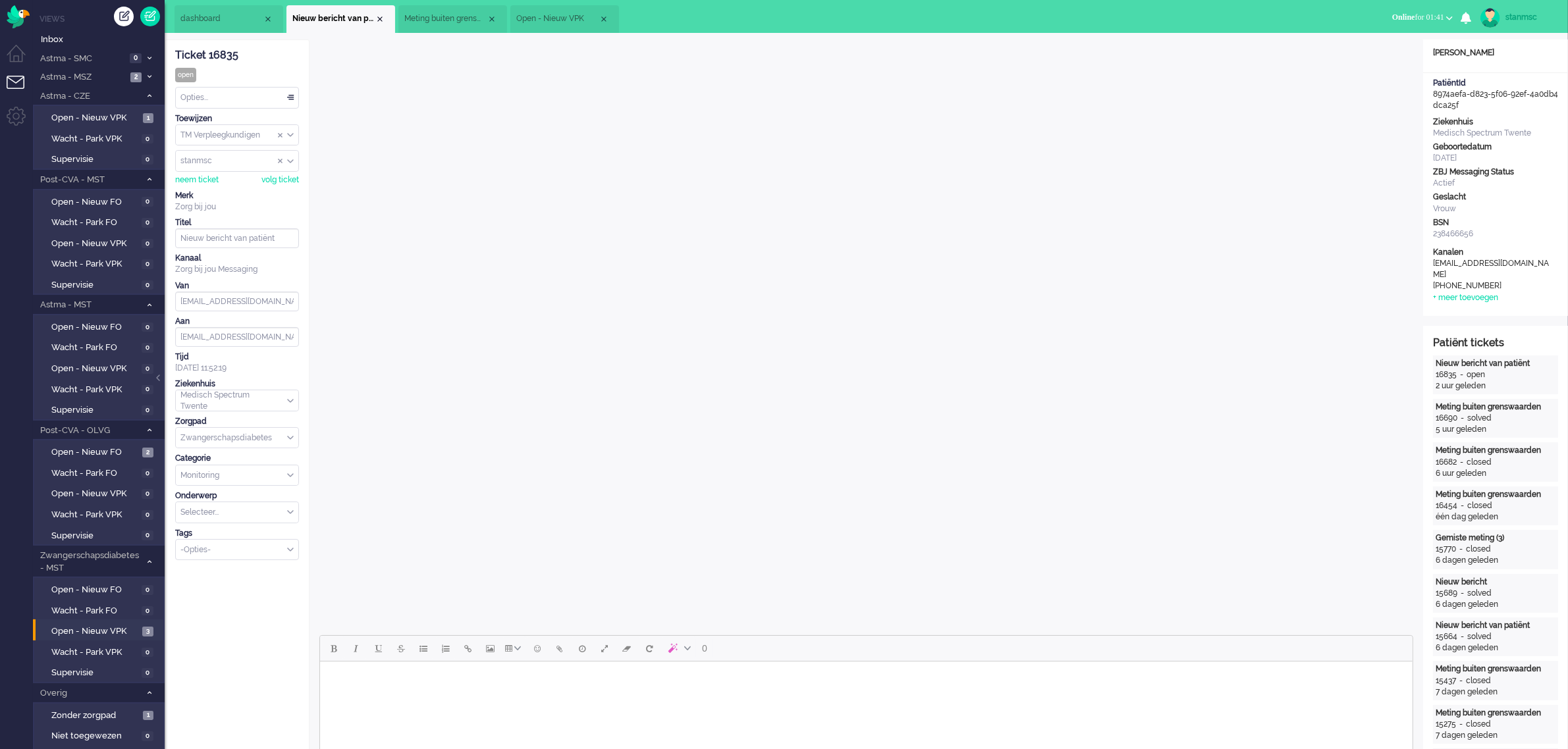
click at [1417, 13] on span "Online for 01:41" at bounding box center [1418, 18] width 52 height 10
click at [1374, 42] on label "Niet beschikbaar" at bounding box center [1398, 45] width 104 height 11
click at [546, 21] on span "Open - Nieuw VPK" at bounding box center [557, 18] width 82 height 11
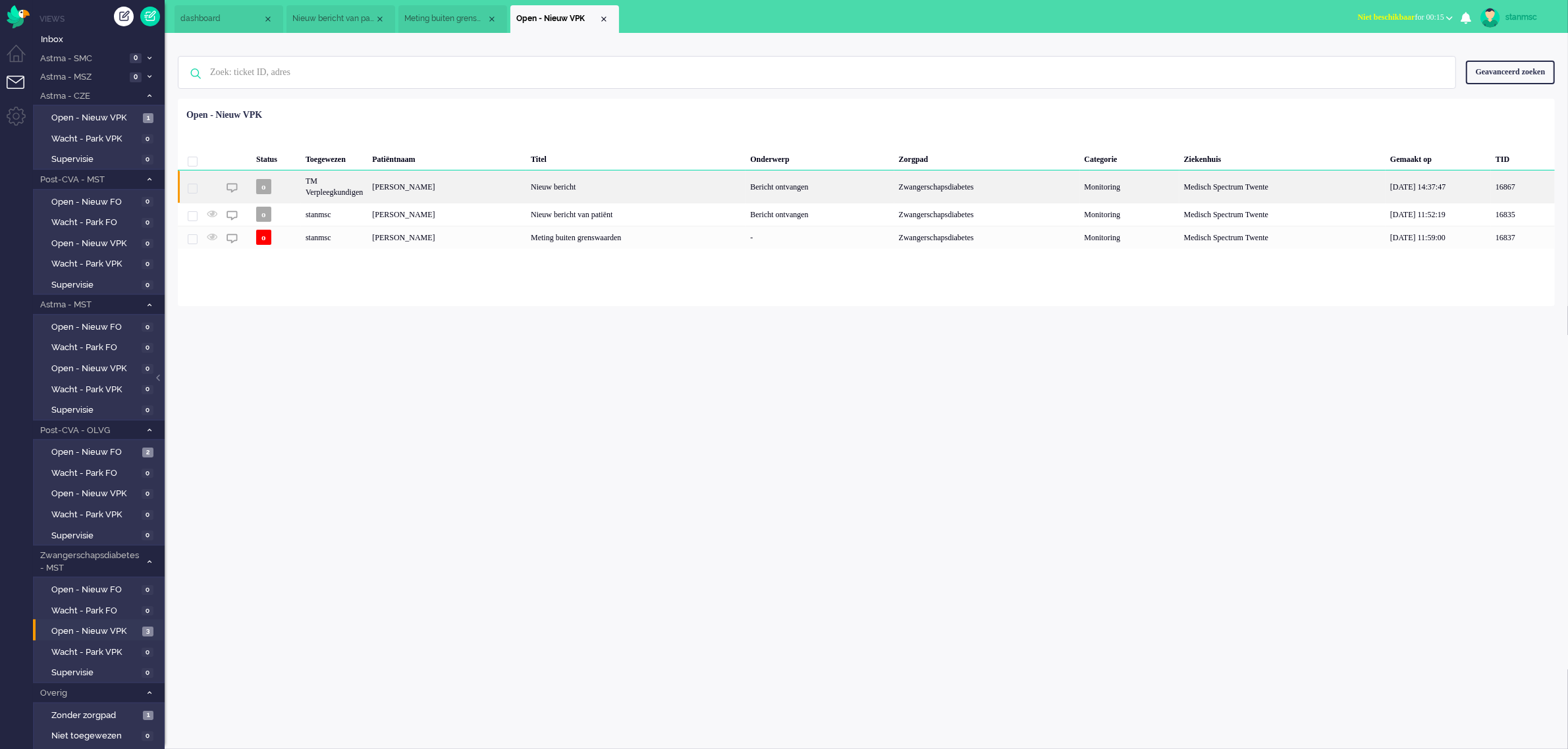
click at [333, 183] on div "TM Verpleegkundigen" at bounding box center [333, 186] width 66 height 32
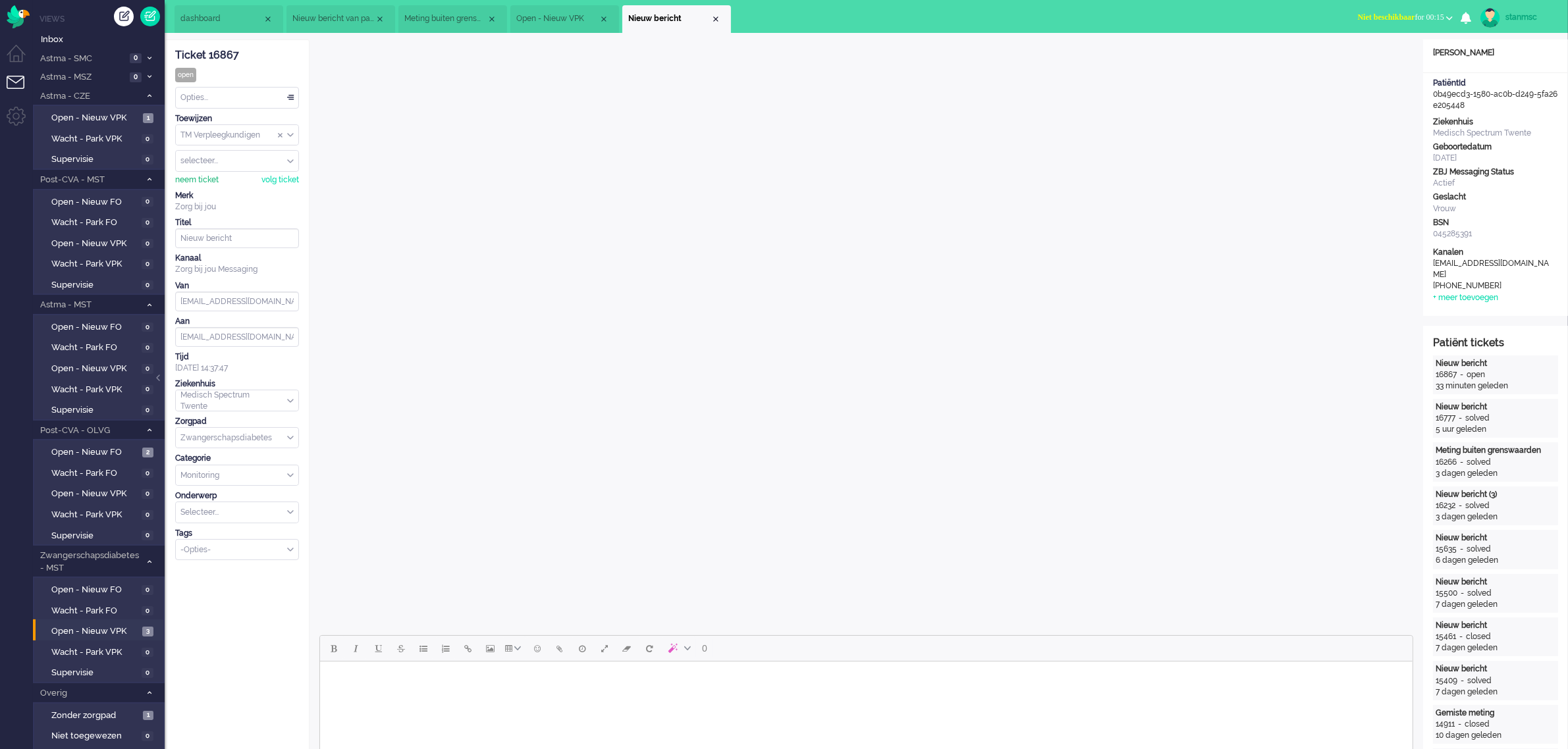
click at [202, 178] on div "neem ticket" at bounding box center [197, 180] width 43 height 11
click at [225, 96] on div "Opties..." at bounding box center [237, 98] width 122 height 21
click at [213, 191] on span "Opgelost" at bounding box center [197, 191] width 33 height 11
click at [716, 17] on div "Close tab" at bounding box center [715, 18] width 10 height 10
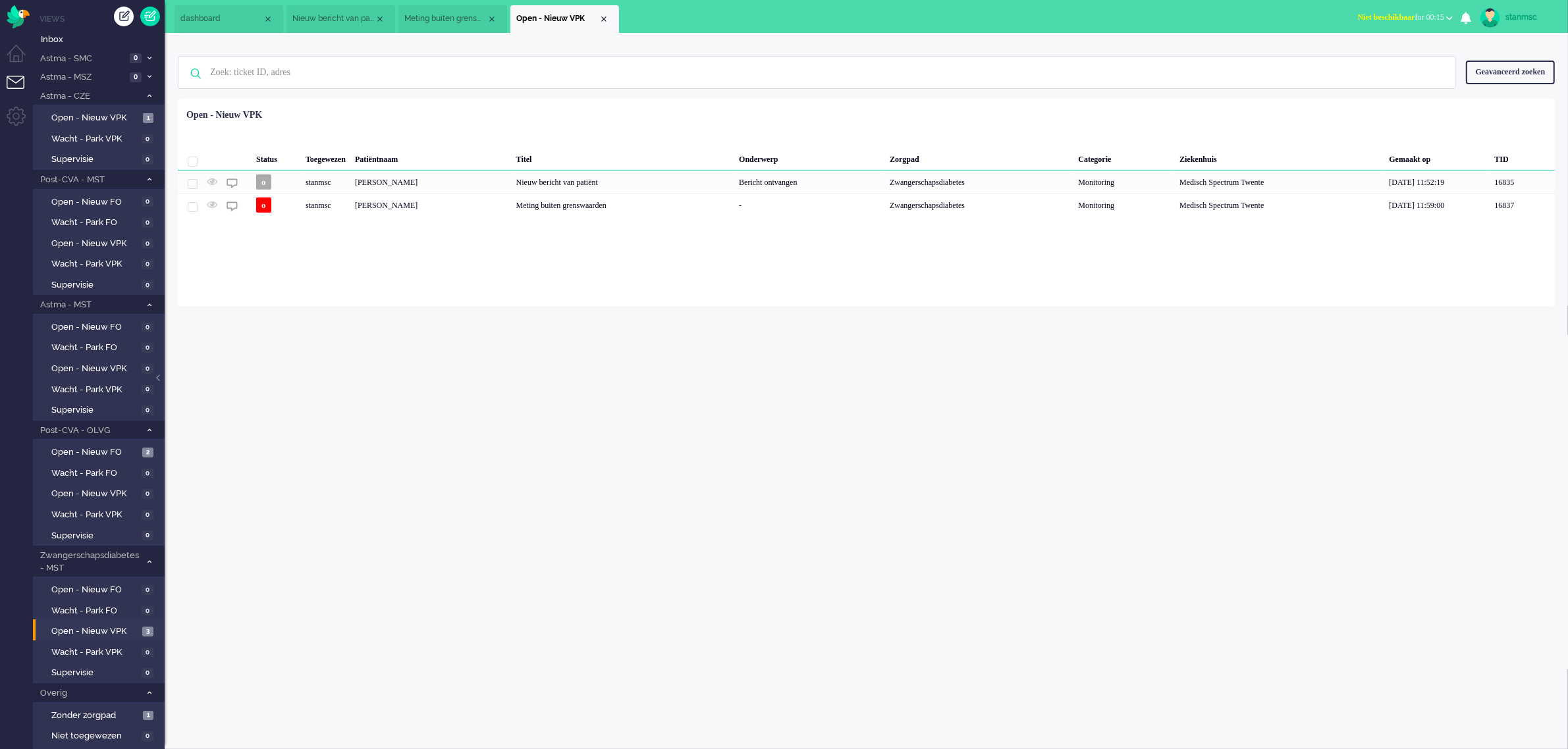
click at [461, 18] on span "Meting buiten grenswaarden" at bounding box center [445, 18] width 82 height 11
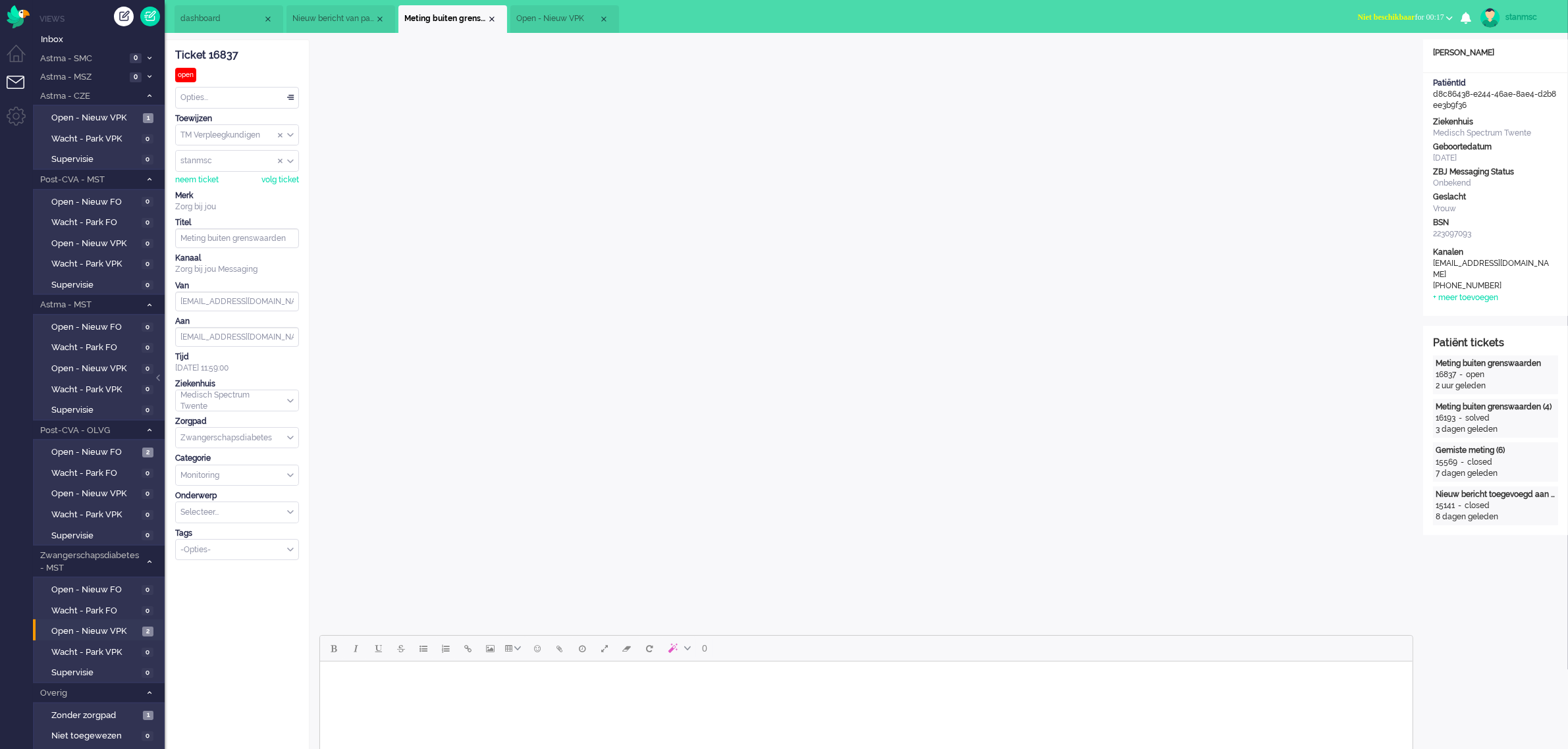
click at [1411, 17] on span "Niet beschikbaar for 00:17" at bounding box center [1401, 18] width 86 height 10
click at [1371, 62] on label "Online" at bounding box center [1398, 59] width 104 height 11
click at [548, 23] on span "Open - Nieuw VPK" at bounding box center [557, 18] width 82 height 11
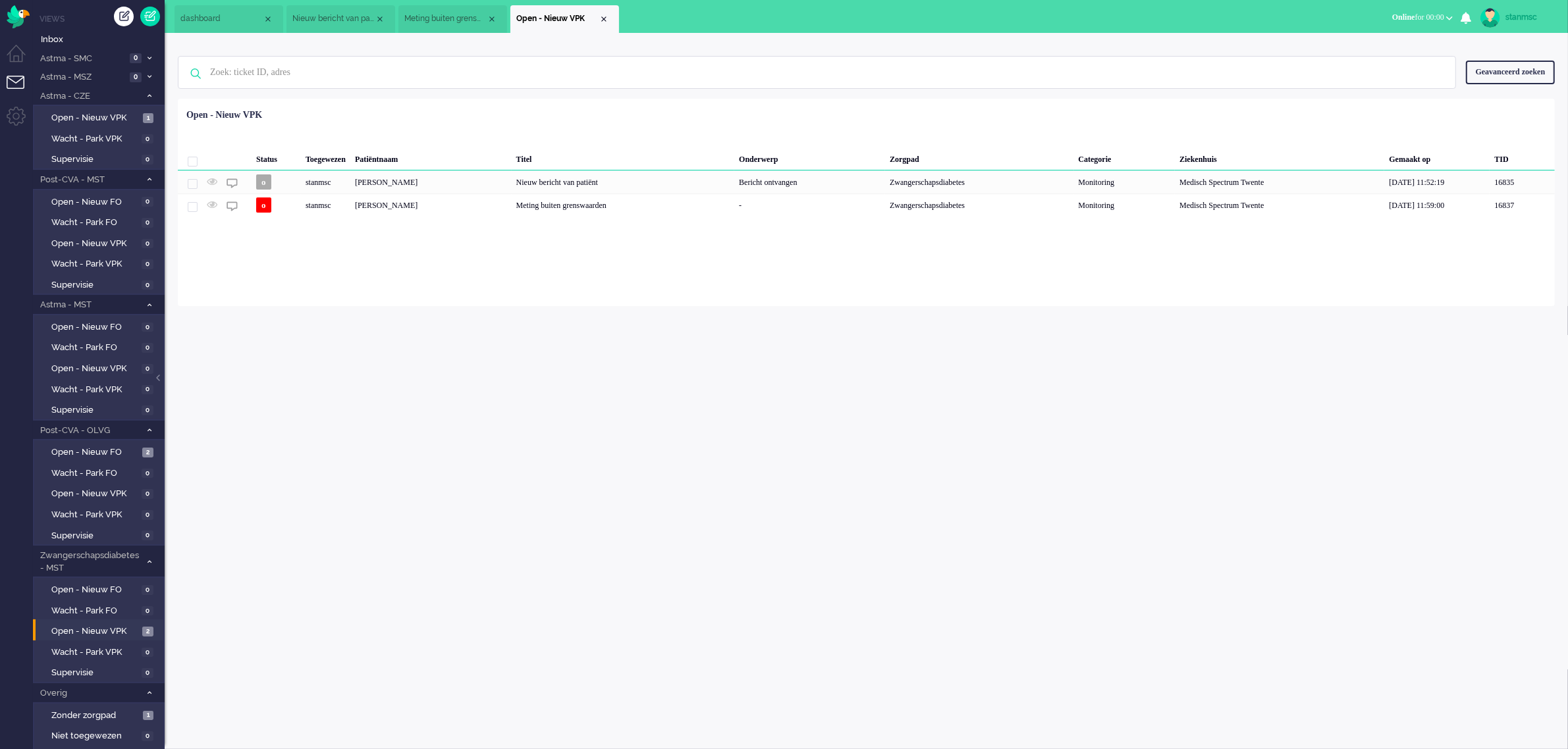
click at [441, 21] on span "Meting buiten grenswaarden" at bounding box center [445, 18] width 82 height 11
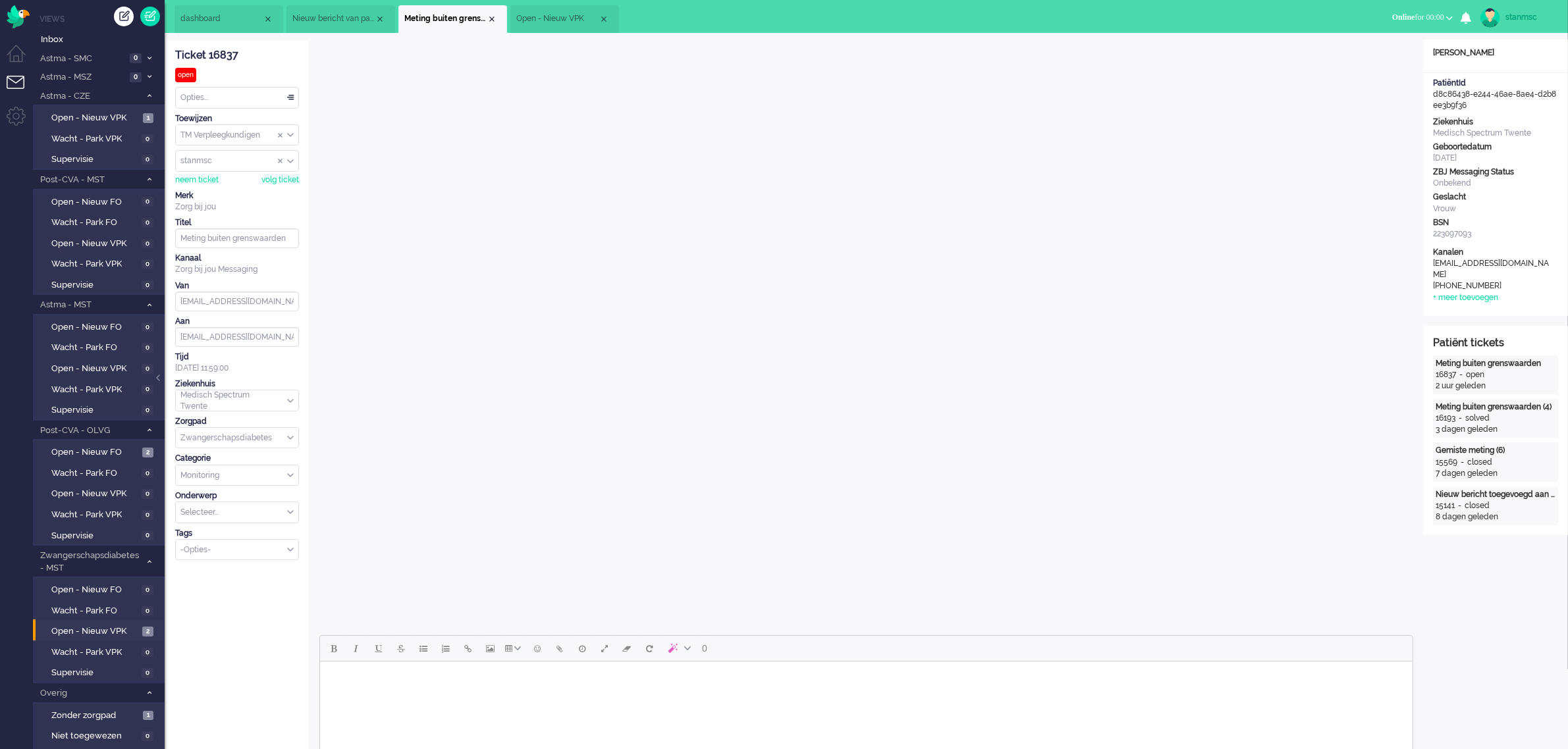
click at [550, 12] on li "Open - Nieuw VPK" at bounding box center [565, 19] width 109 height 28
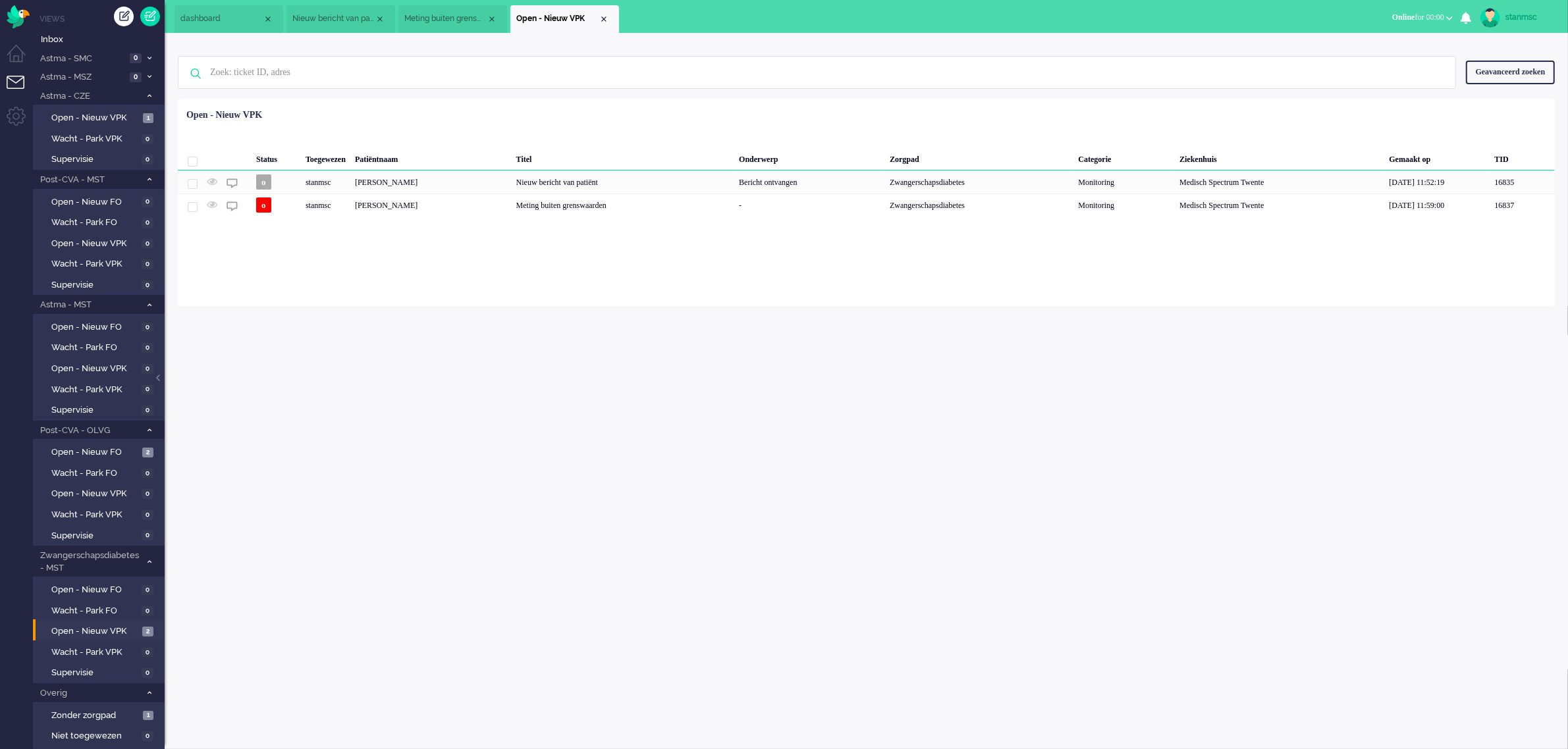
click at [459, 17] on span "Meting buiten grenswaarden" at bounding box center [445, 18] width 82 height 11
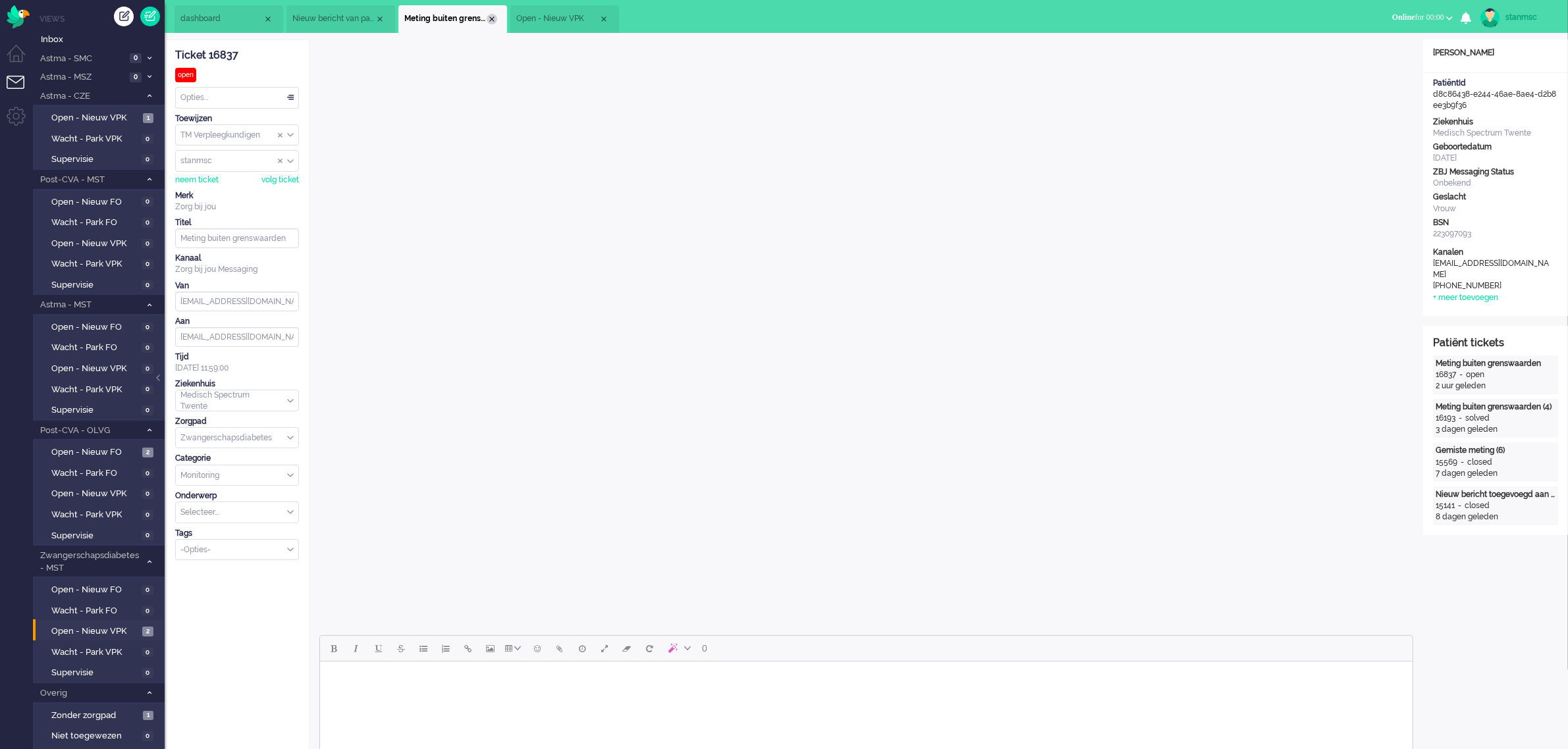
click at [492, 20] on div "Close tab" at bounding box center [492, 18] width 10 height 10
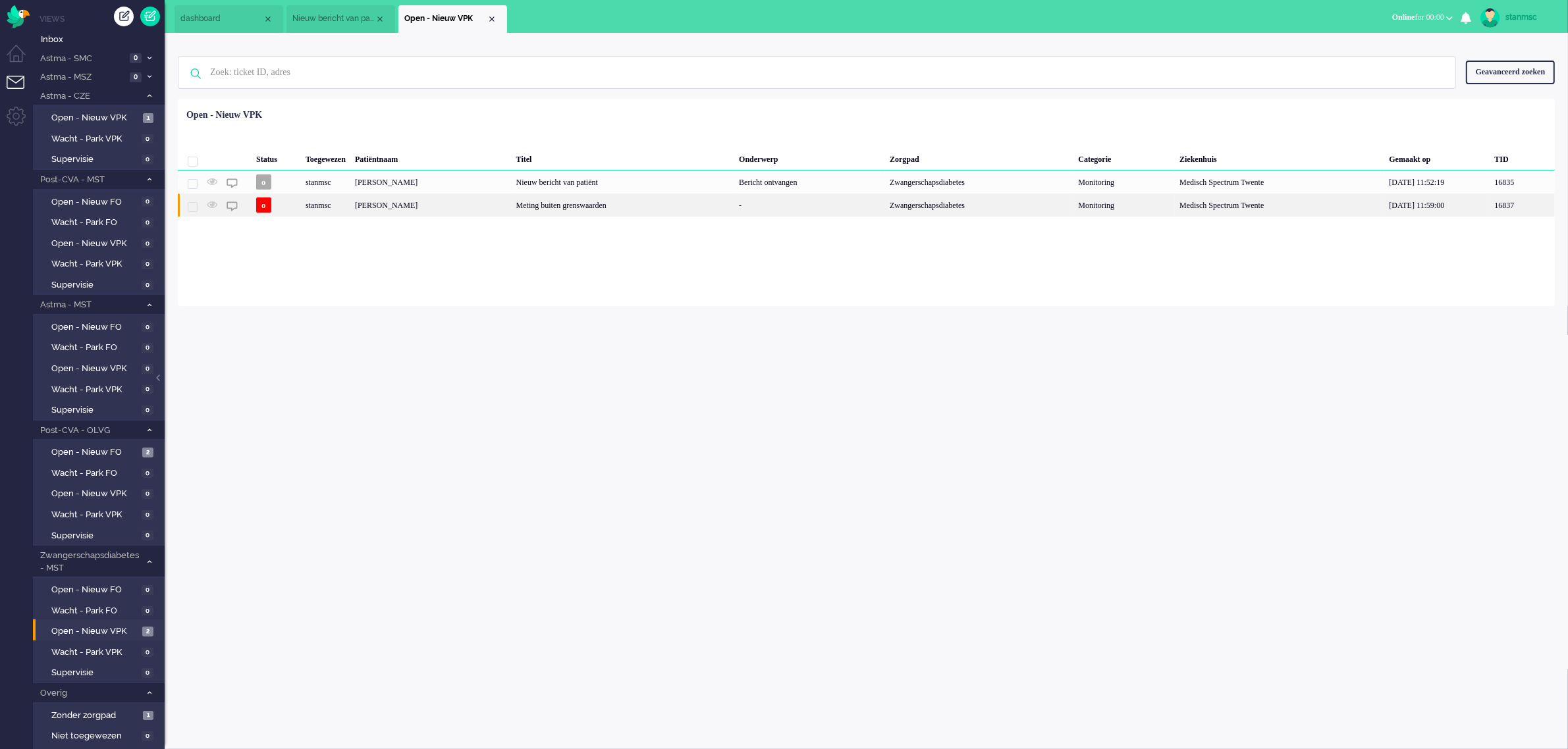
click at [339, 204] on div "stanmsc" at bounding box center [325, 205] width 50 height 23
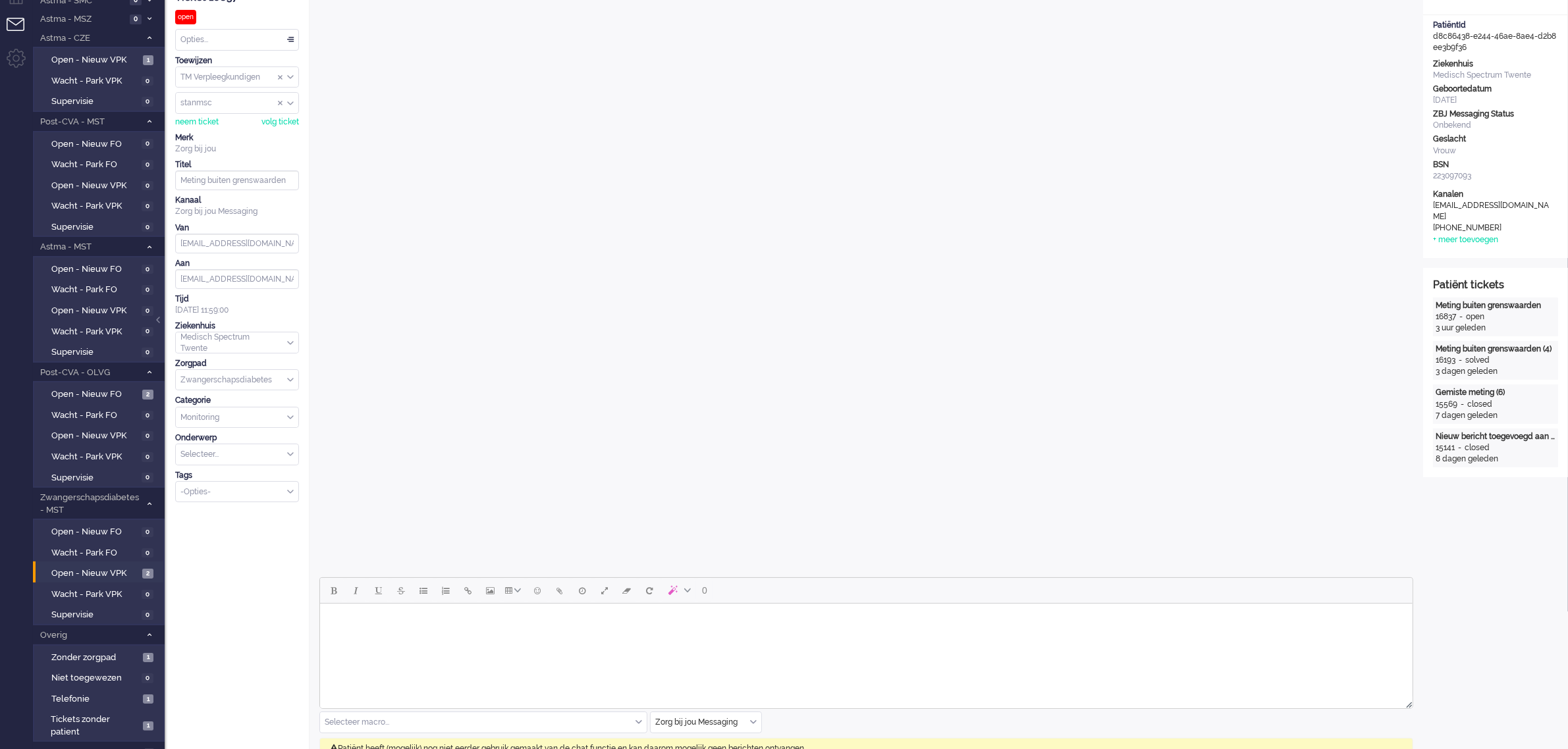
scroll to position [494, 0]
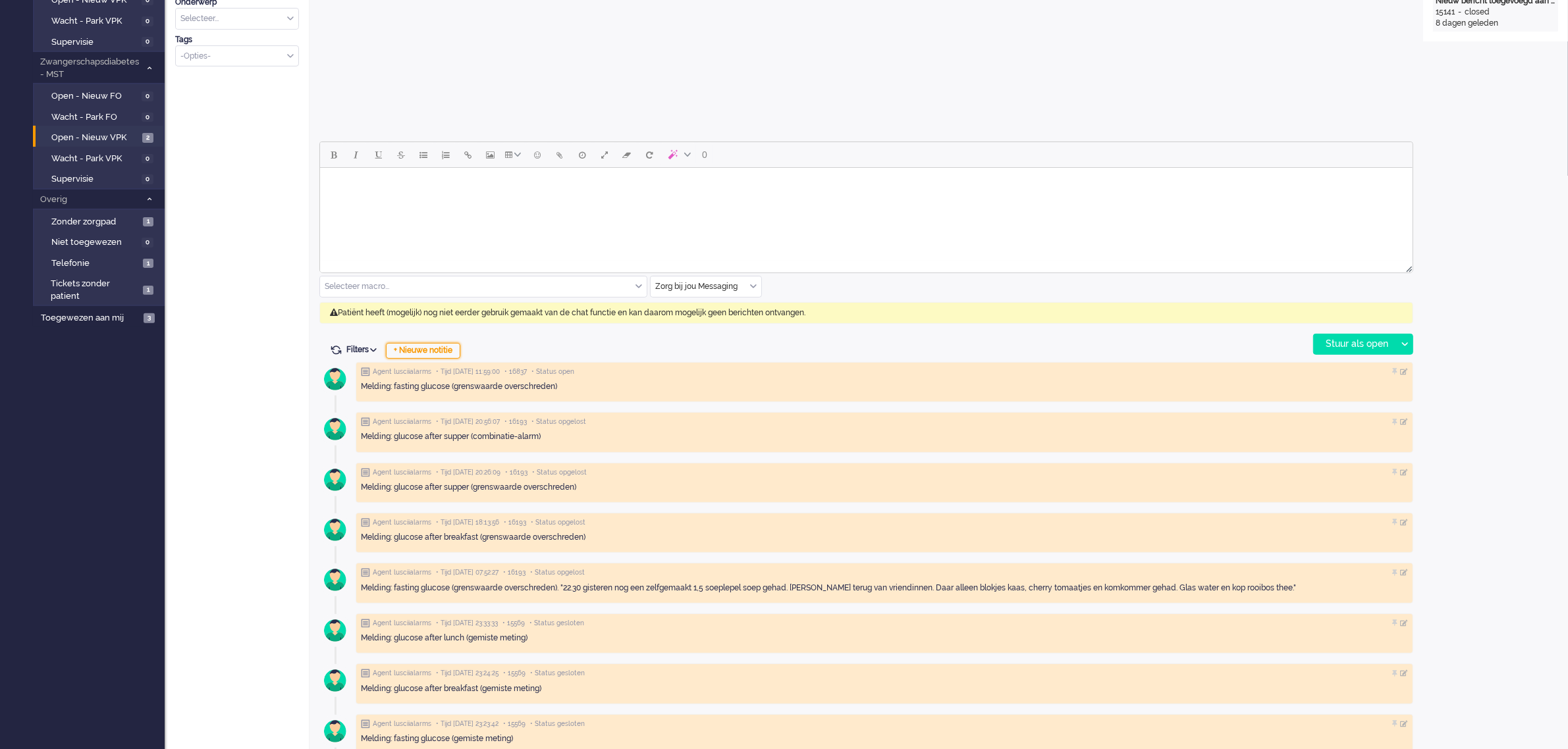
click at [420, 351] on div "+ Nieuwe notitie" at bounding box center [423, 351] width 74 height 16
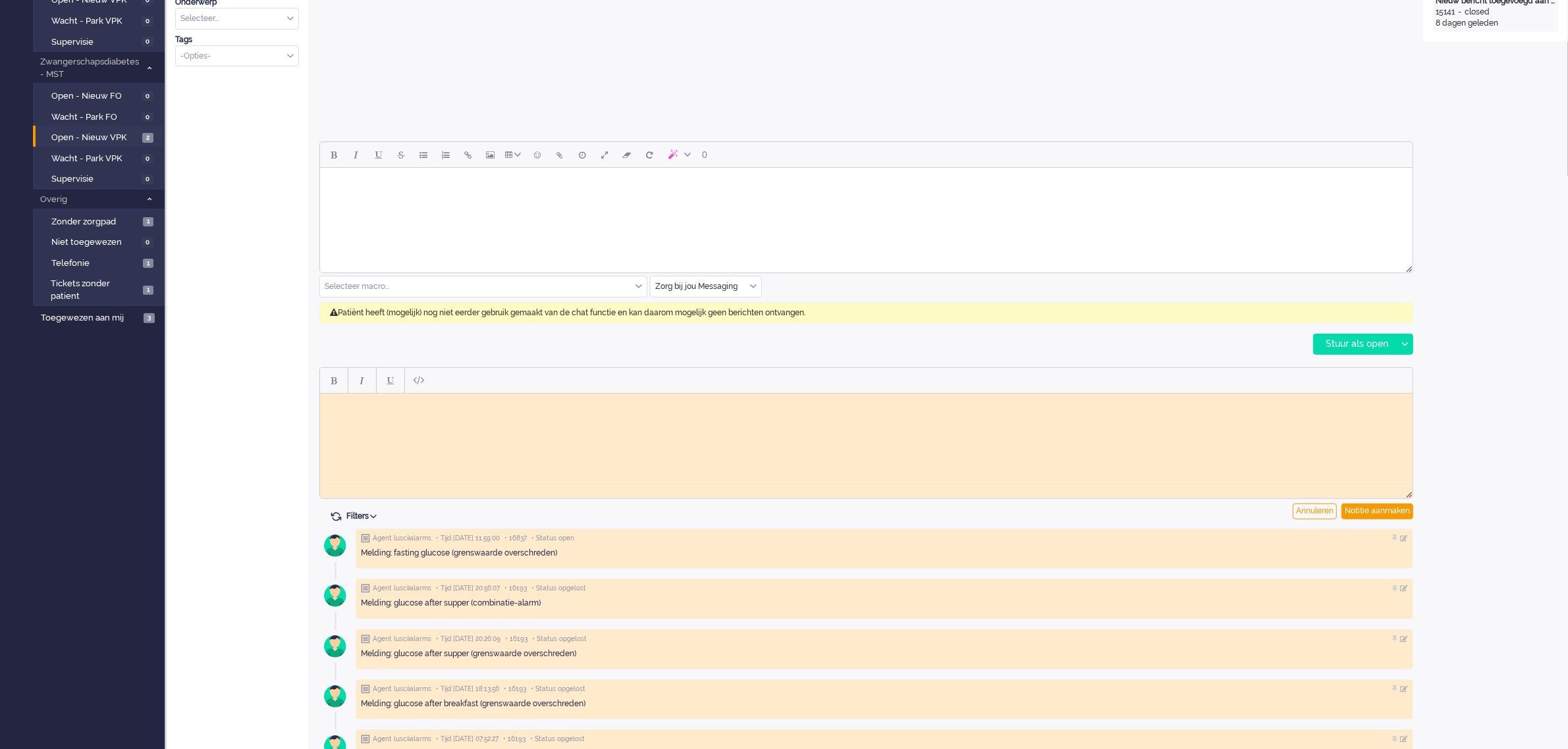
scroll to position [0, 0]
click at [384, 413] on html at bounding box center [865, 404] width 1092 height 21
click at [1359, 510] on div "Notitie aanmaken" at bounding box center [1377, 512] width 72 height 16
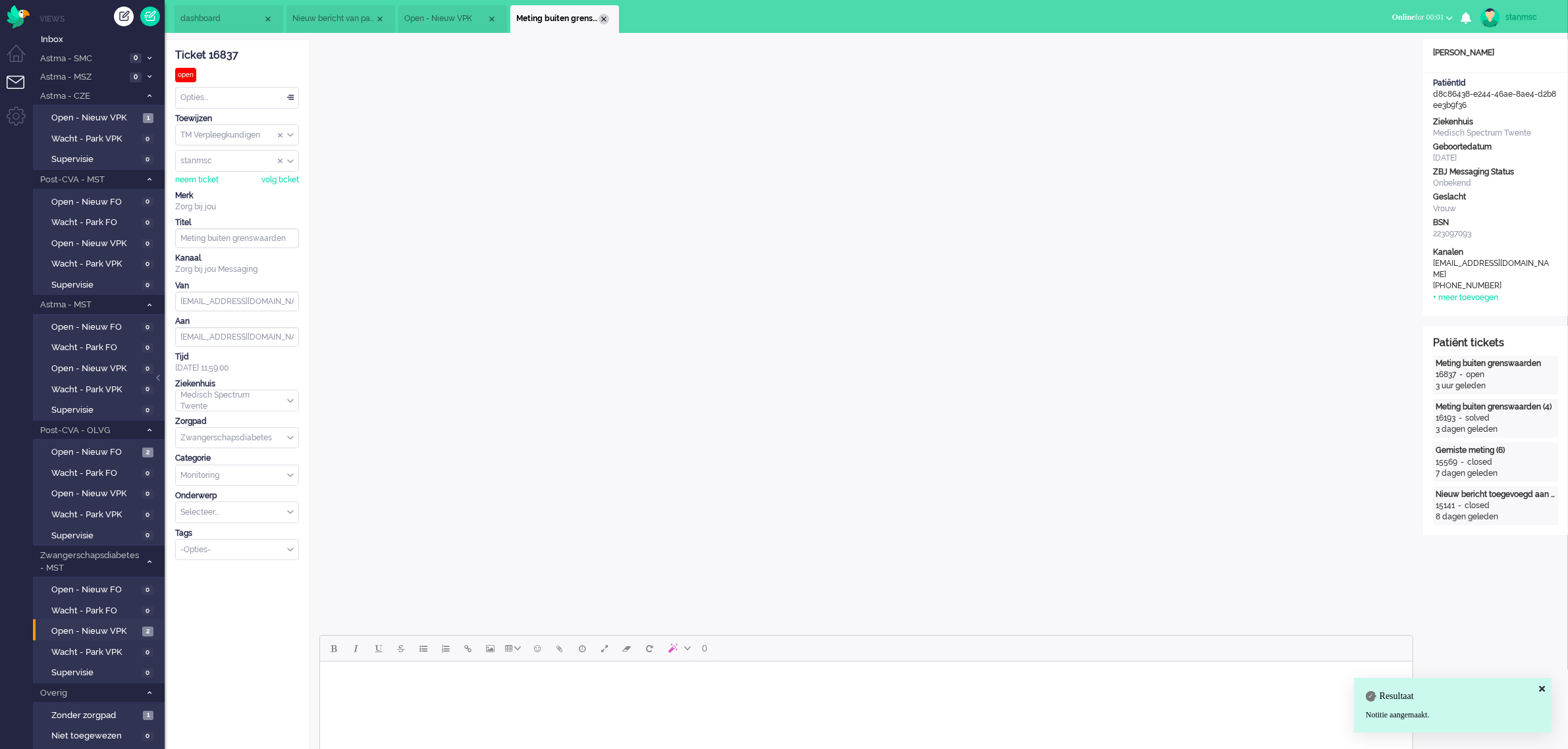
click at [604, 15] on div "Close tab" at bounding box center [604, 18] width 10 height 10
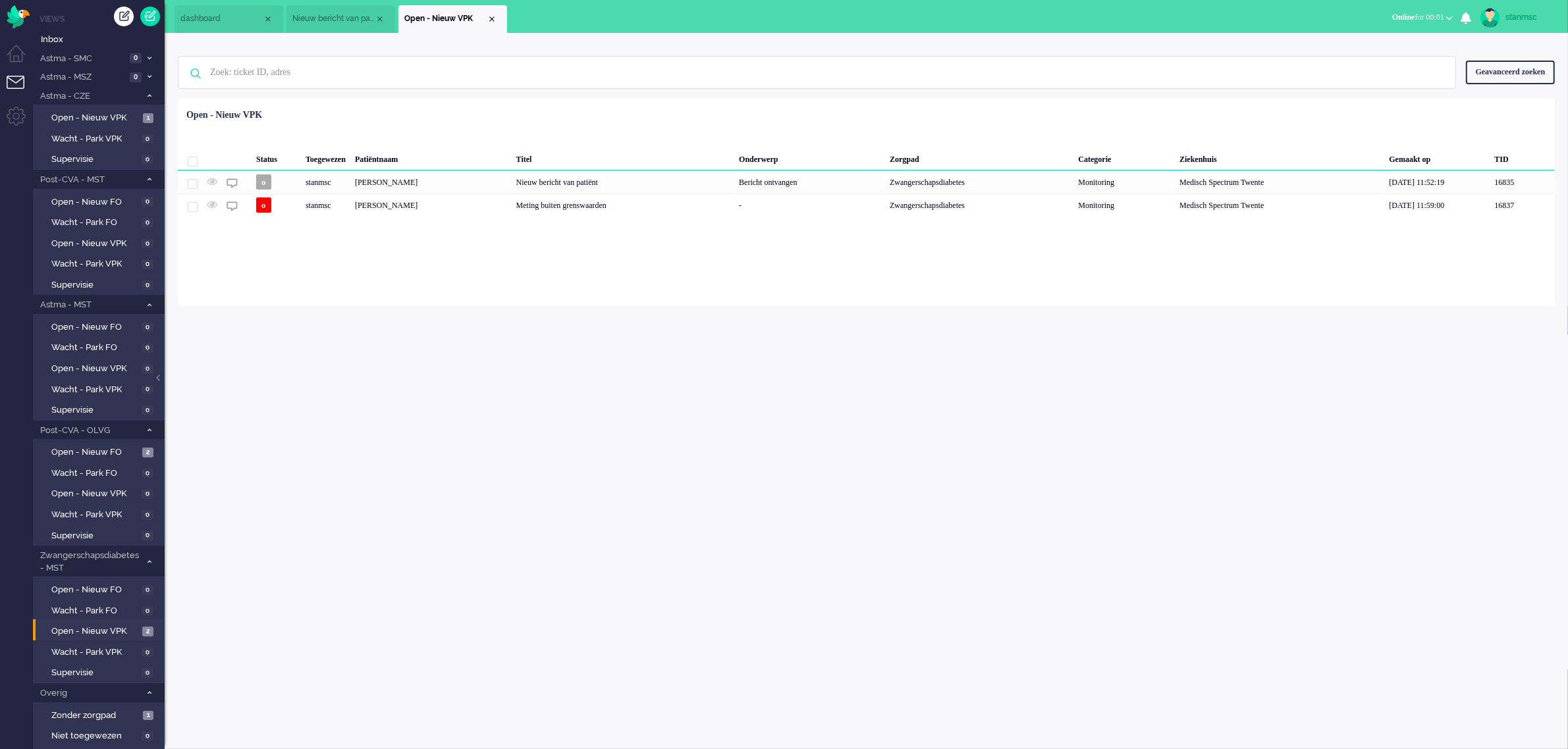
click at [341, 17] on span "Nieuw bericht van patiënt" at bounding box center [333, 18] width 82 height 11
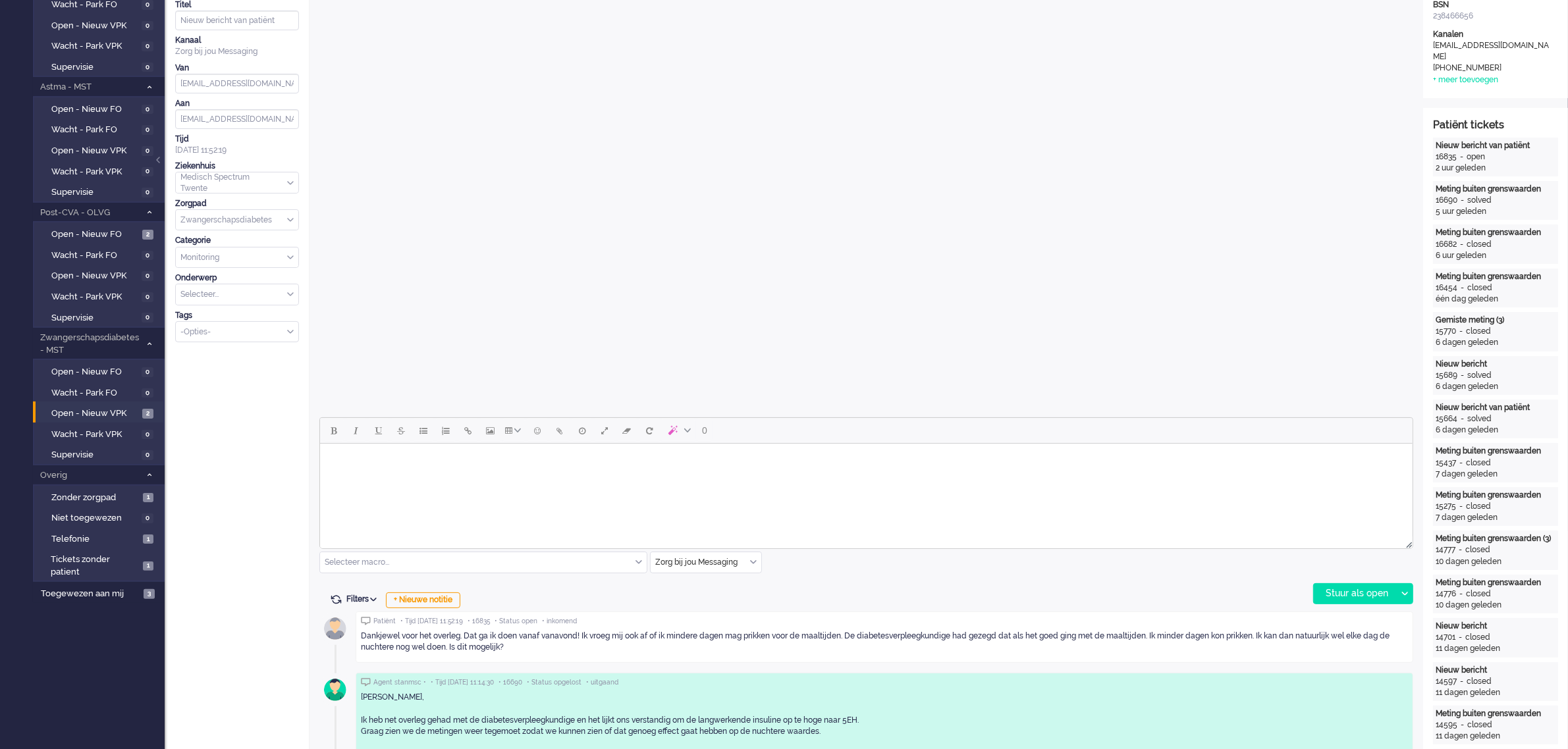
scroll to position [412, 0]
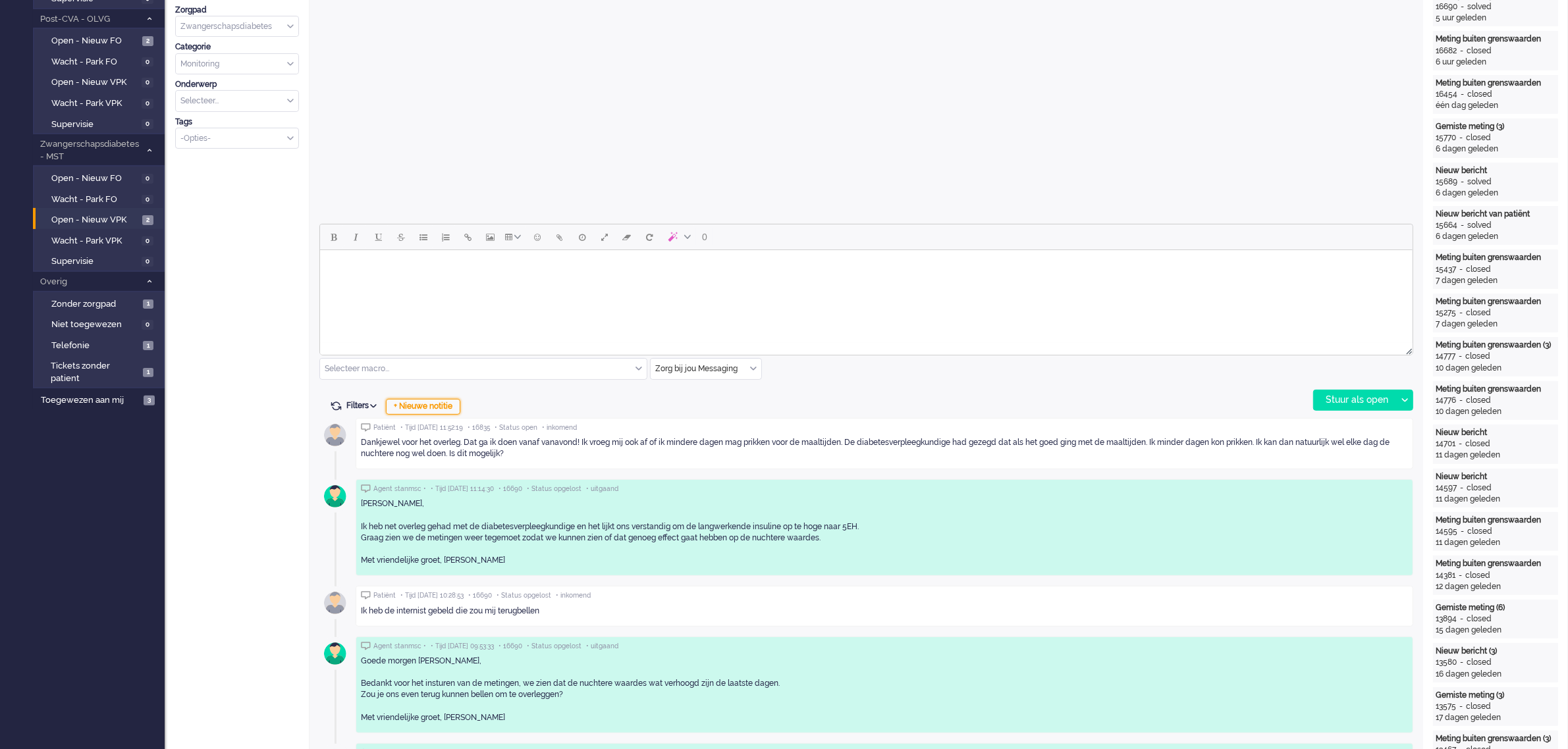
click at [428, 404] on div "+ Nieuwe notitie" at bounding box center [423, 407] width 74 height 16
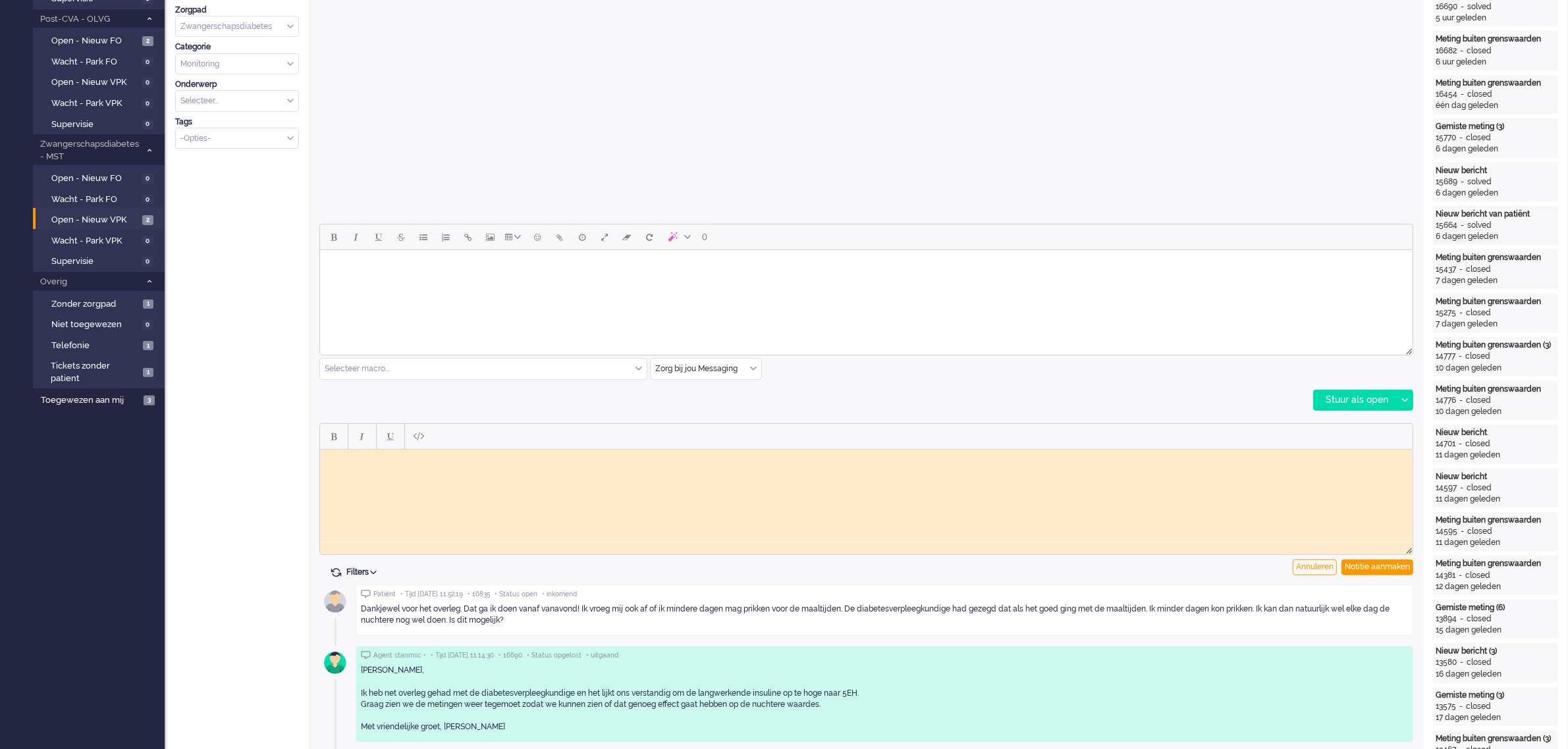
scroll to position [0, 0]
click at [381, 465] on html at bounding box center [865, 460] width 1092 height 21
click at [1379, 564] on div "Notitie aanmaken" at bounding box center [1377, 568] width 72 height 16
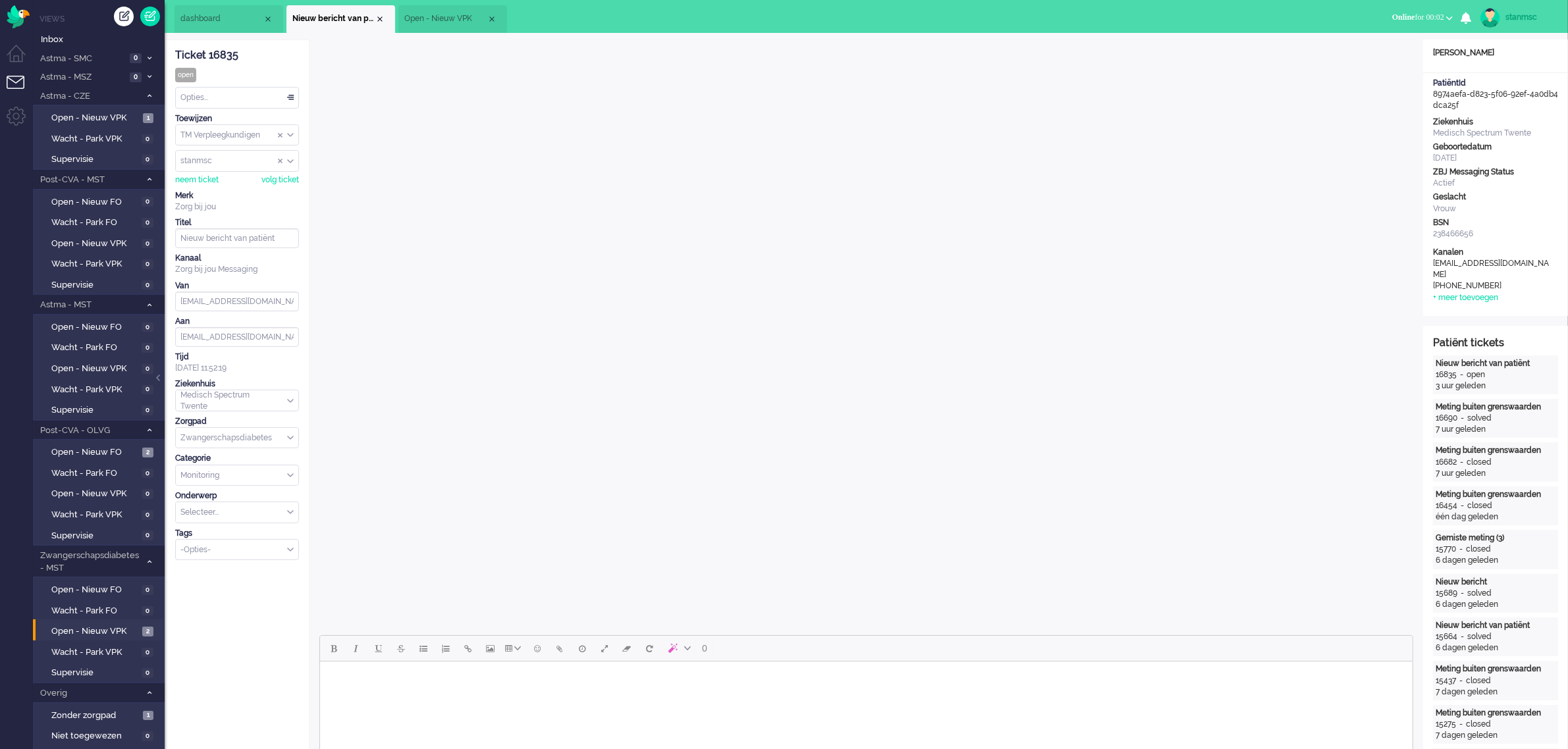
click at [290, 550] on div "-Opties-" at bounding box center [237, 550] width 122 height 21
click at [218, 575] on span "supervisie" at bounding box center [200, 570] width 37 height 11
click at [434, 13] on span "Open - Nieuw VPK" at bounding box center [445, 18] width 82 height 11
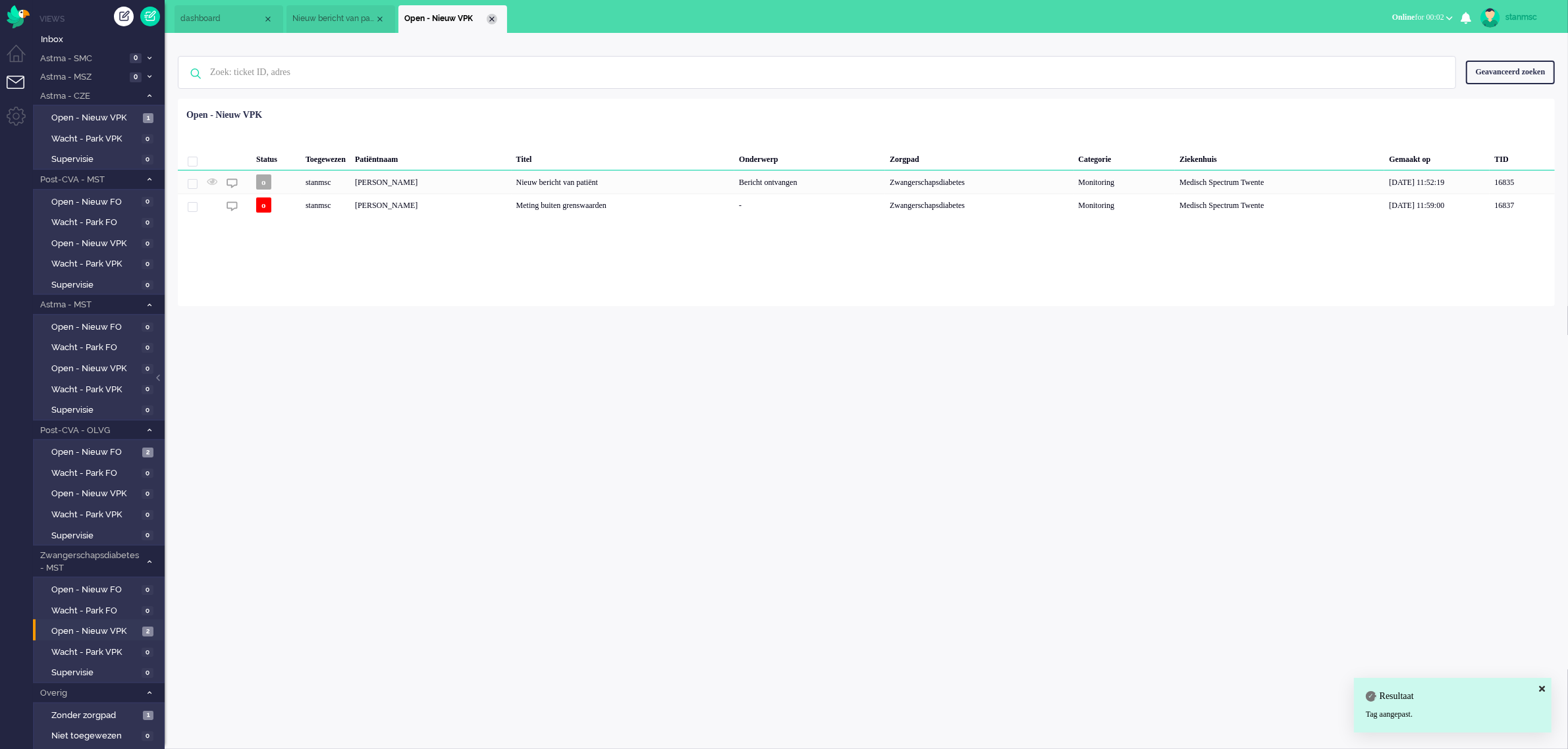
click at [492, 20] on div "Close tab" at bounding box center [492, 18] width 10 height 10
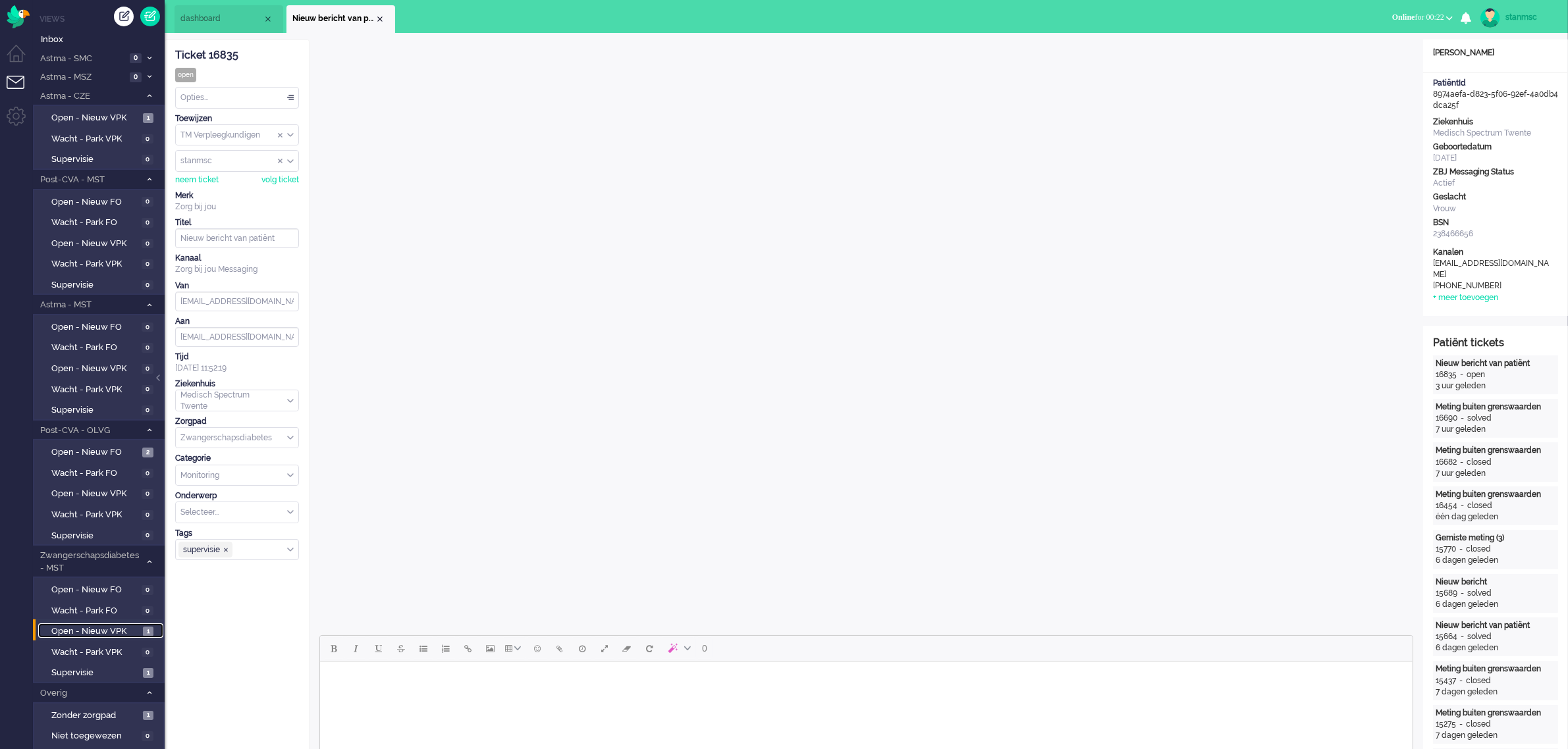
click at [96, 625] on span "Open - Nieuw VPK" at bounding box center [95, 631] width 88 height 13
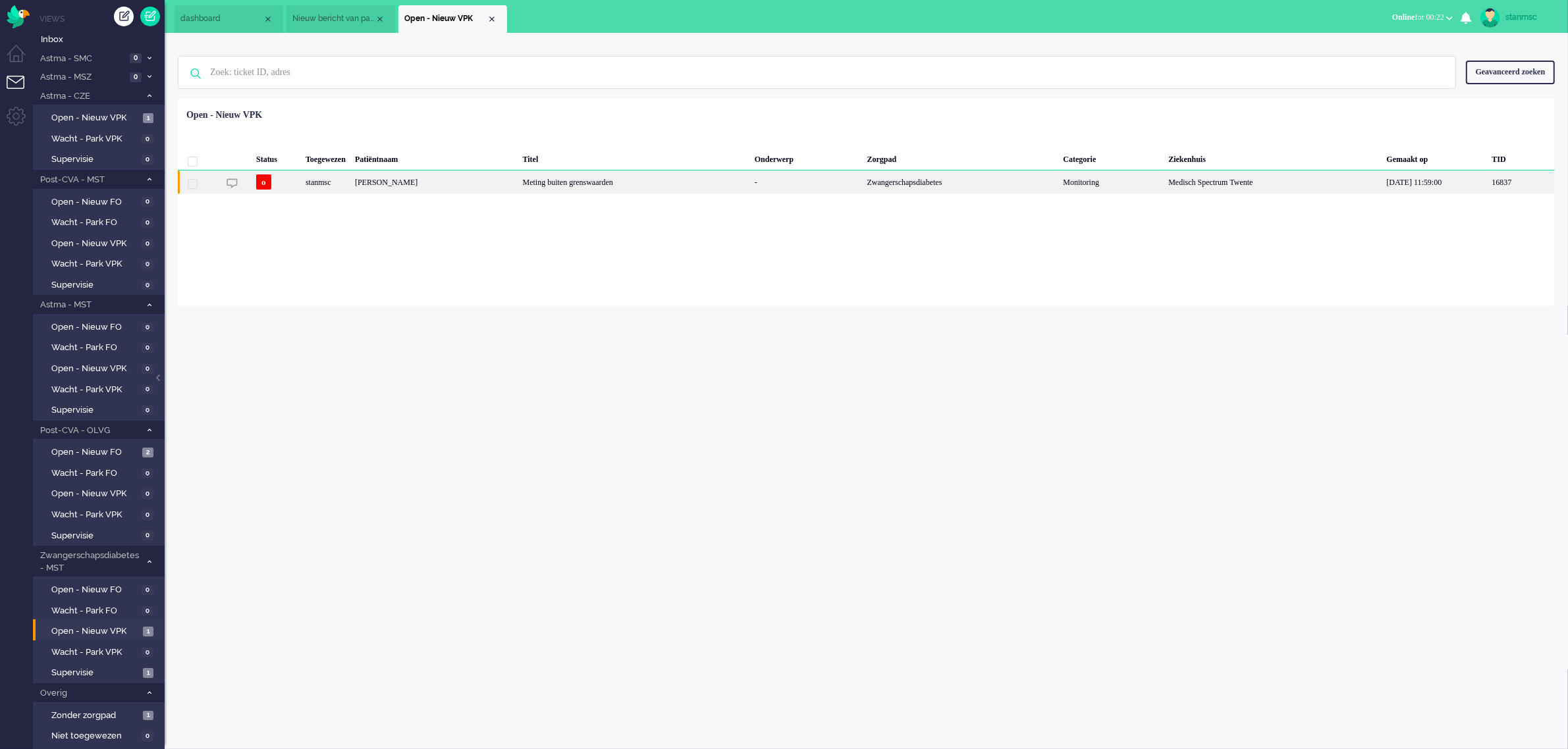
click at [399, 179] on div "[PERSON_NAME]" at bounding box center [434, 181] width 168 height 23
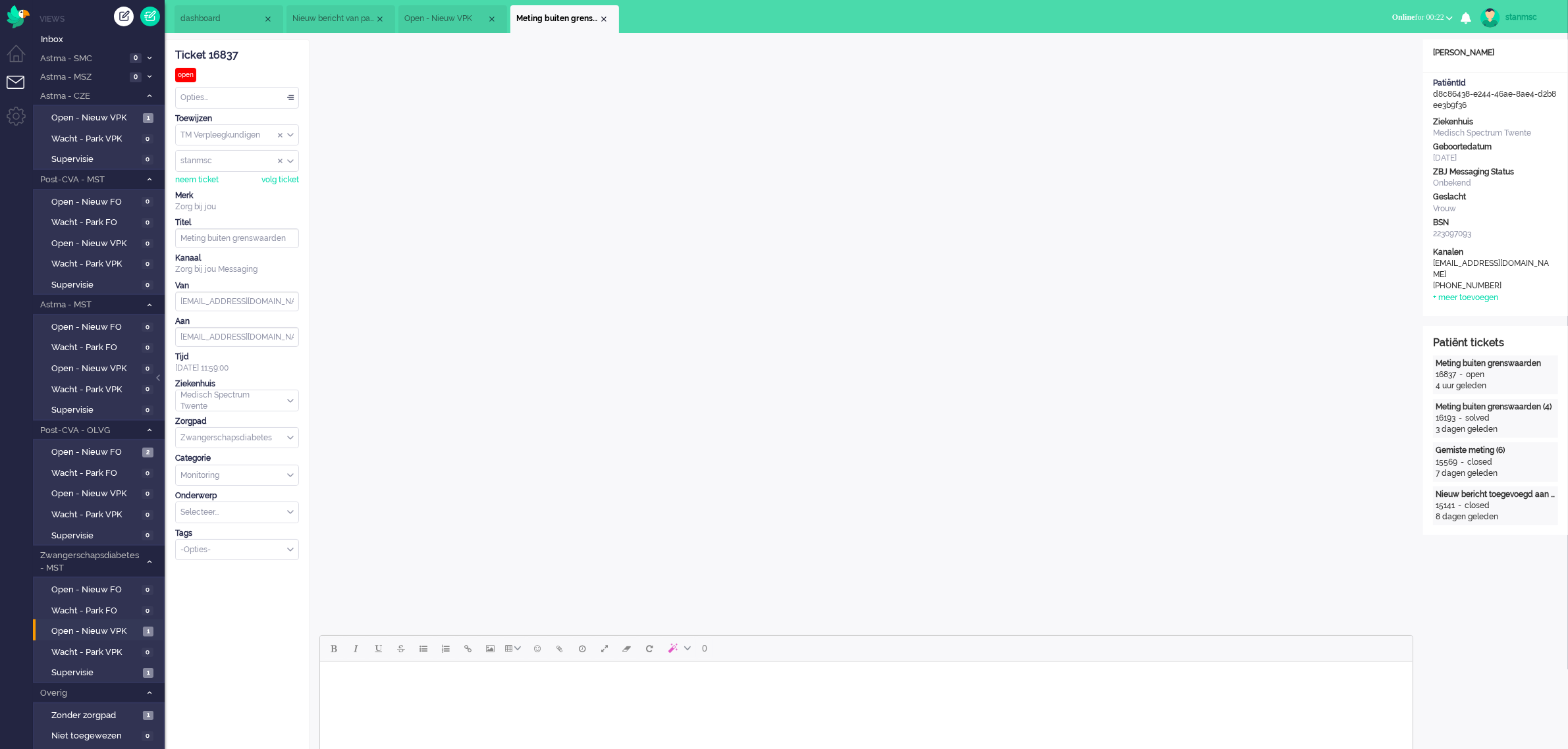
click at [290, 551] on div "-Opties-" at bounding box center [237, 550] width 122 height 21
click at [206, 554] on input "Select Tags" at bounding box center [232, 548] width 103 height 11
click at [221, 570] on li "supervisie" at bounding box center [237, 570] width 122 height 19
click at [606, 18] on div "Close tab" at bounding box center [604, 18] width 10 height 10
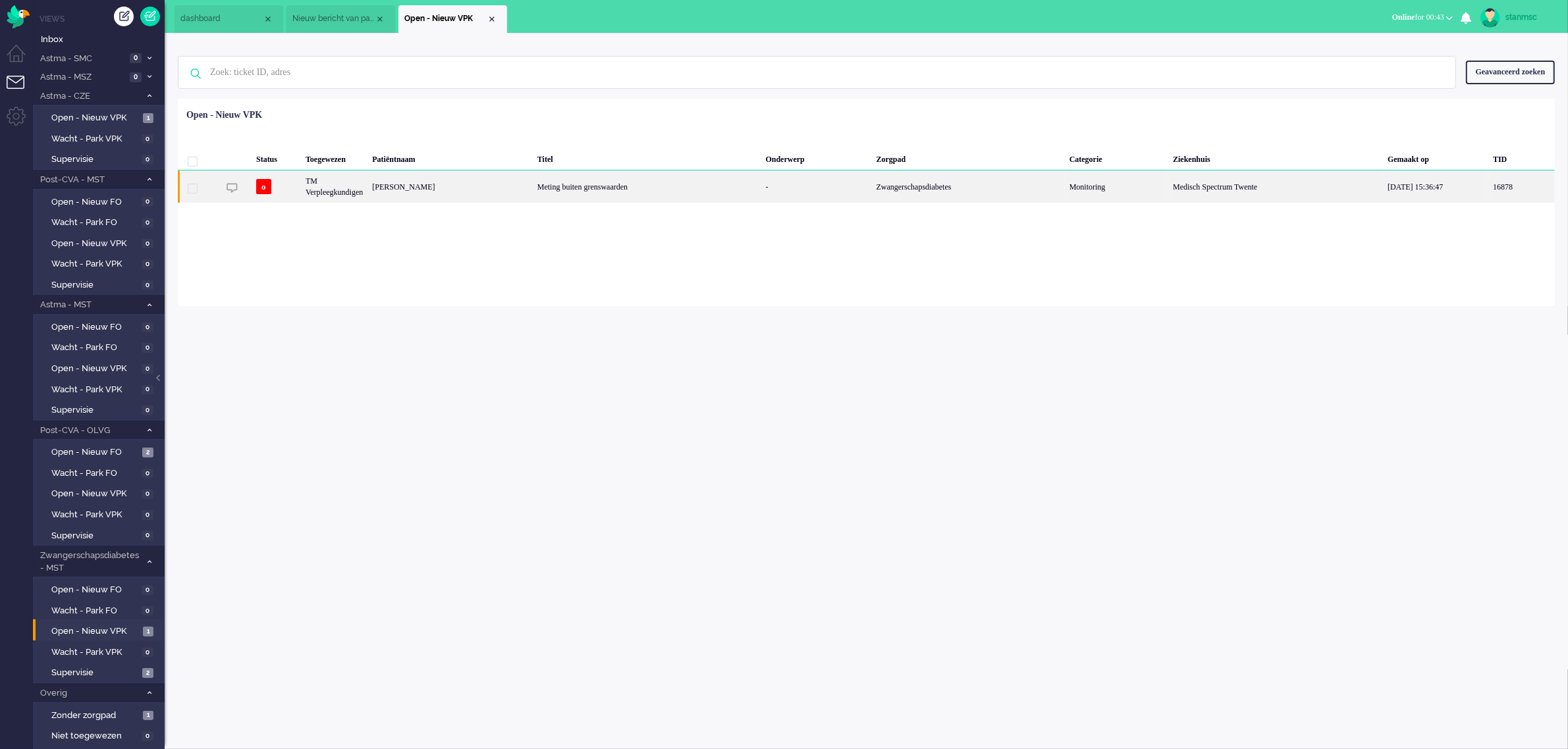
click at [360, 194] on div "TM Verpleegkundigen" at bounding box center [333, 186] width 66 height 32
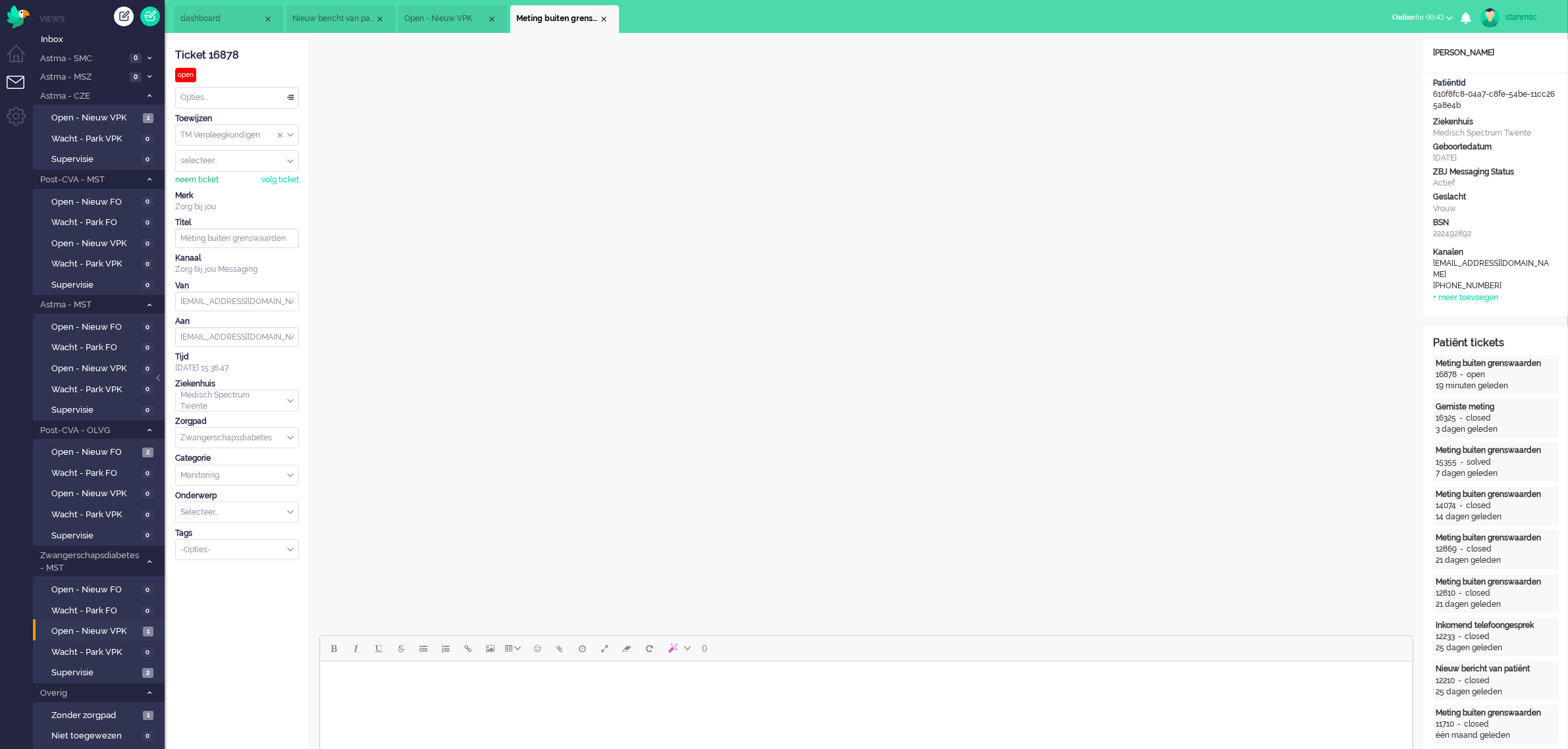
click at [183, 179] on div "neem ticket" at bounding box center [197, 180] width 43 height 11
click at [393, 689] on body "Rich Text Area. Press ALT-0 for help." at bounding box center [865, 678] width 1082 height 23
click at [200, 98] on div "Opties..." at bounding box center [237, 98] width 122 height 21
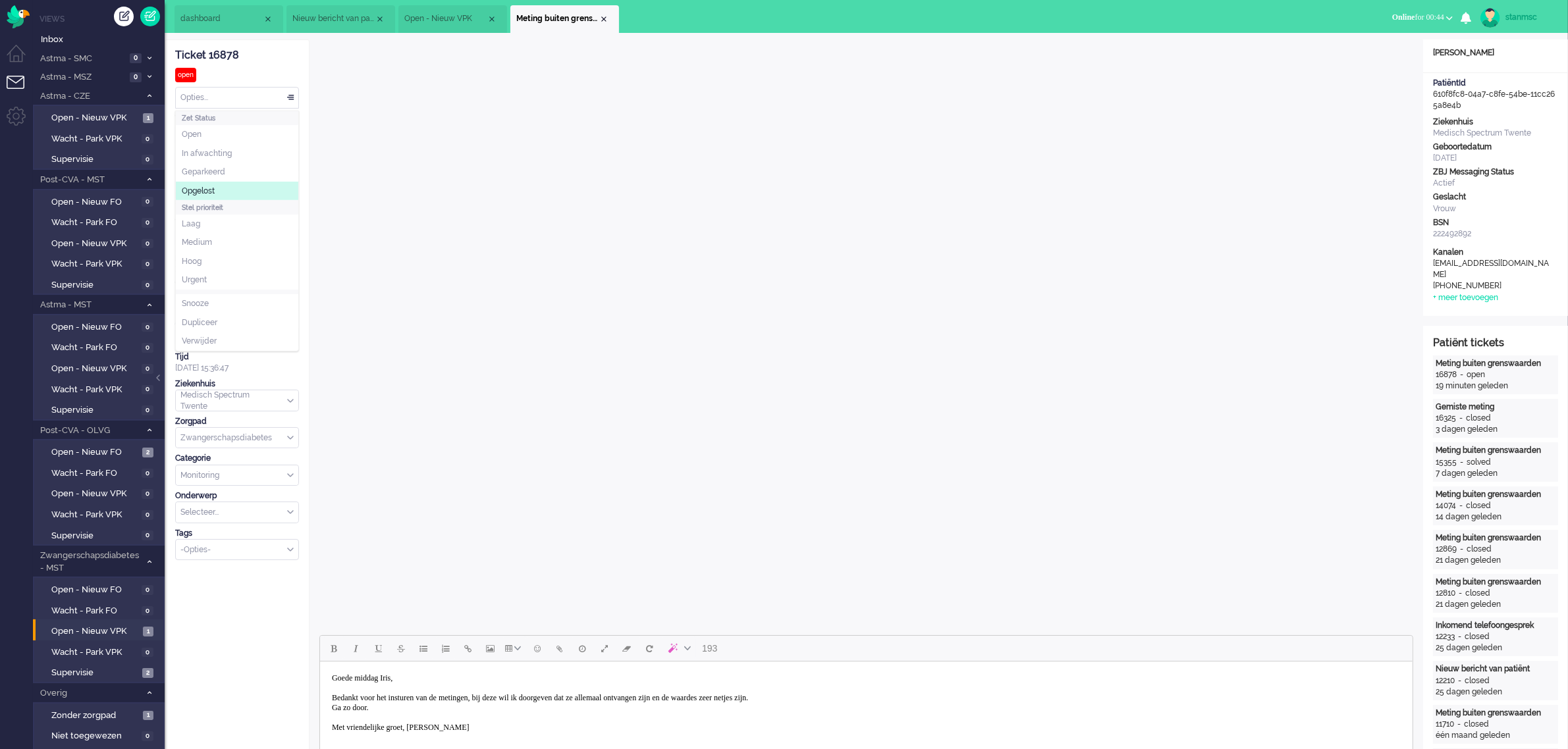
click at [209, 189] on span "Opgelost" at bounding box center [197, 191] width 33 height 11
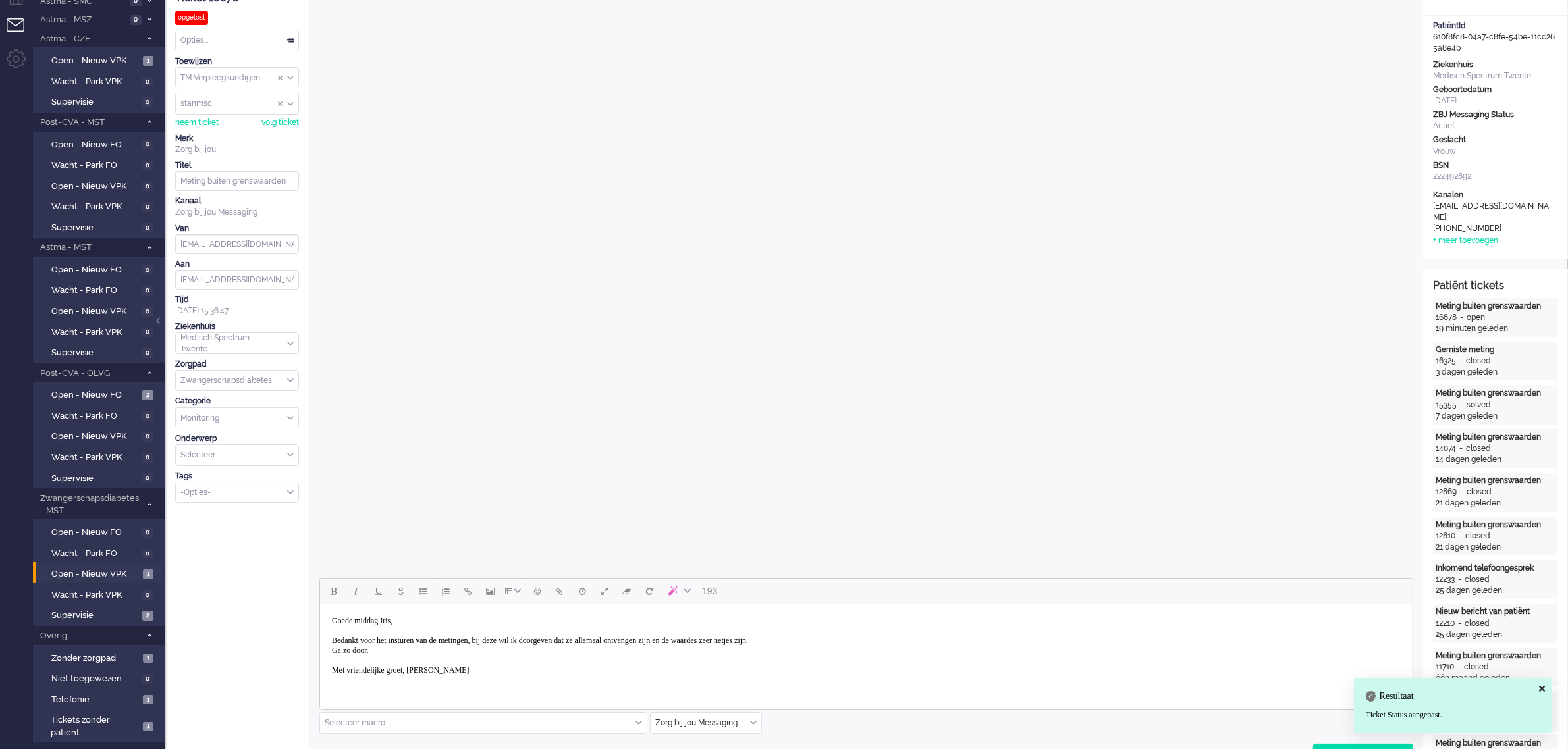
scroll to position [247, 0]
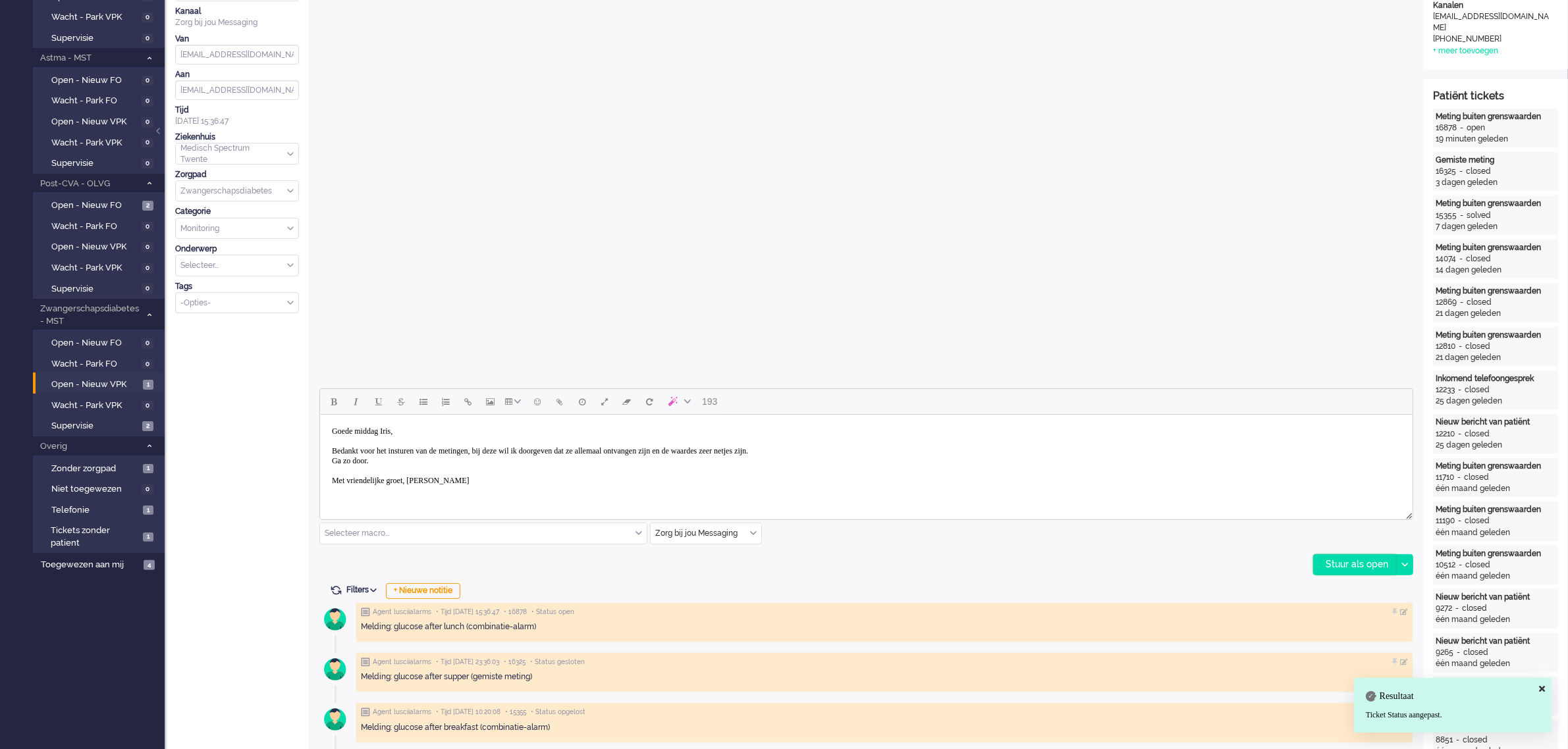
click at [1334, 568] on div "Stuur als open" at bounding box center [1355, 564] width 82 height 20
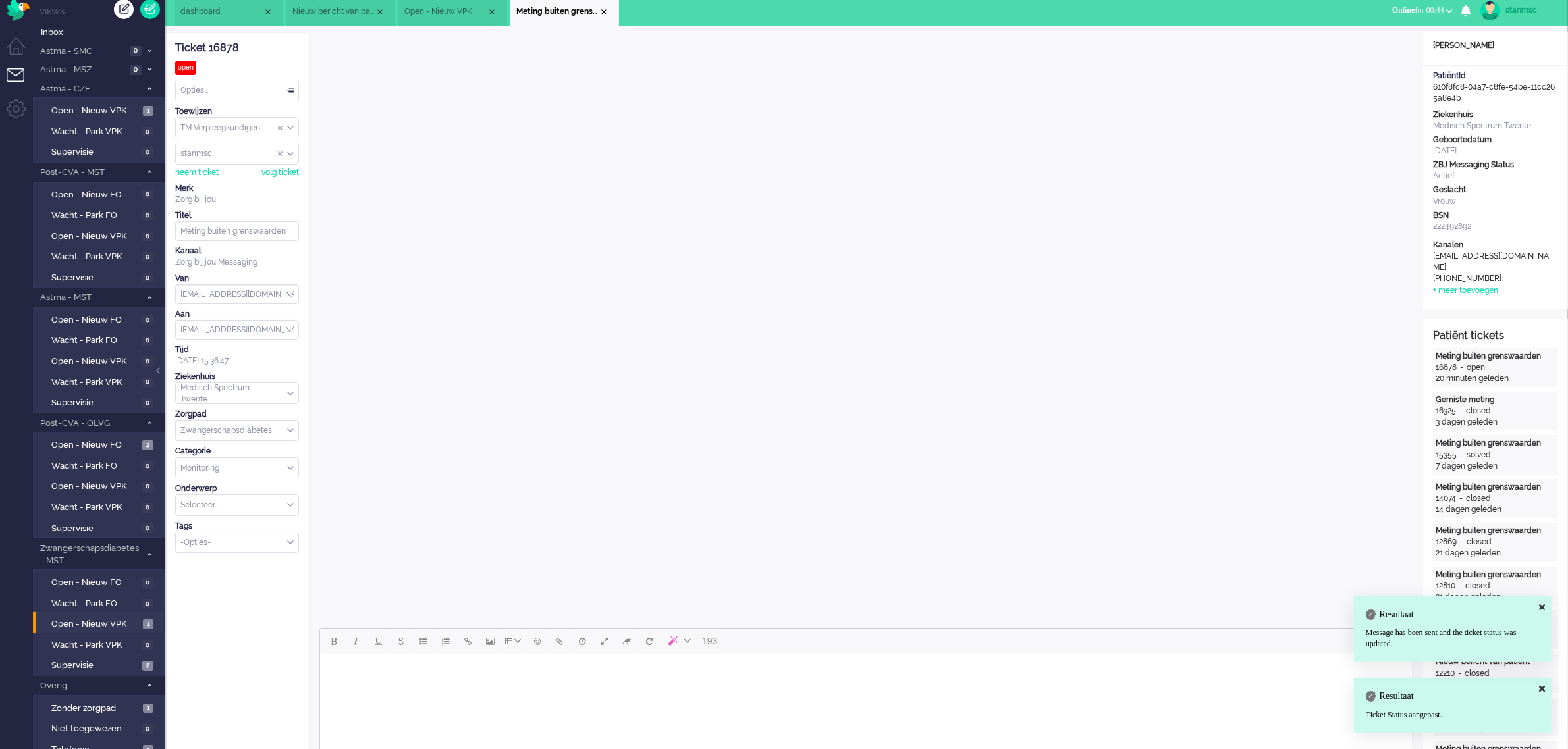
scroll to position [0, 0]
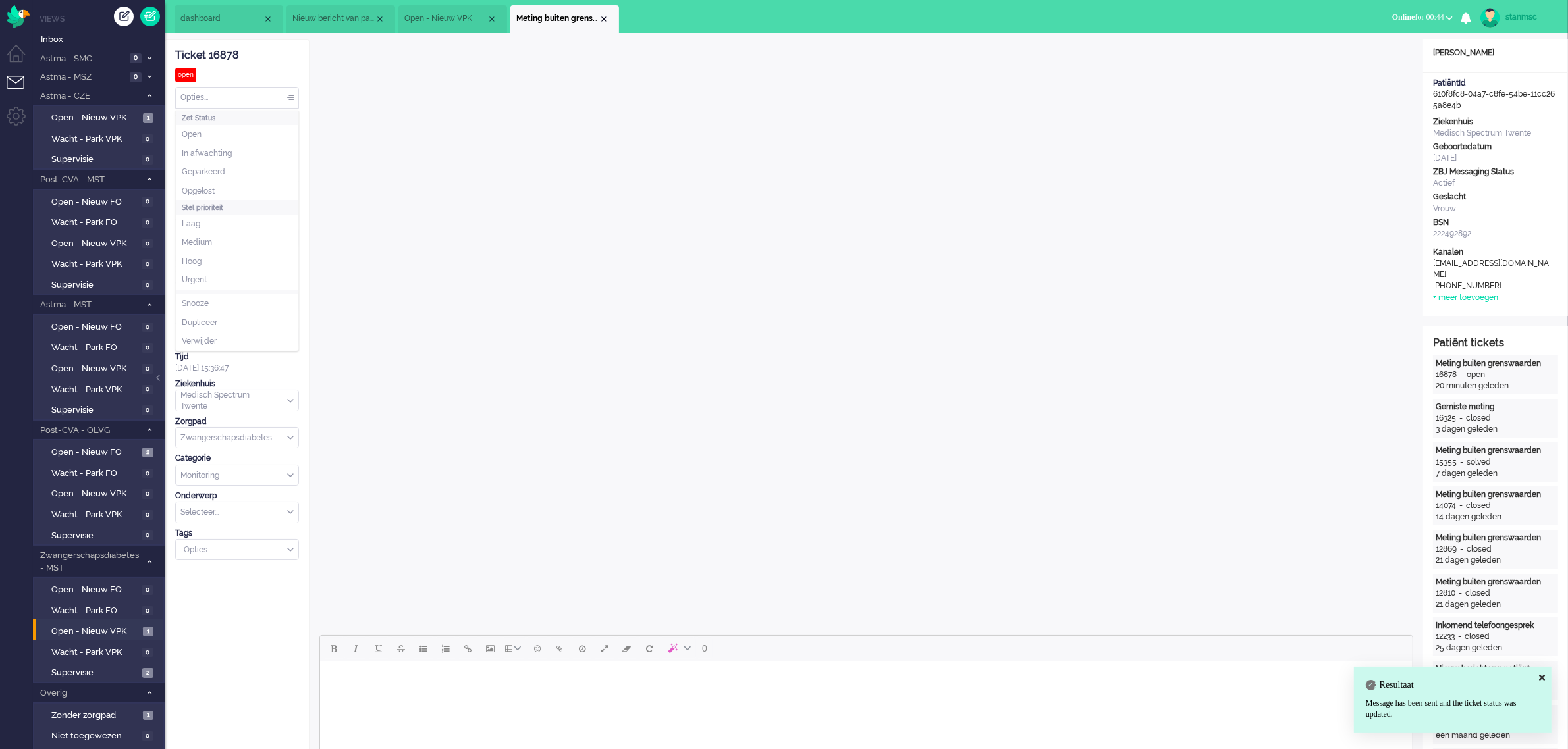
click at [258, 95] on div "Opties..." at bounding box center [237, 98] width 122 height 21
click at [222, 192] on li "Opgelost" at bounding box center [237, 191] width 122 height 19
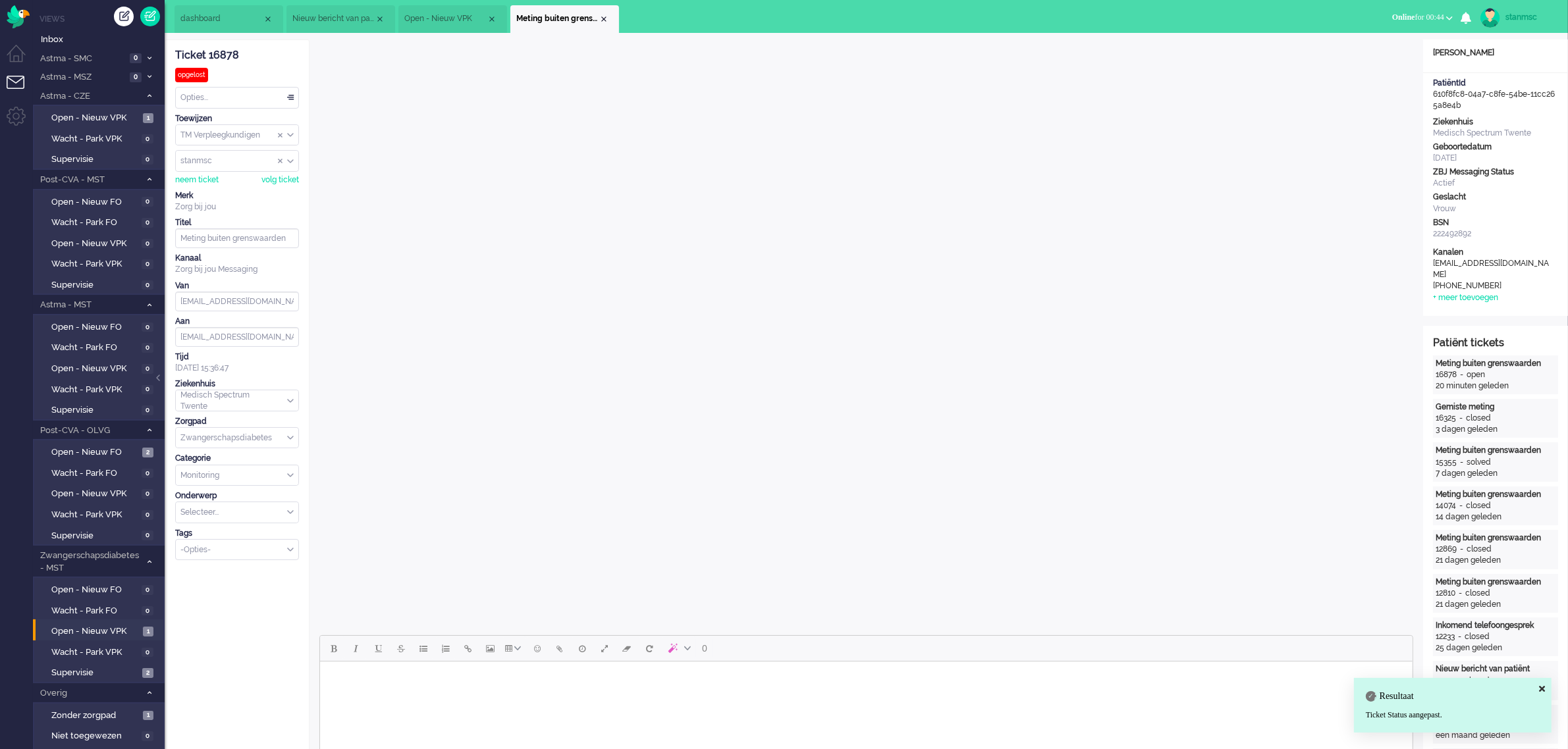
click at [222, 17] on span "dashboard" at bounding box center [221, 18] width 82 height 11
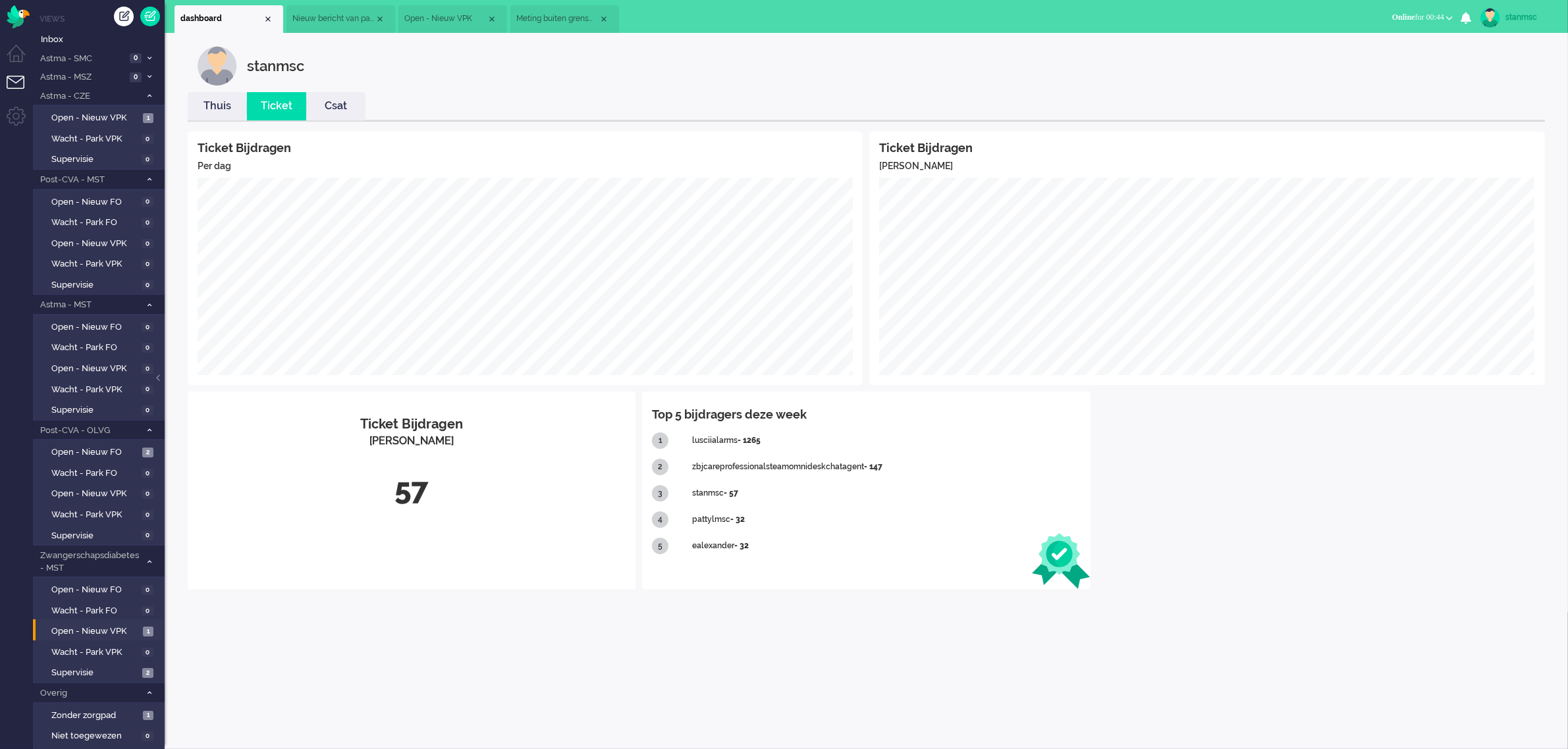
click at [214, 102] on link "Thuis" at bounding box center [217, 106] width 59 height 15
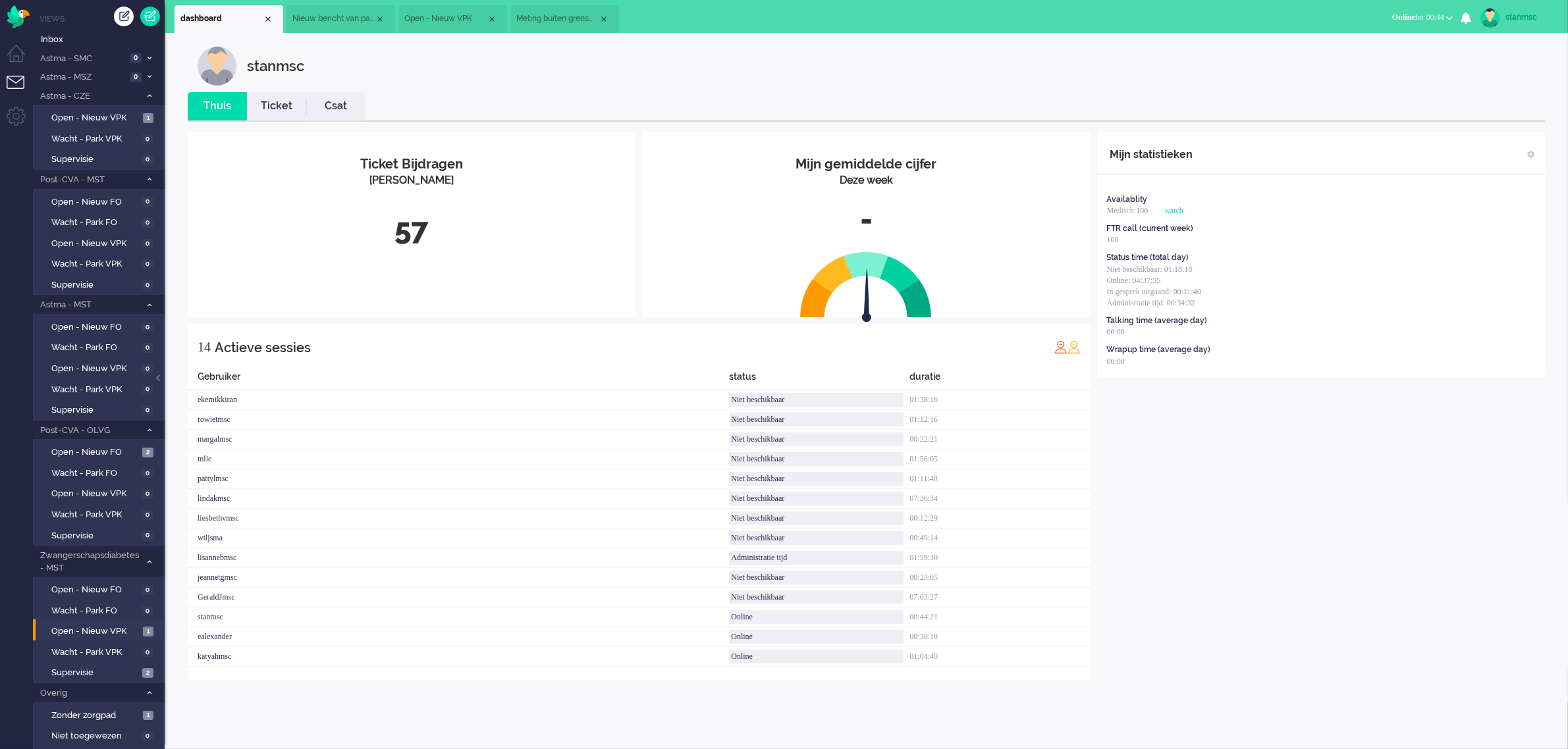
click at [274, 102] on link "Ticket" at bounding box center [277, 106] width 59 height 15
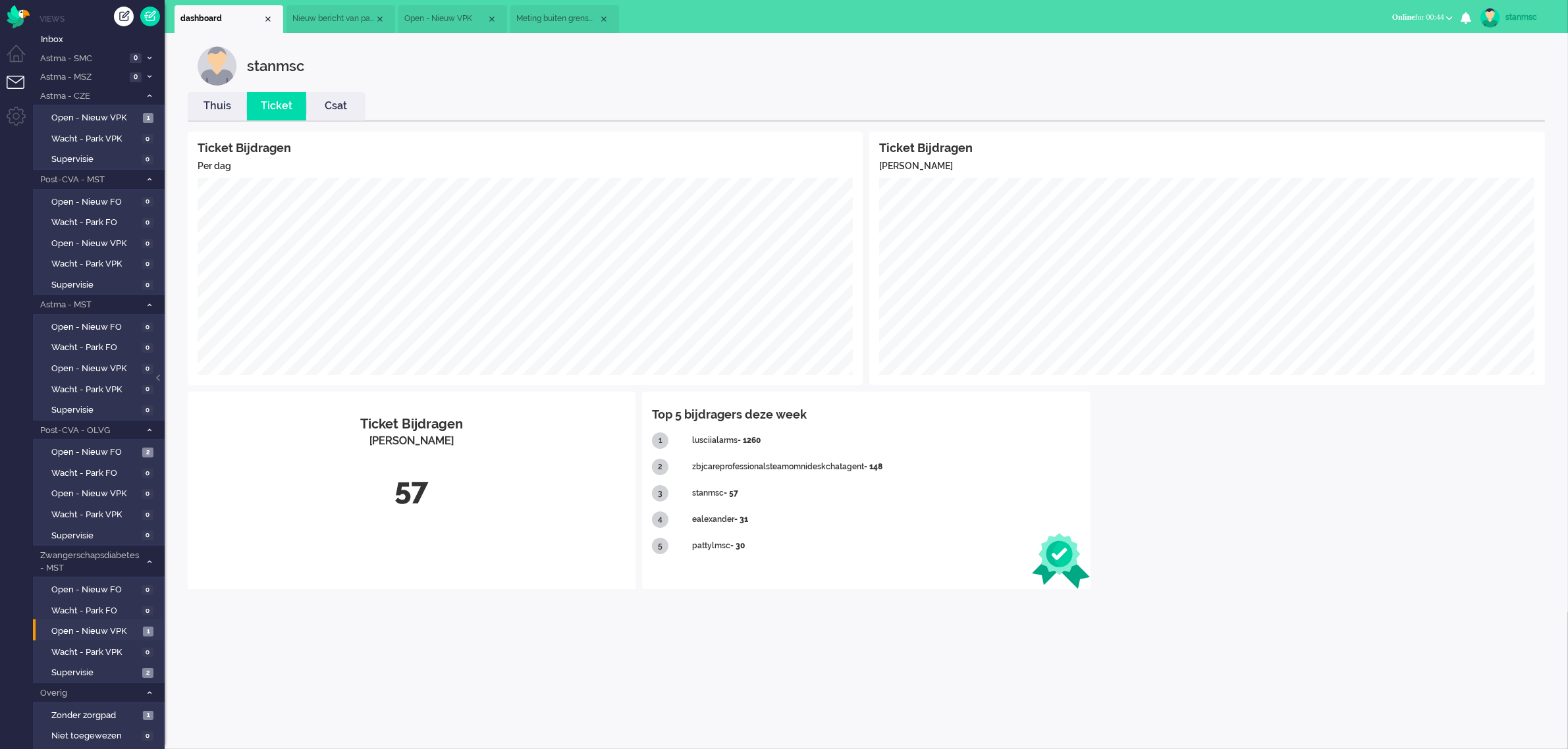
click at [569, 18] on span "Meting buiten grenswaarden" at bounding box center [557, 18] width 82 height 11
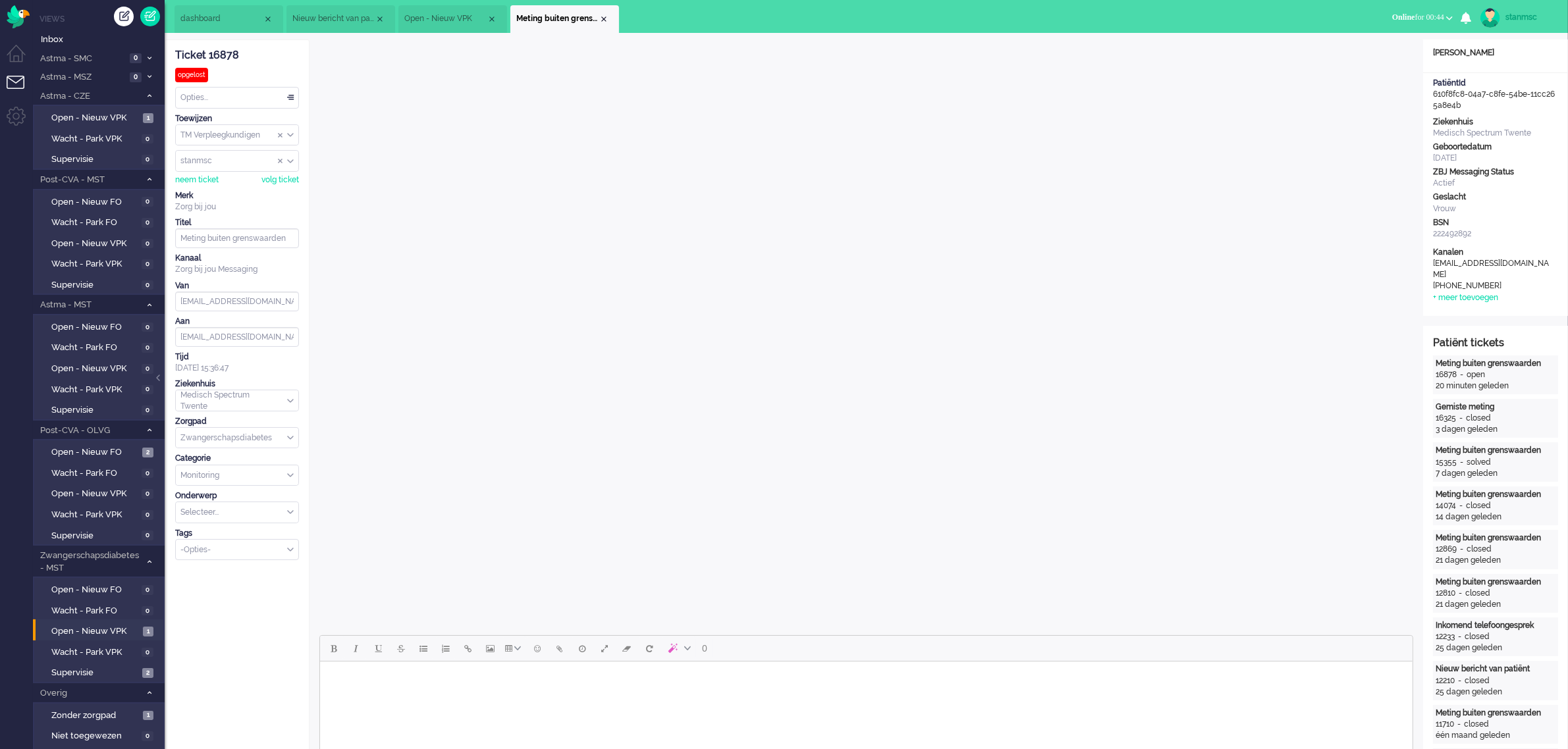
click at [249, 101] on div "Opties..." at bounding box center [237, 98] width 122 height 21
click at [224, 136] on li "Open" at bounding box center [237, 134] width 122 height 19
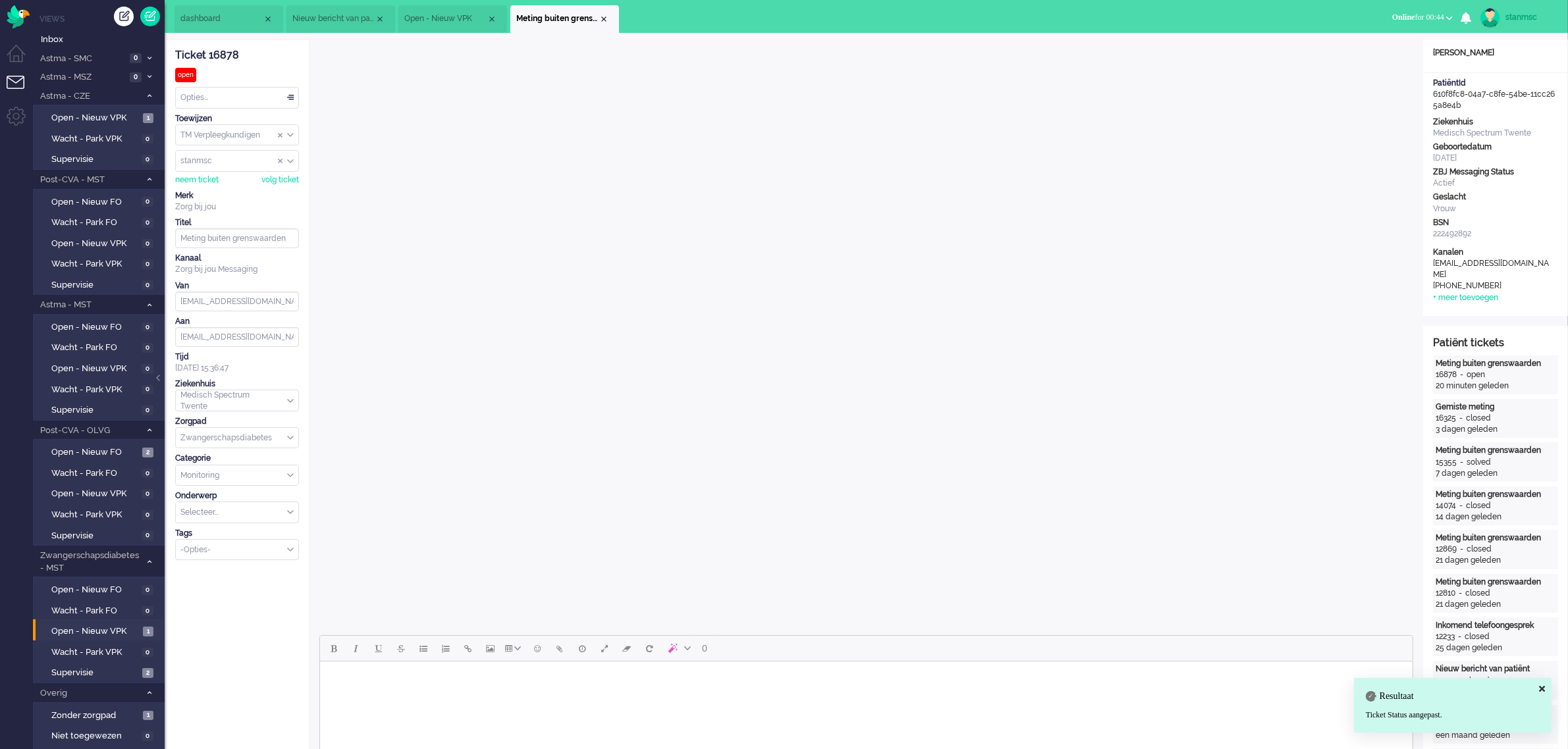
click at [225, 21] on span "dashboard" at bounding box center [221, 18] width 82 height 11
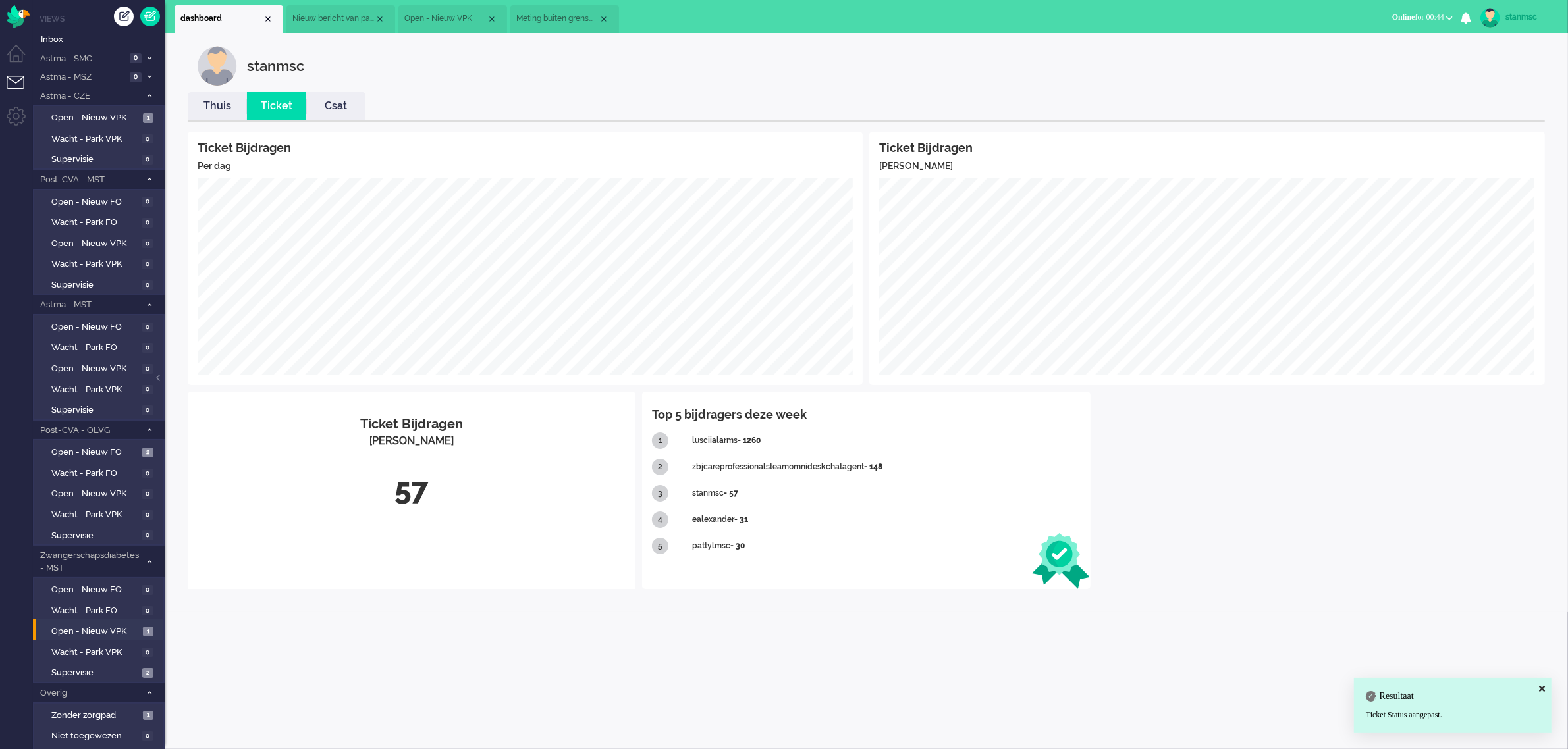
click at [569, 14] on span "Meting buiten grenswaarden" at bounding box center [557, 18] width 82 height 11
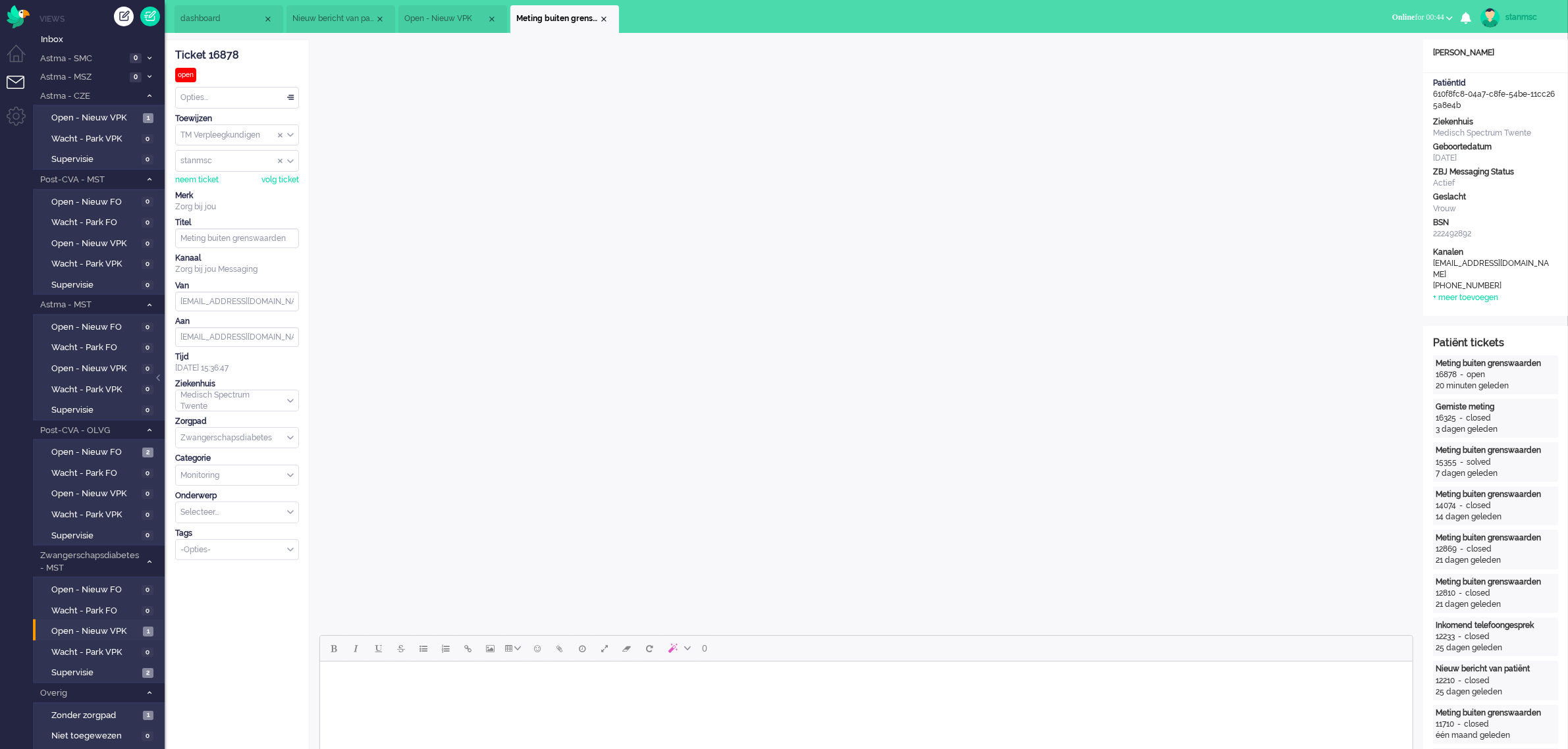
click at [221, 98] on div "Opties..." at bounding box center [237, 98] width 122 height 21
click at [214, 186] on span "Opgelost" at bounding box center [197, 191] width 33 height 11
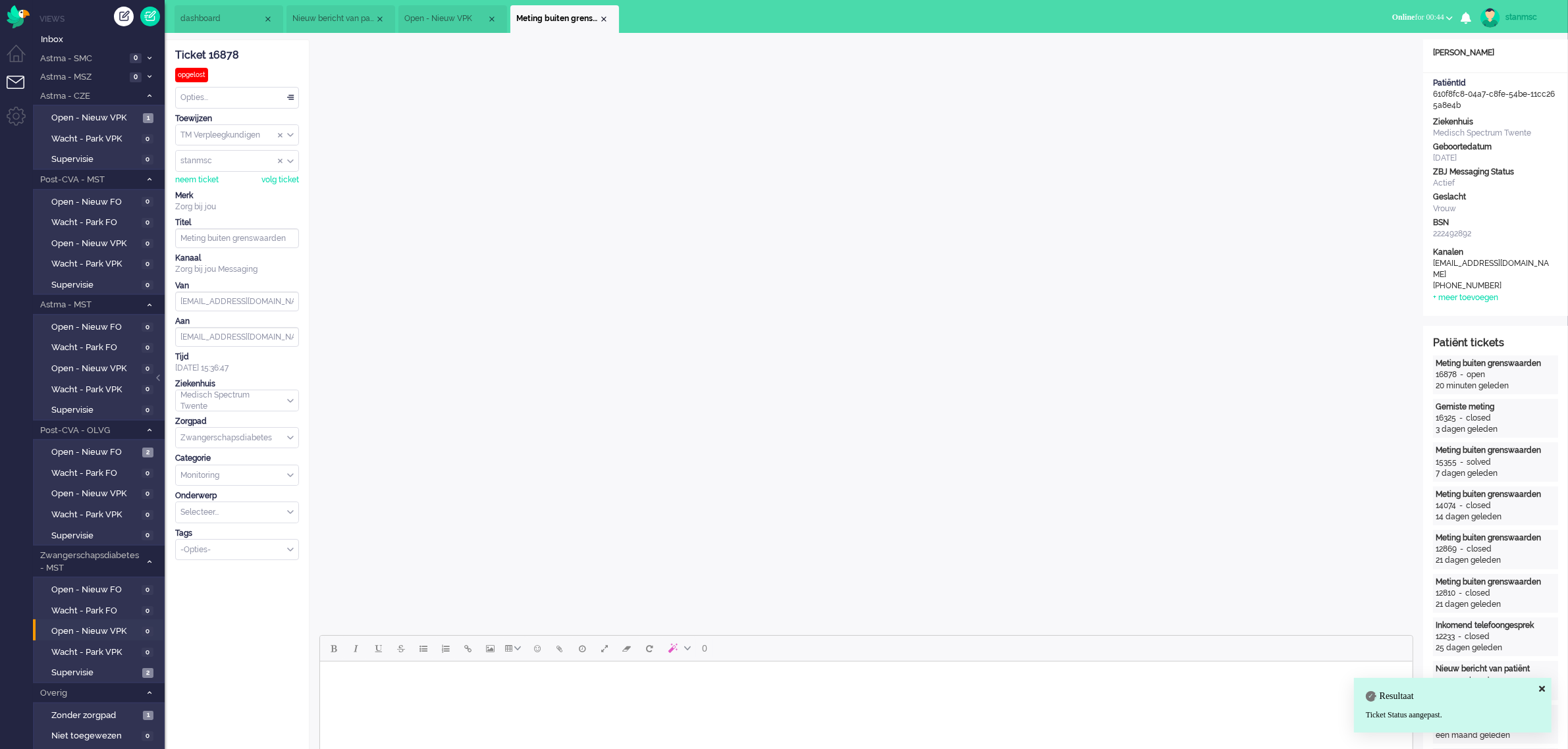
click at [222, 21] on span "dashboard" at bounding box center [221, 18] width 82 height 11
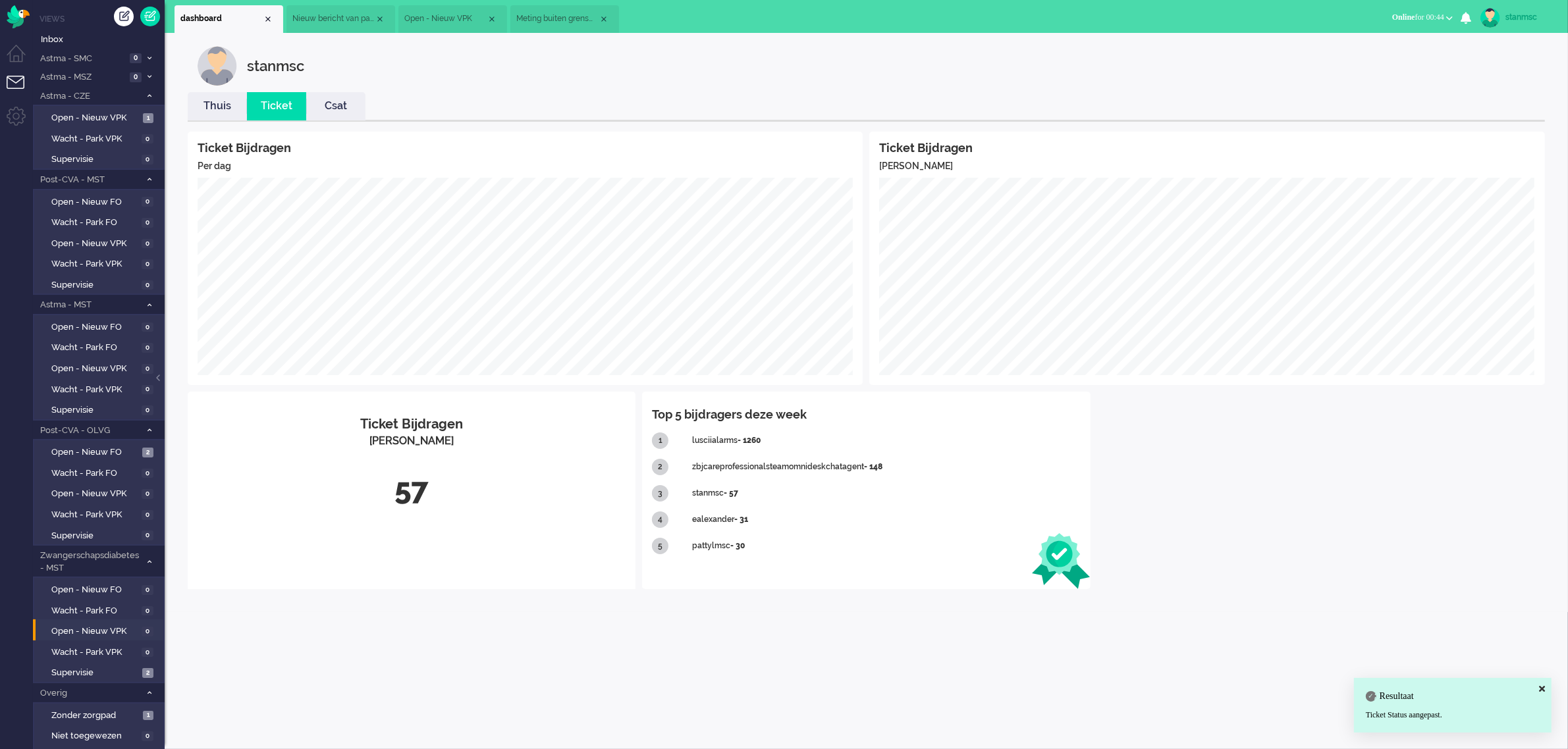
click at [209, 99] on link "Thuis" at bounding box center [217, 106] width 59 height 15
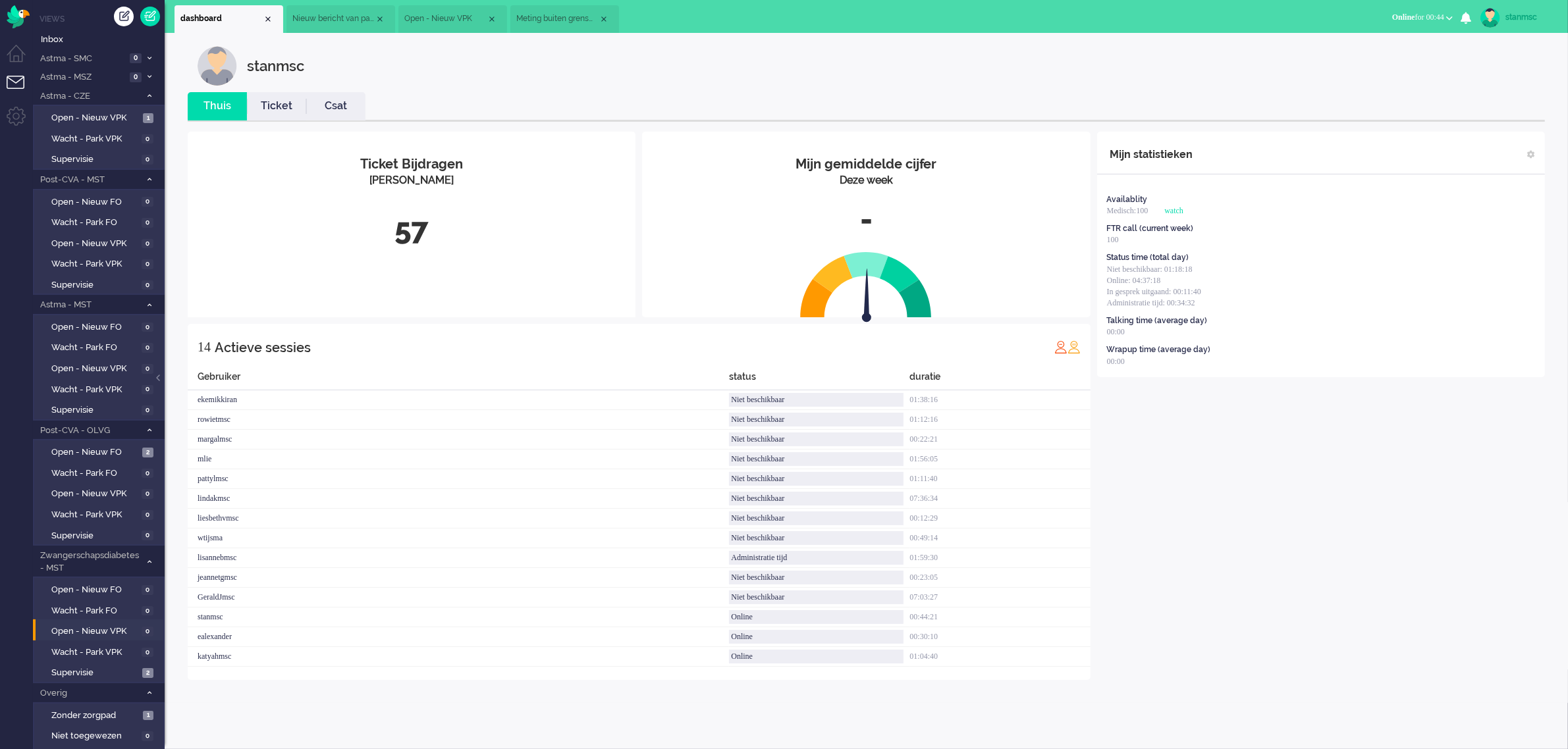
click at [288, 107] on link "Ticket" at bounding box center [277, 106] width 59 height 15
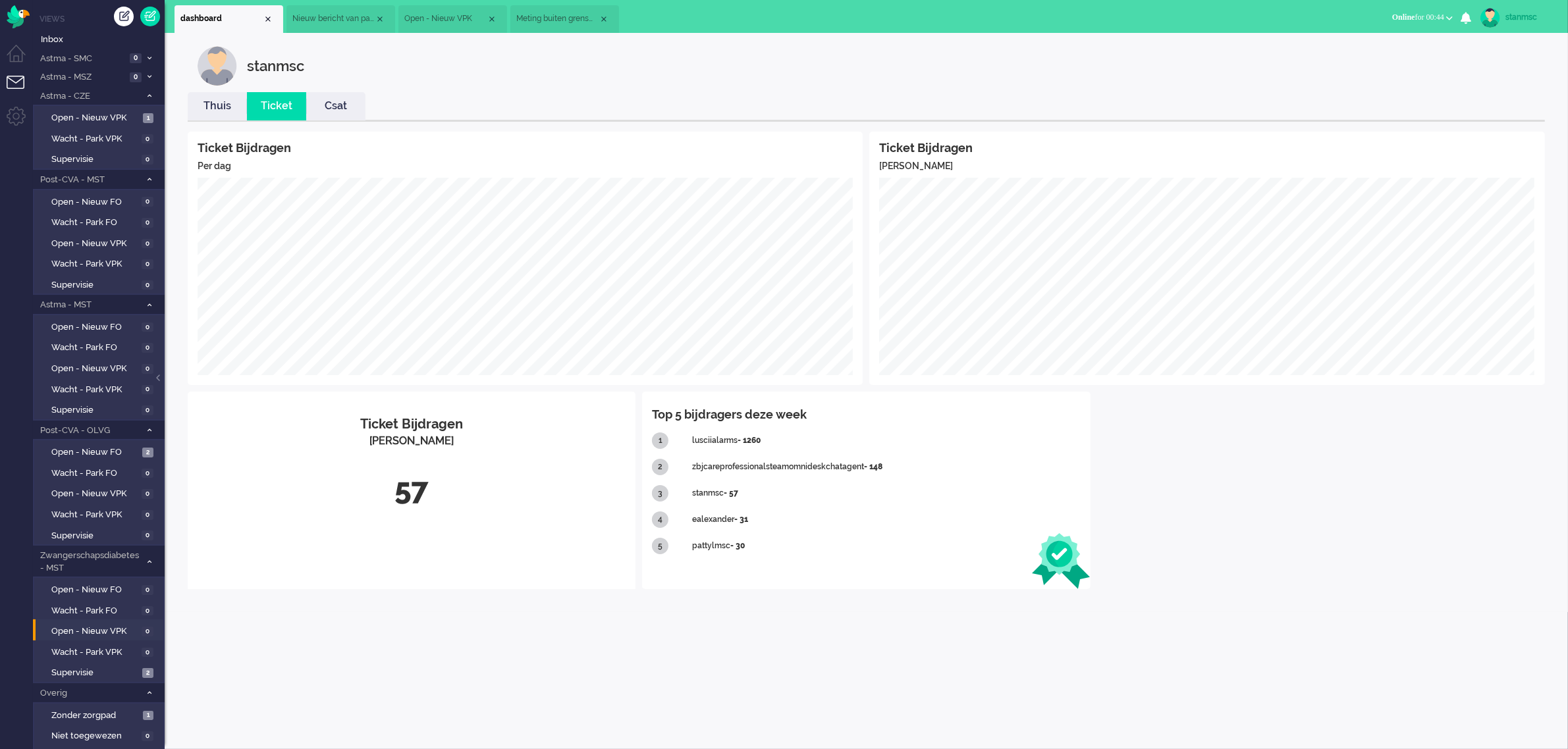
click at [554, 17] on span "Meting buiten grenswaarden" at bounding box center [557, 18] width 82 height 11
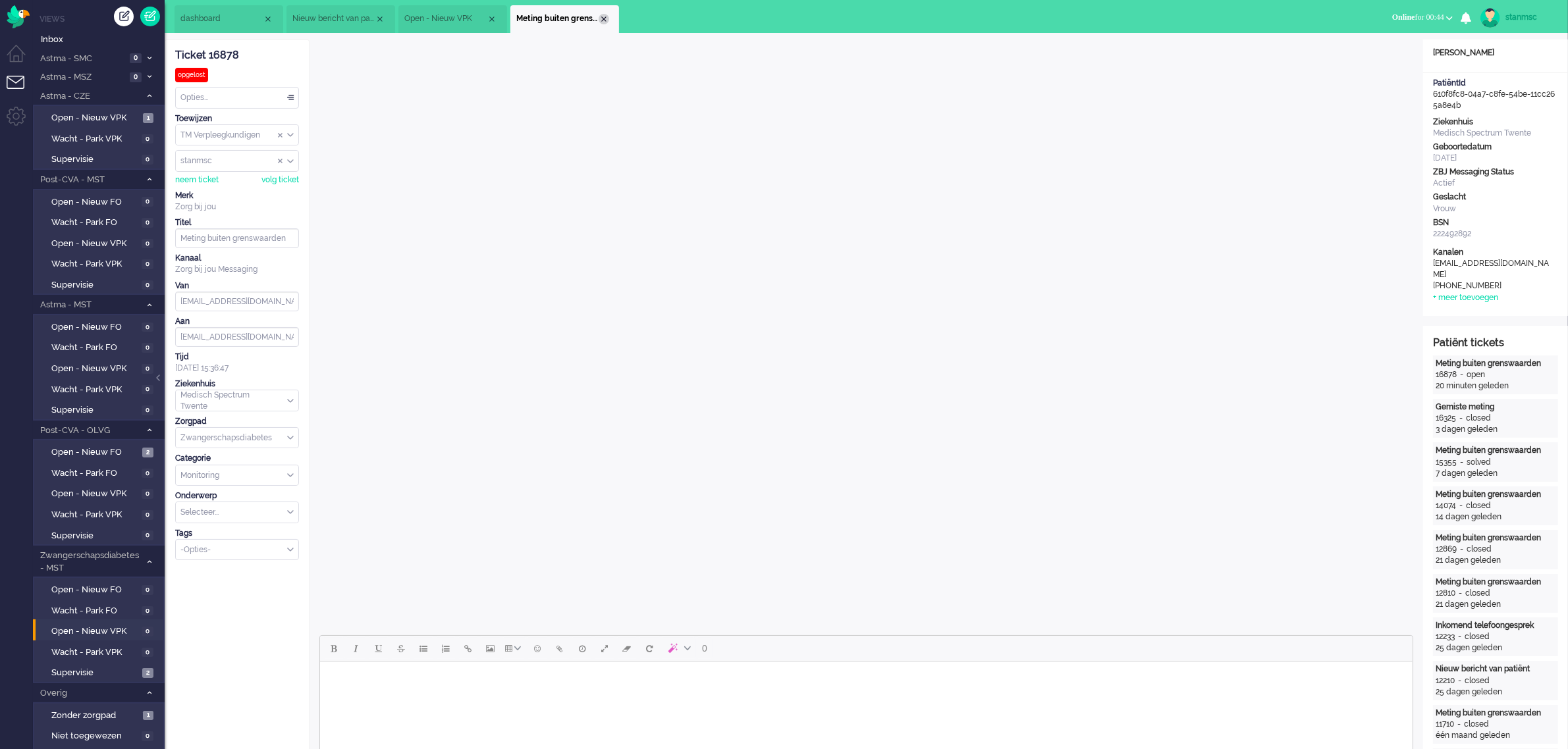
click at [608, 17] on div "Close tab" at bounding box center [604, 18] width 10 height 10
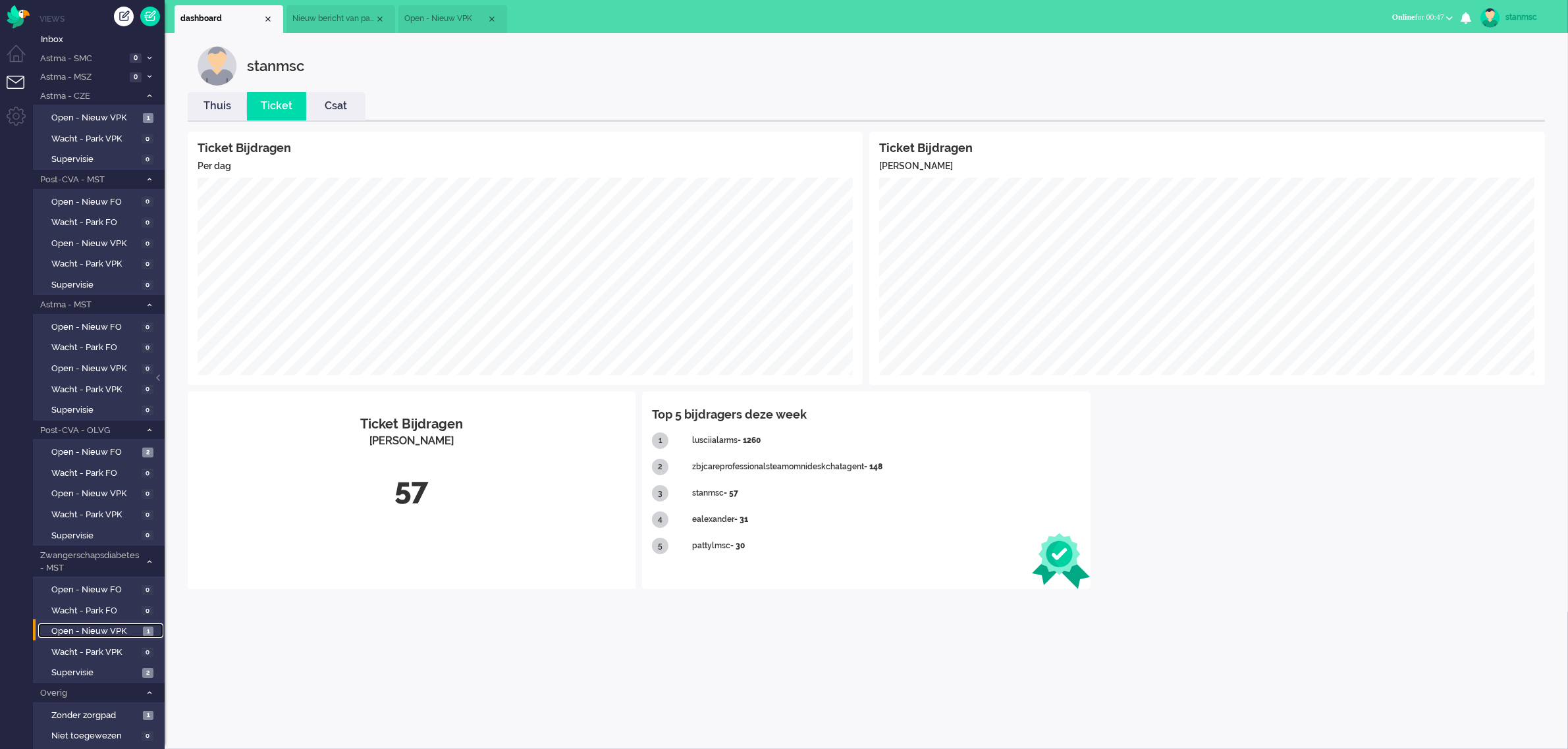
click at [84, 625] on span "Open - Nieuw VPK" at bounding box center [95, 631] width 88 height 13
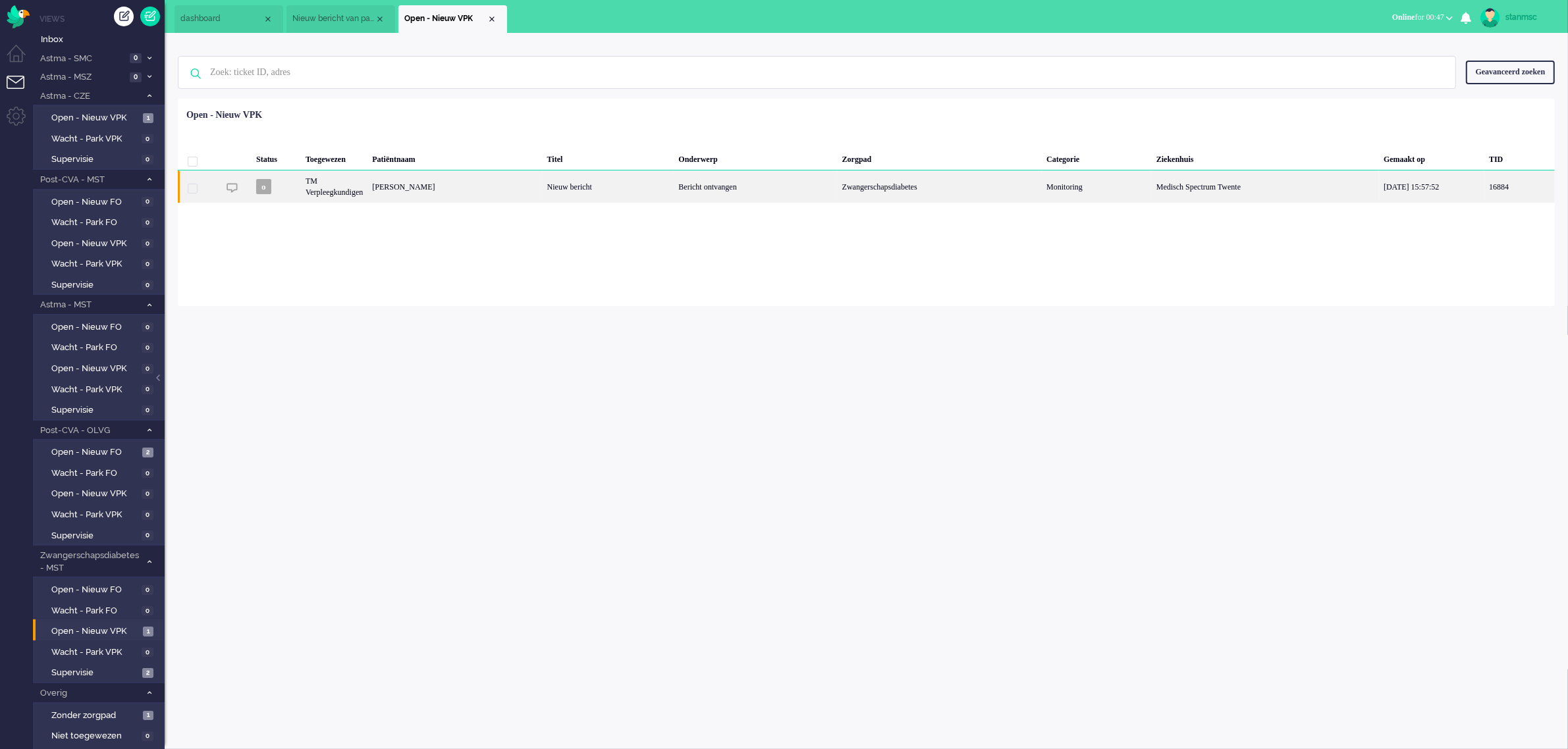
click at [337, 185] on div "TM Verpleegkundigen" at bounding box center [333, 186] width 66 height 32
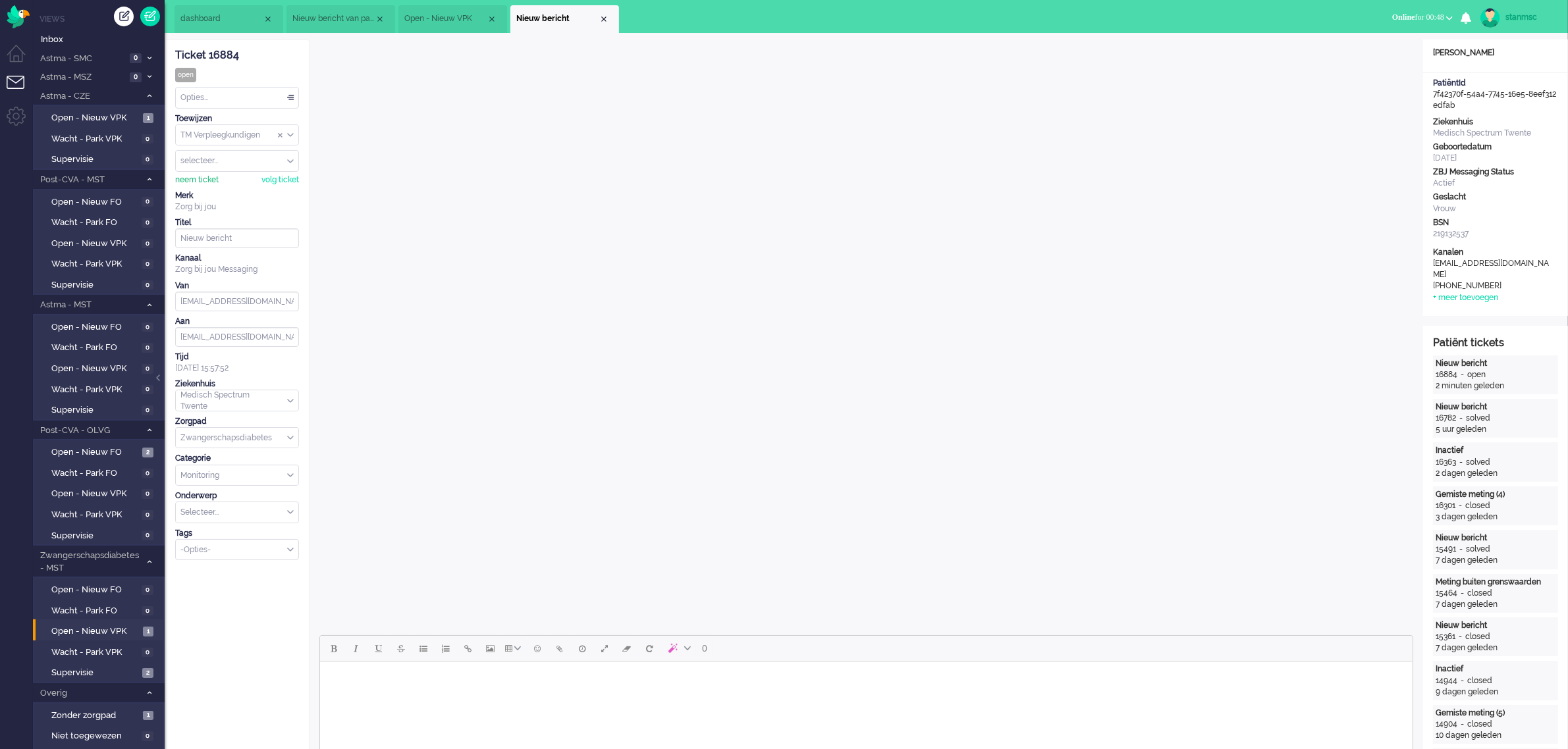
click at [201, 178] on div "neem ticket" at bounding box center [197, 180] width 43 height 11
click at [222, 99] on div "Opties..." at bounding box center [237, 98] width 122 height 21
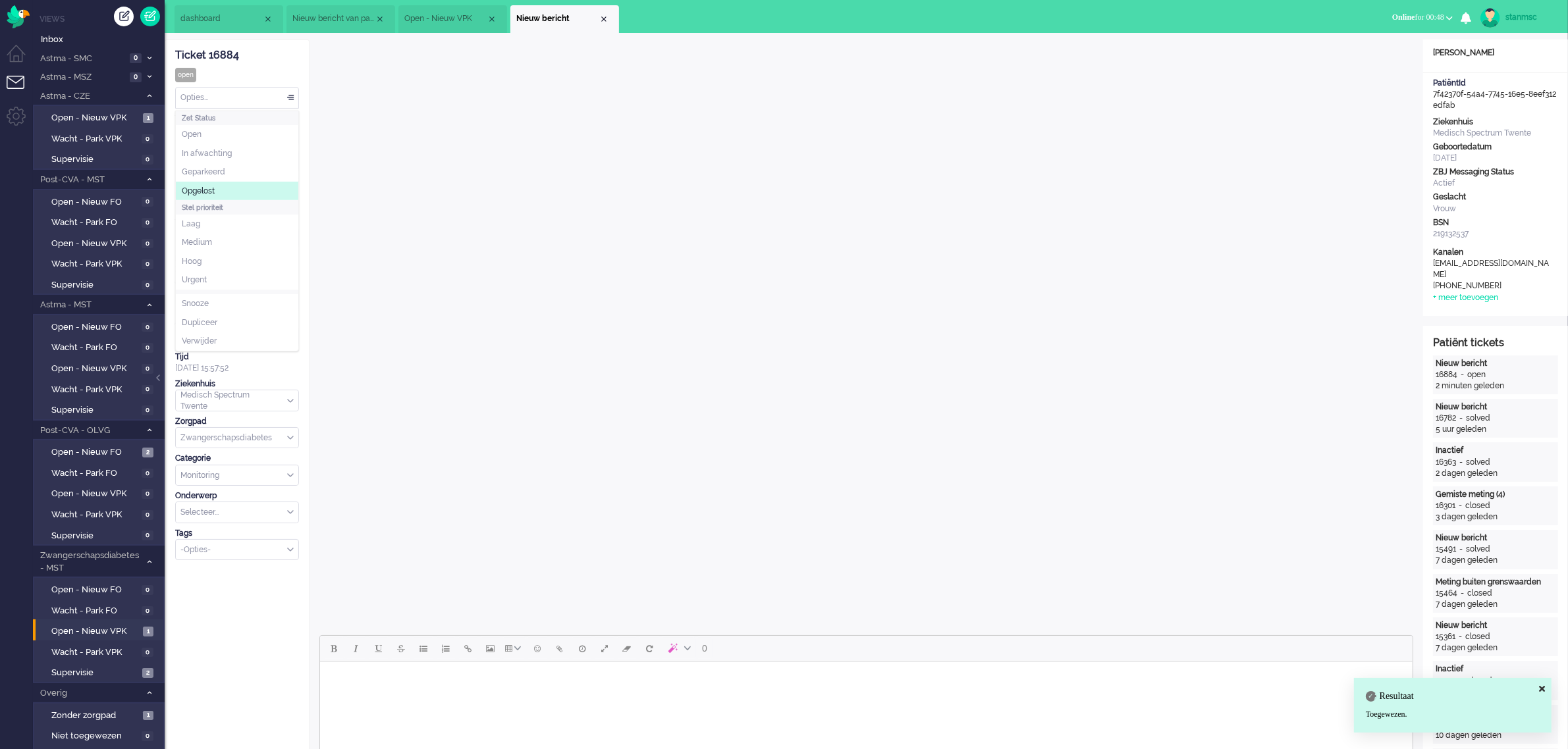
click at [214, 185] on li "Opgelost" at bounding box center [237, 191] width 122 height 19
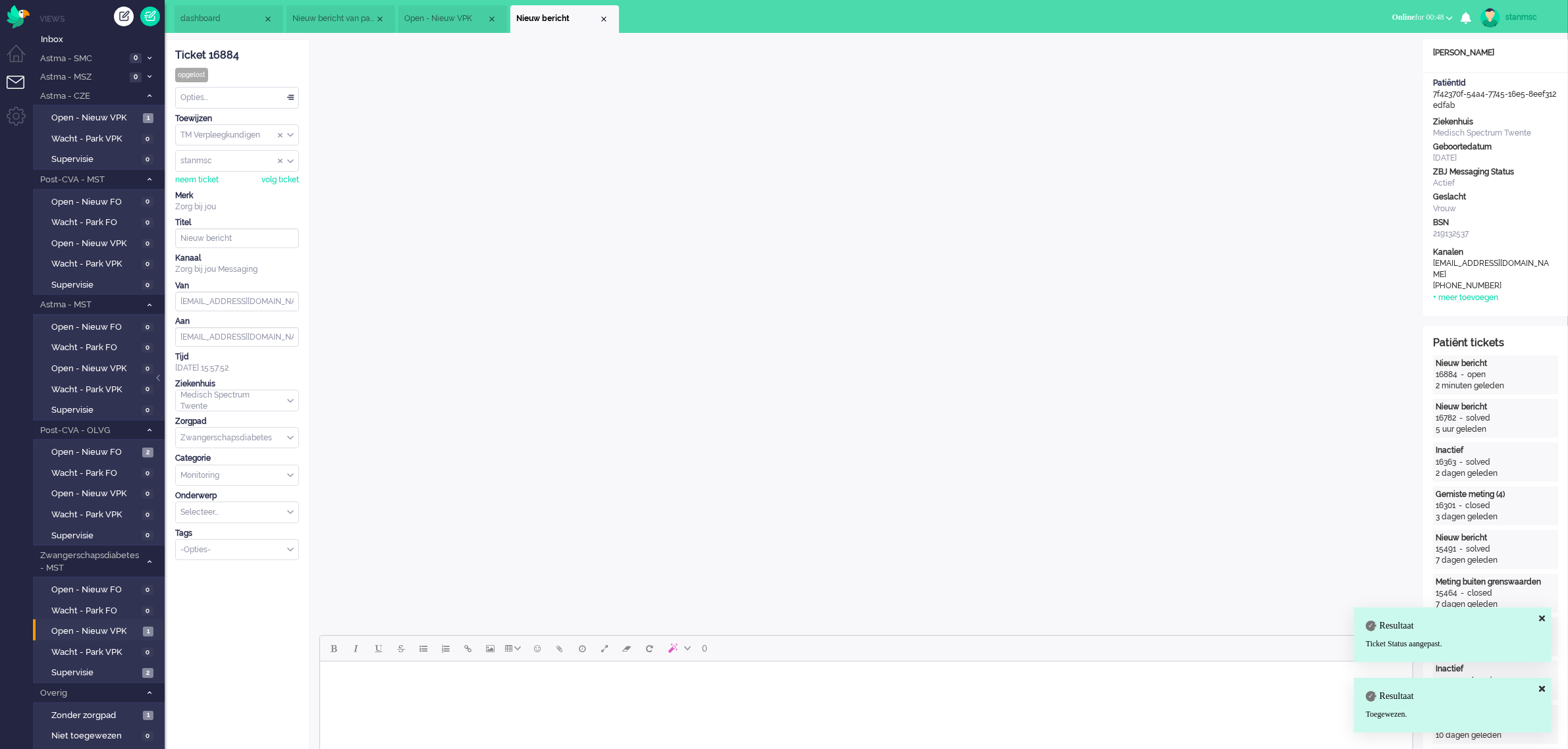
click at [603, 18] on div "Close tab" at bounding box center [604, 18] width 10 height 10
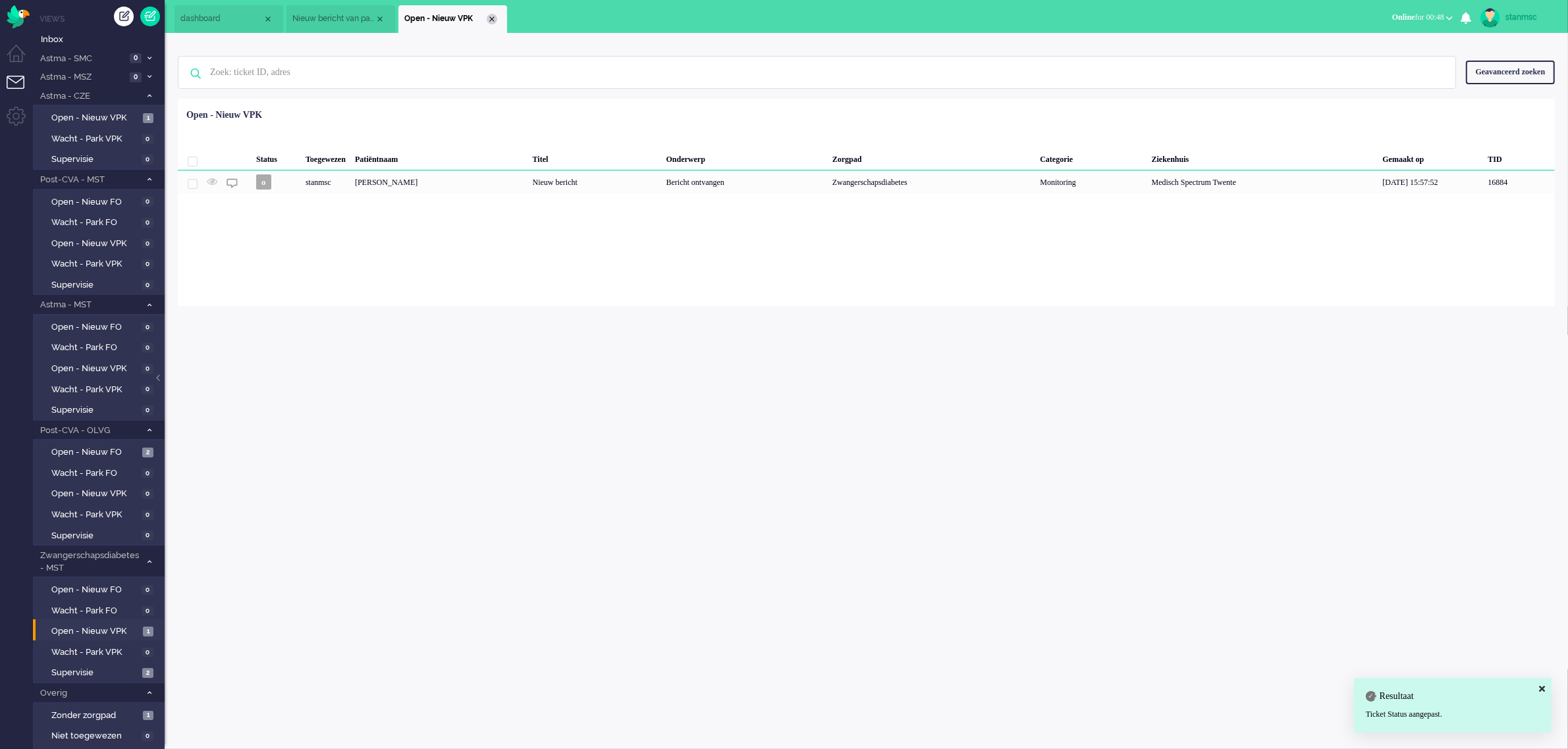
click at [492, 17] on div "Close tab" at bounding box center [492, 18] width 10 height 10
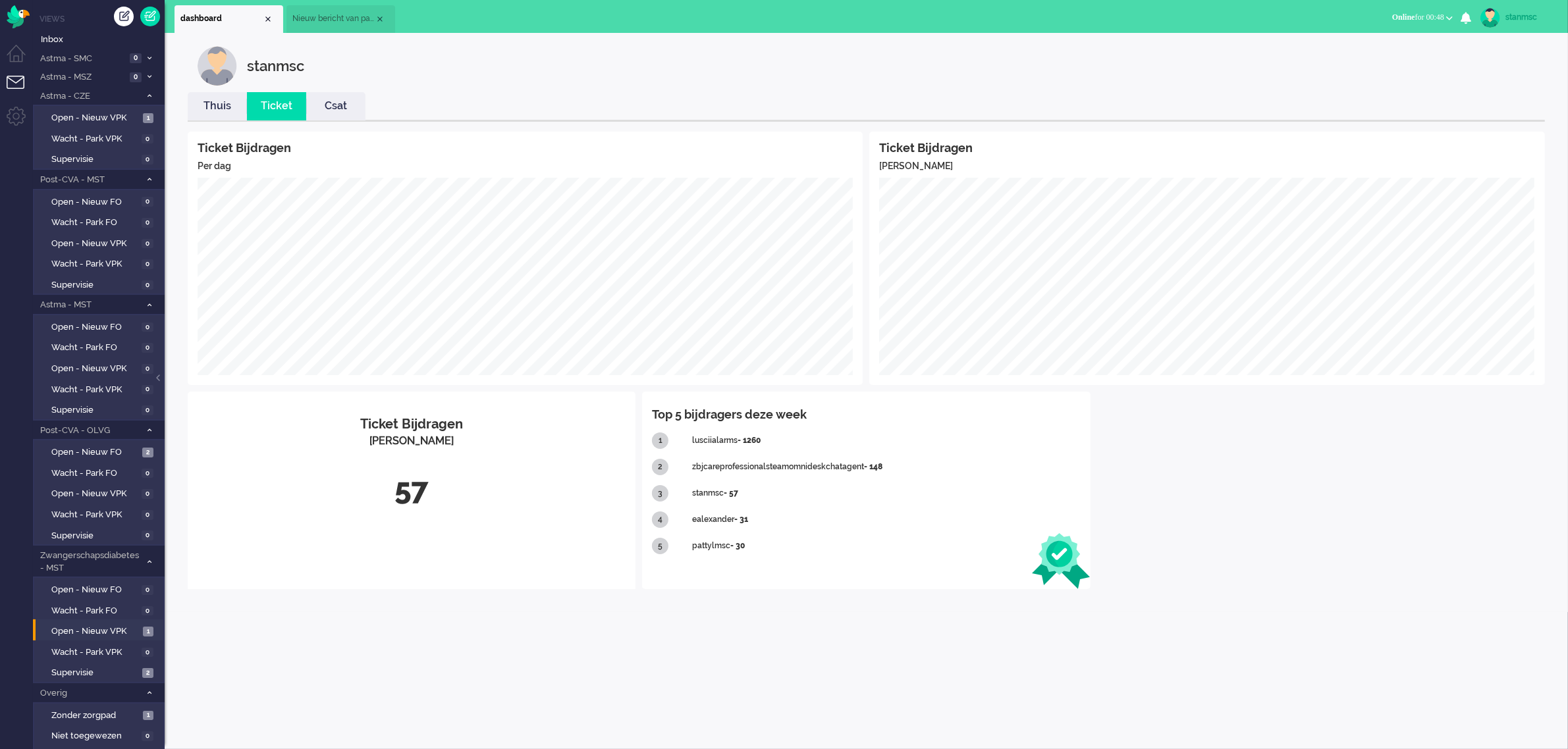
click at [347, 18] on span "Nieuw bericht van patiënt" at bounding box center [333, 18] width 82 height 11
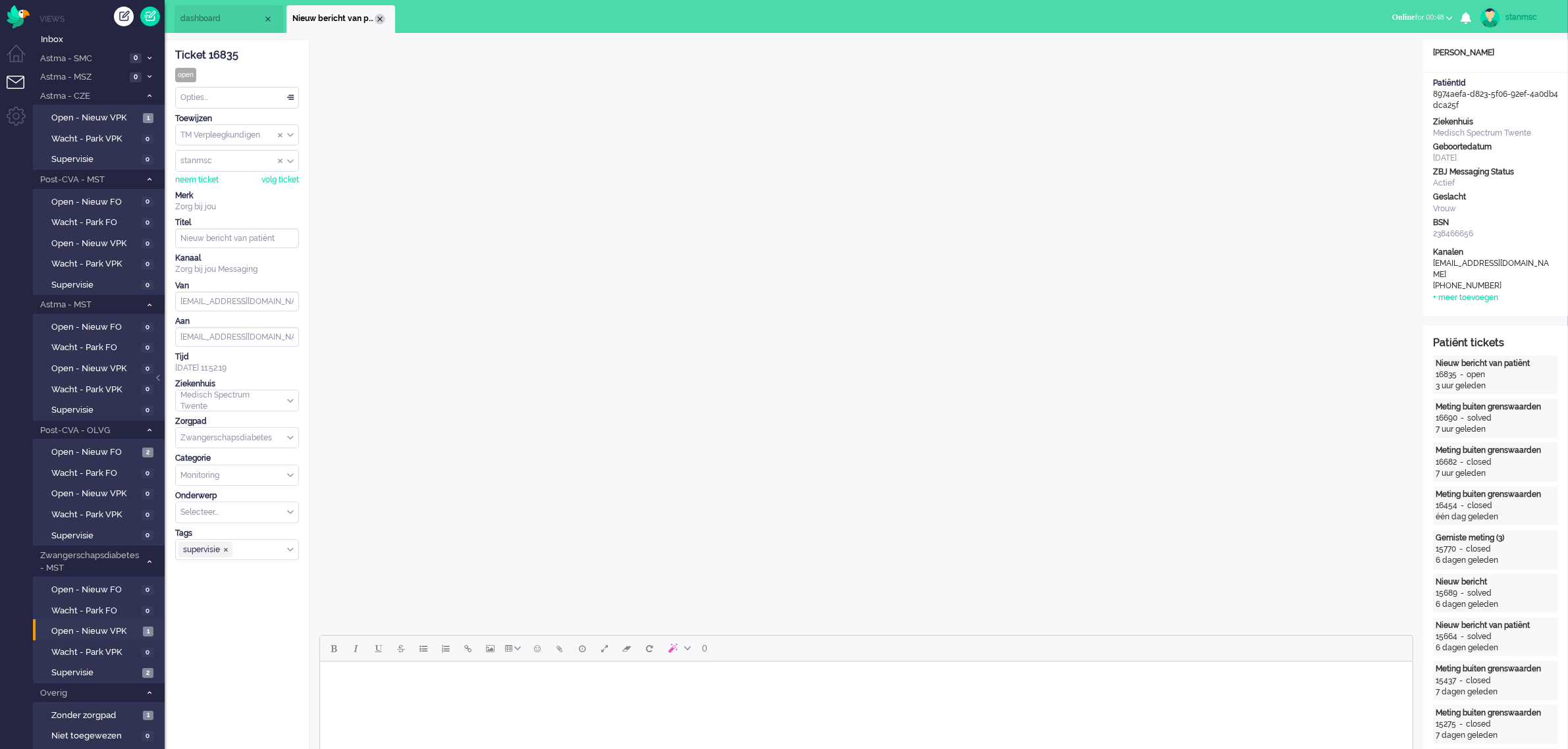
click at [376, 17] on div "Close tab" at bounding box center [380, 18] width 10 height 10
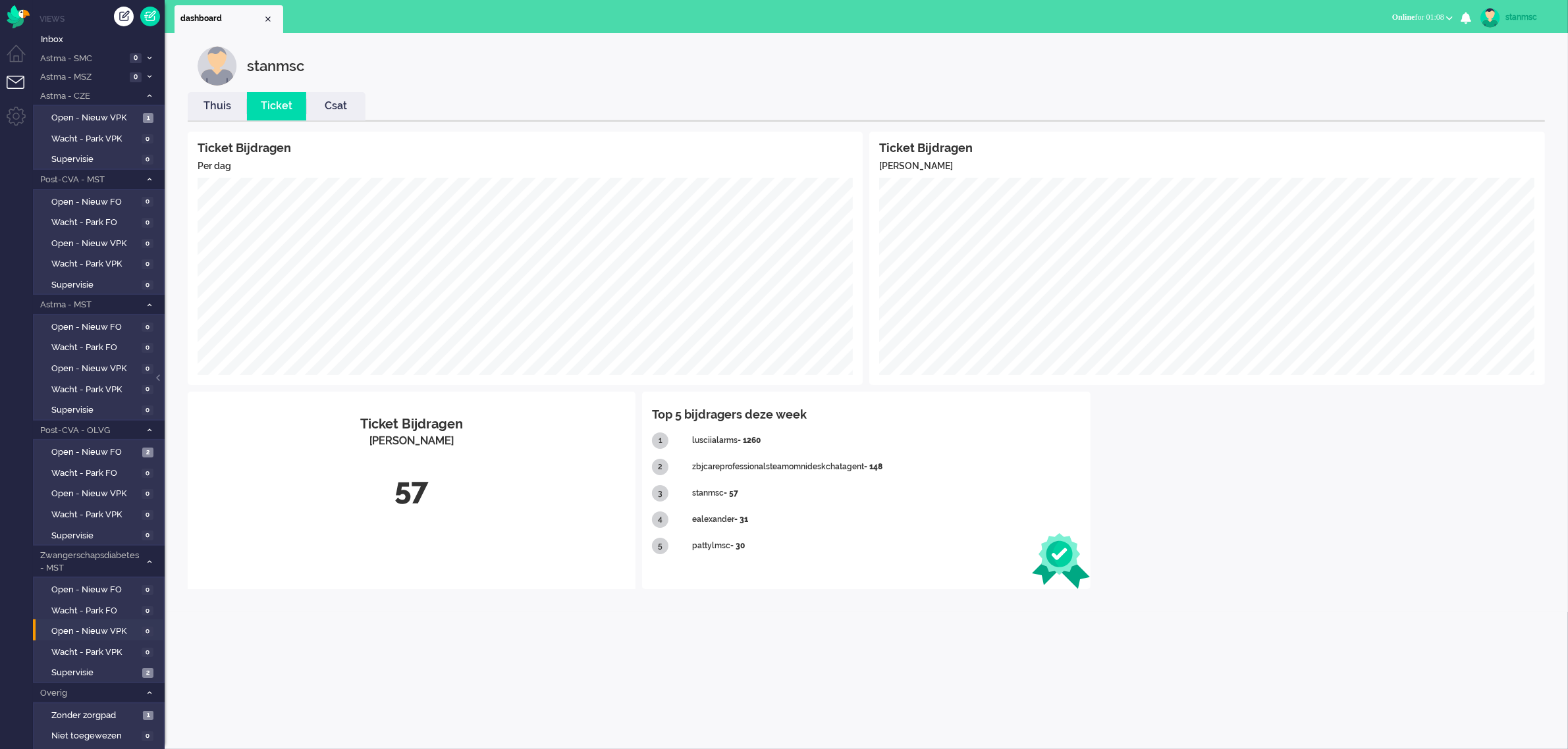
click at [1430, 18] on span "Online for 01:08" at bounding box center [1418, 18] width 52 height 10
click at [1401, 41] on label "Niet beschikbaar" at bounding box center [1398, 45] width 104 height 11
click at [1398, 17] on span "Niet beschikbaar" at bounding box center [1386, 18] width 58 height 10
click at [1373, 57] on label "Online" at bounding box center [1398, 59] width 104 height 11
click at [1419, 14] on span "Online for 00:29" at bounding box center [1418, 18] width 52 height 10
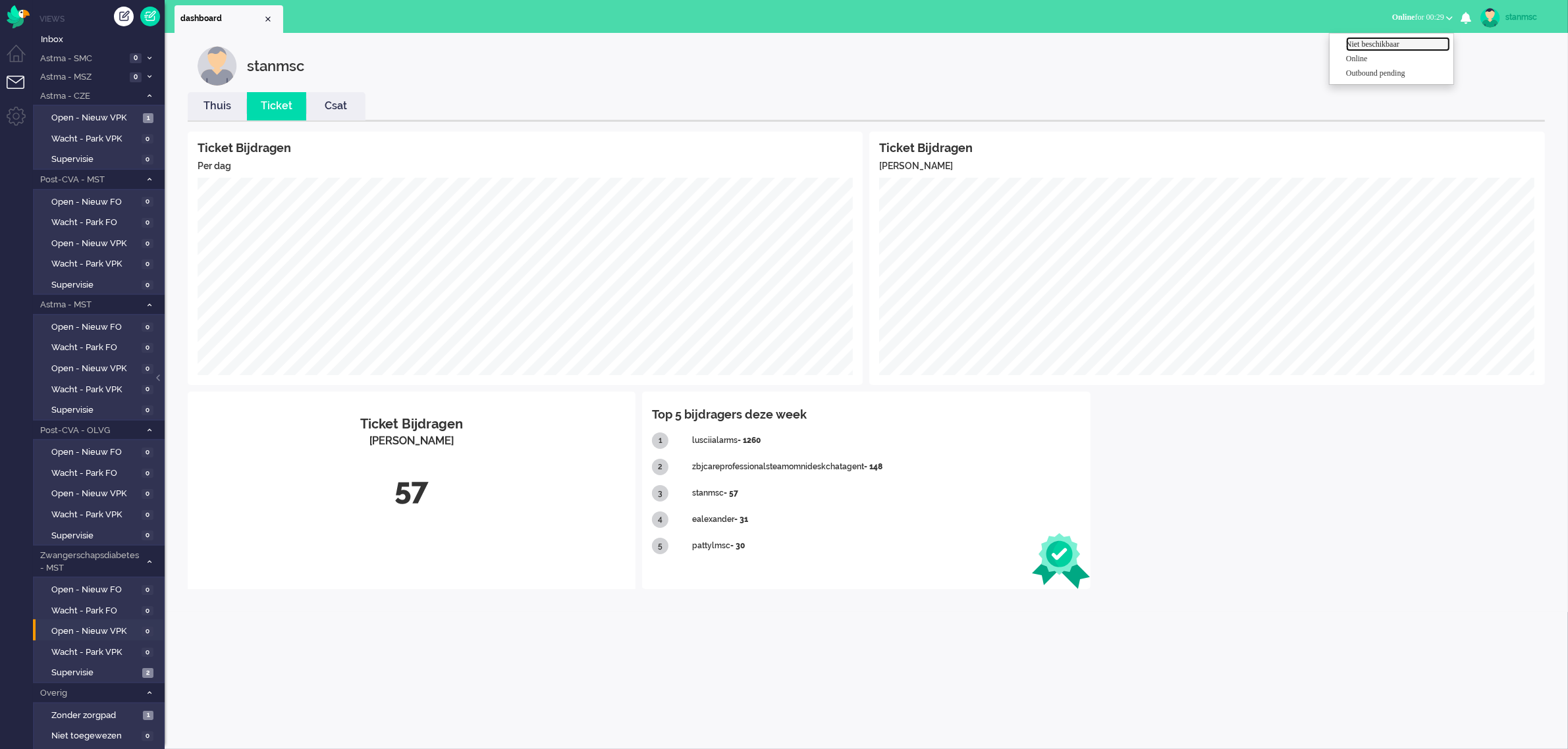
click at [1391, 44] on label "Niet beschikbaar" at bounding box center [1398, 45] width 104 height 11
click at [1513, 11] on div "stanmsc" at bounding box center [1530, 17] width 50 height 13
click at [1494, 103] on link "Uitloggen" at bounding box center [1515, 106] width 91 height 13
